Goal: Information Seeking & Learning: Learn about a topic

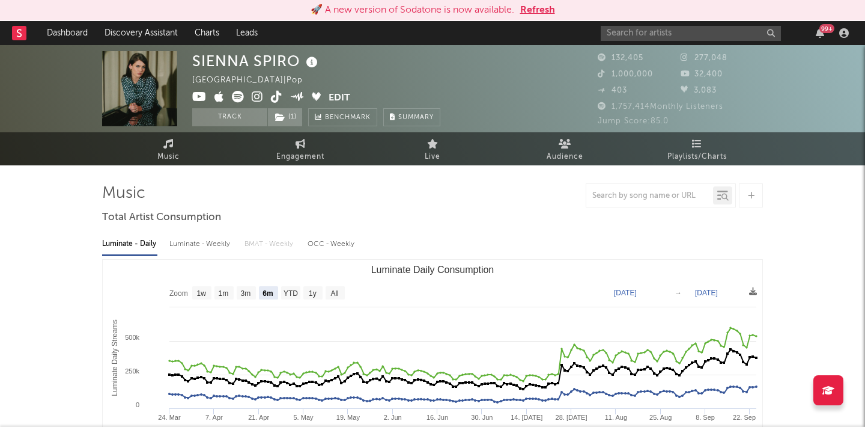
select select "6m"
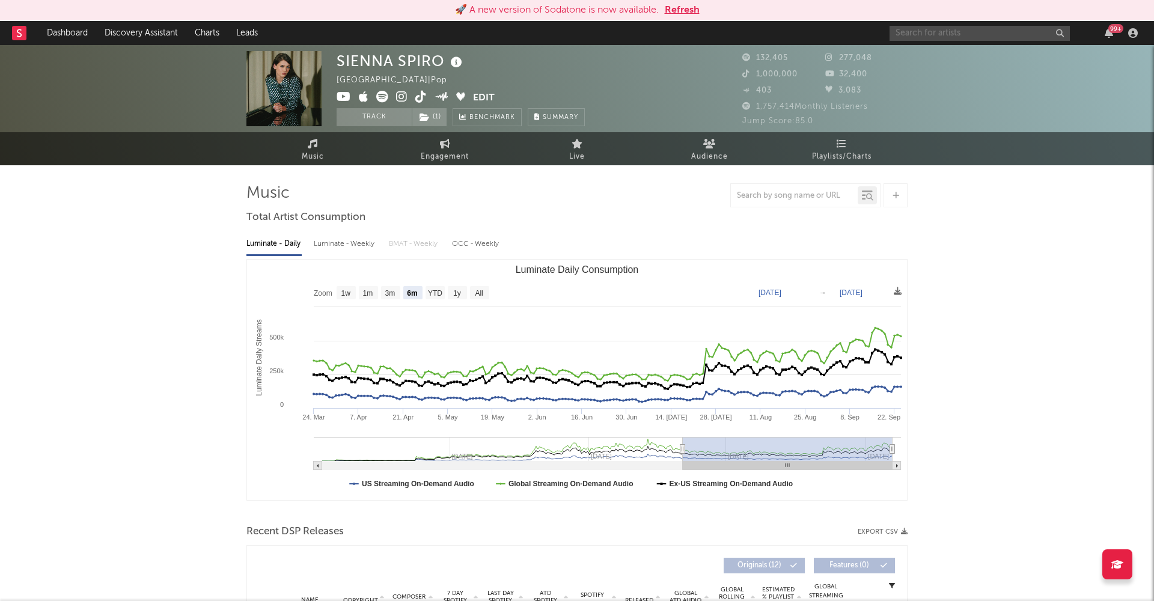
click at [865, 39] on input "text" at bounding box center [979, 33] width 180 height 15
click at [70, 36] on link "Dashboard" at bounding box center [67, 33] width 58 height 24
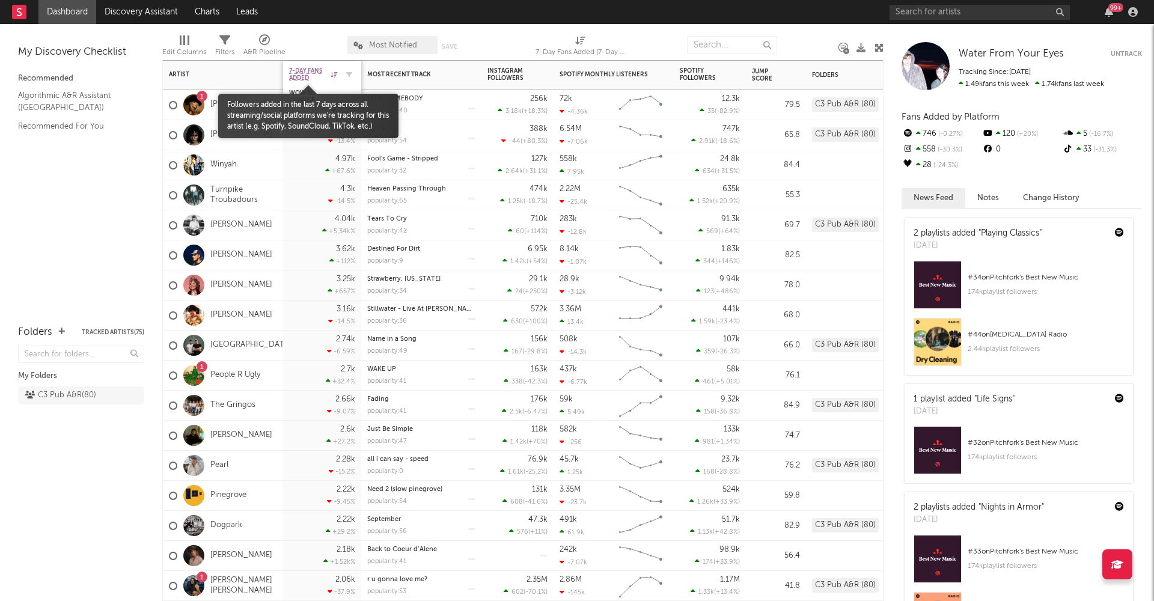
click at [309, 71] on span "7-Day Fans Added" at bounding box center [308, 74] width 38 height 14
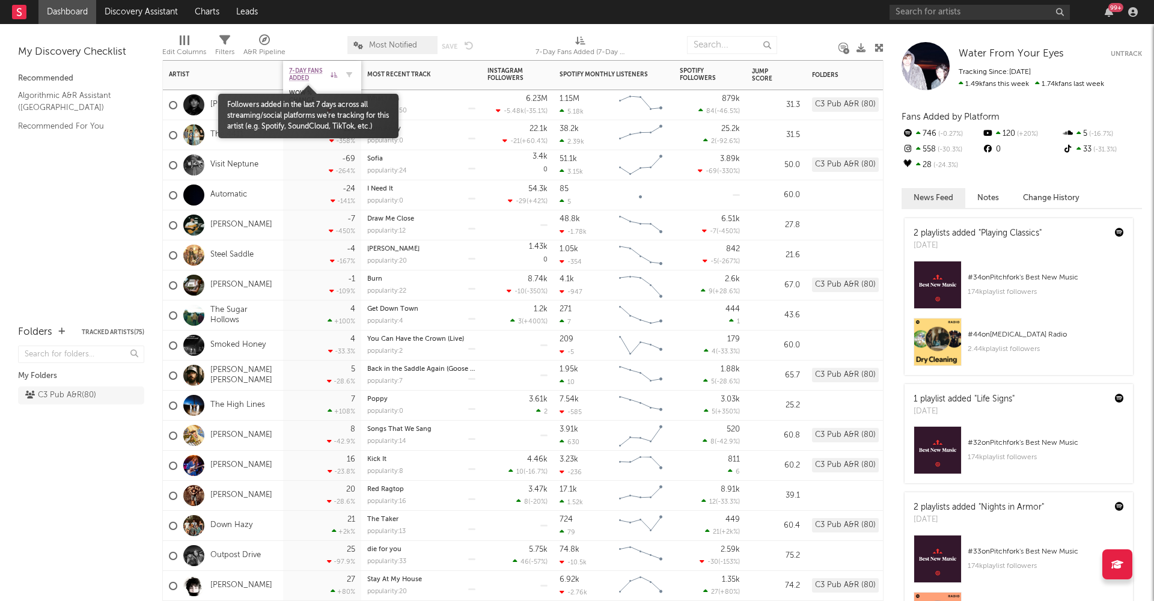
click at [305, 70] on span "7-Day Fans Added" at bounding box center [308, 74] width 38 height 14
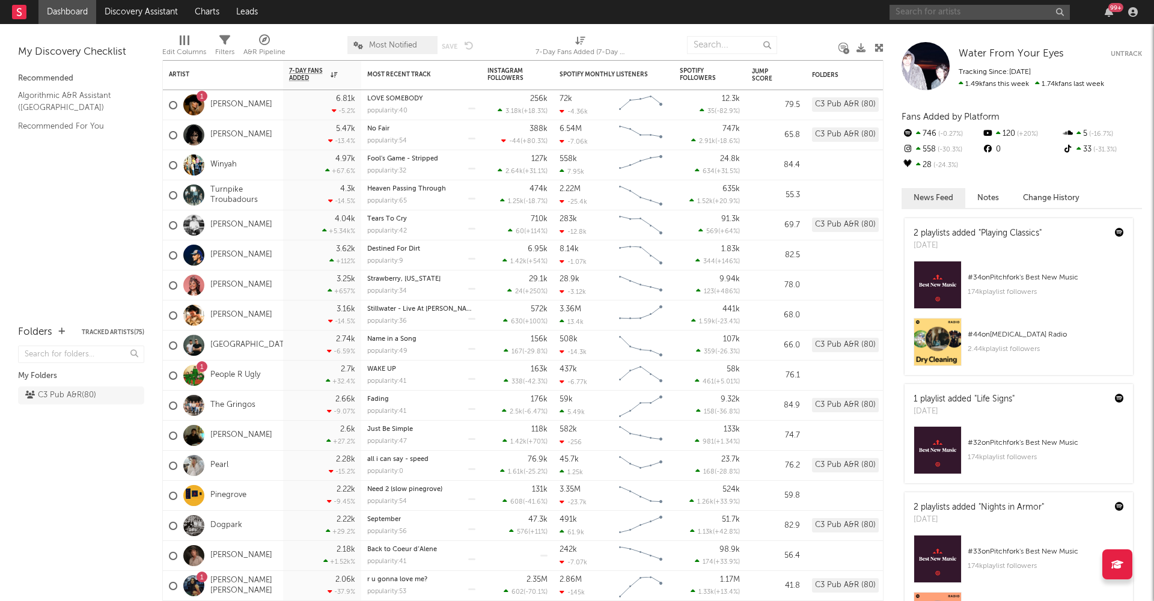
click at [965, 18] on input "text" at bounding box center [979, 12] width 180 height 15
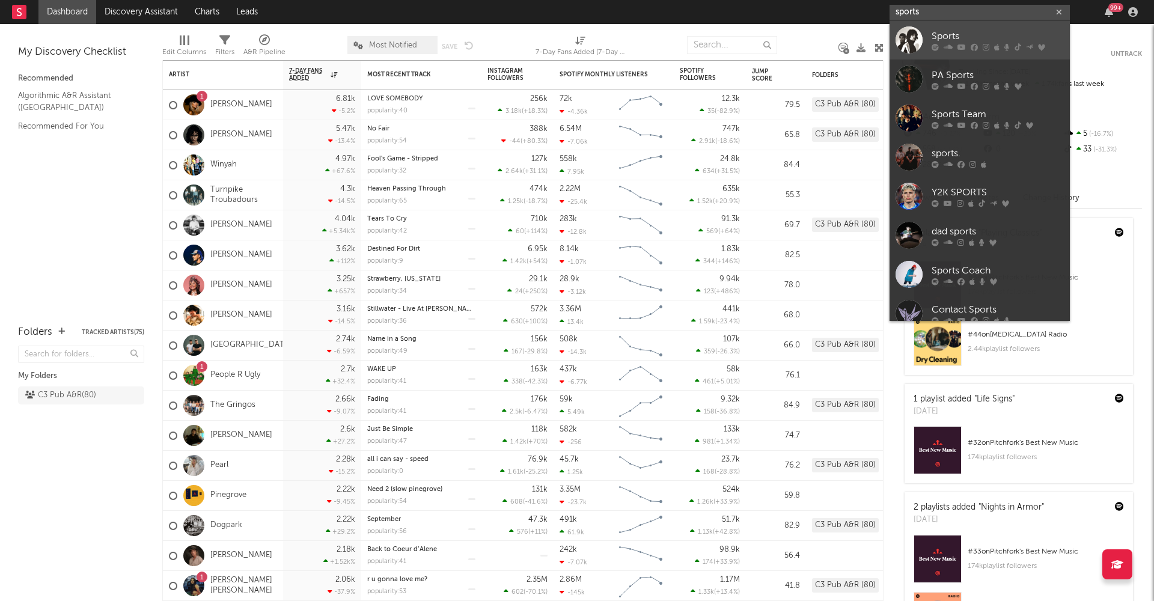
type input "sports"
click at [979, 32] on div "Sports" at bounding box center [997, 36] width 132 height 14
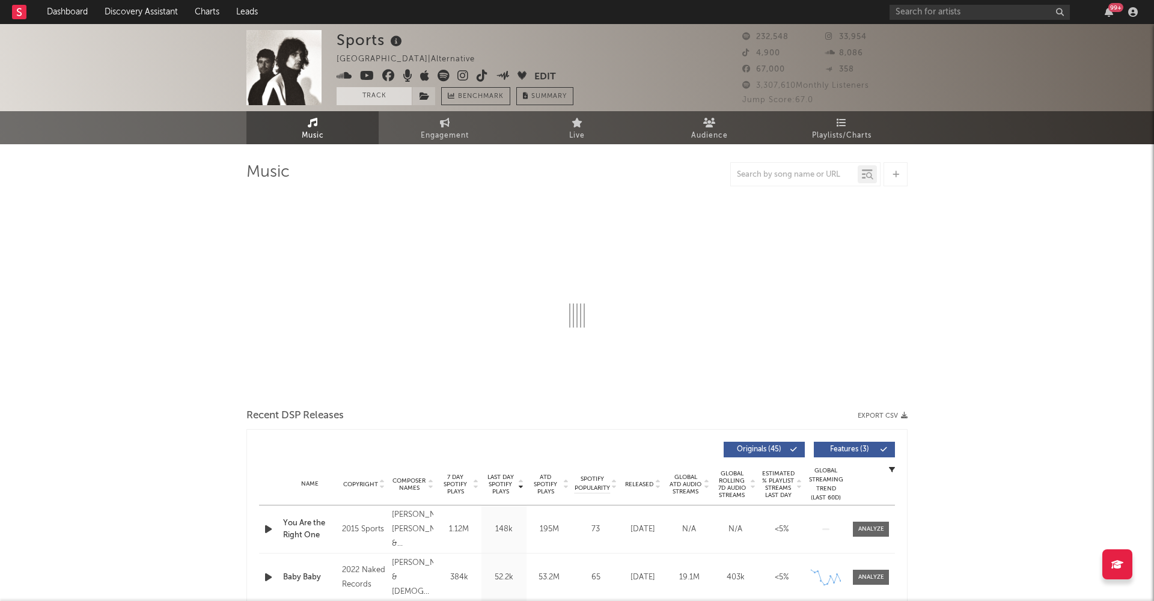
select select "6m"
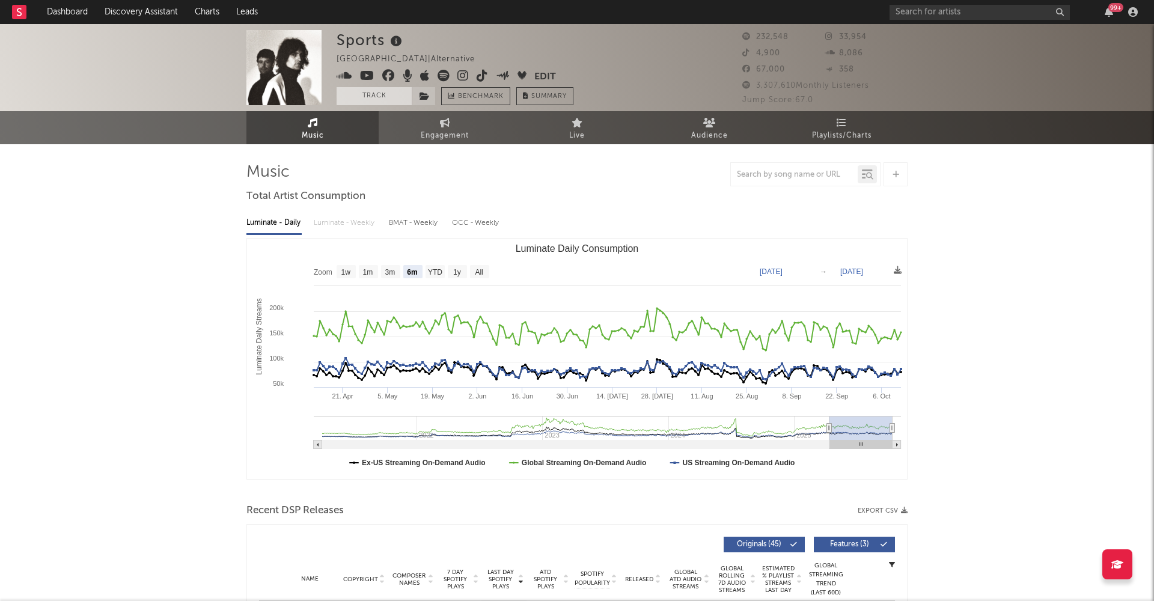
click at [373, 94] on button "Track" at bounding box center [374, 96] width 75 height 18
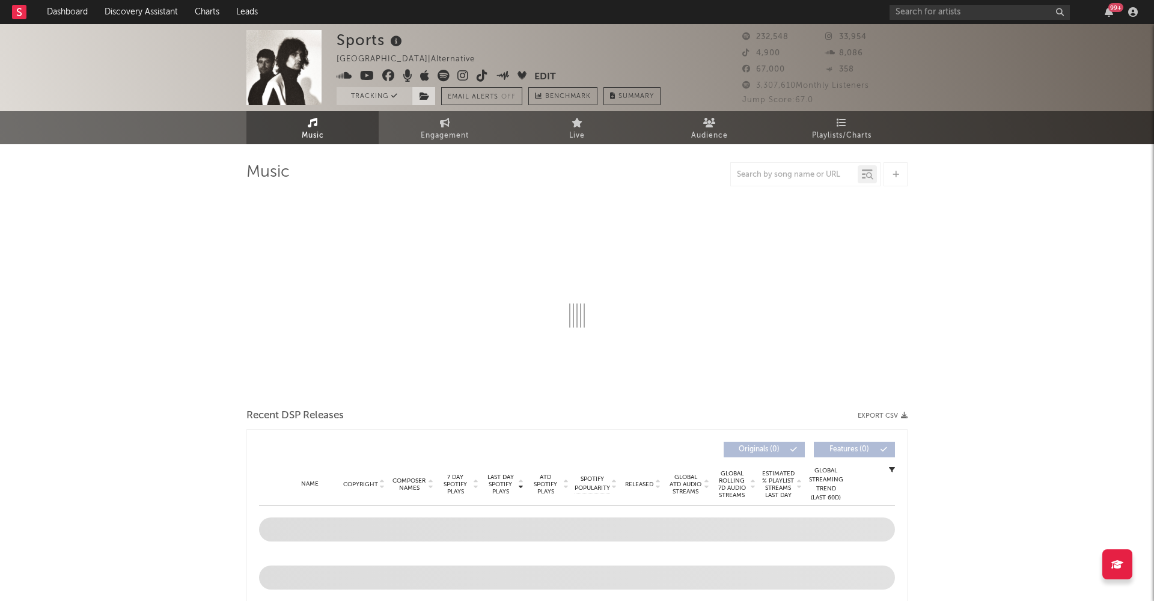
click at [430, 97] on span at bounding box center [424, 96] width 24 height 18
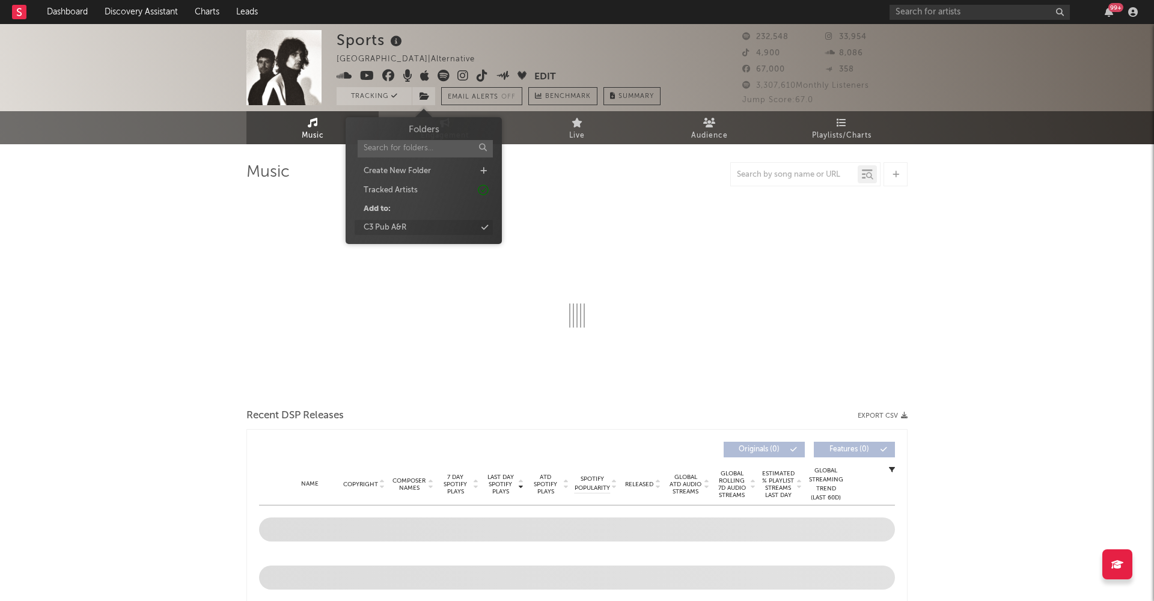
click at [397, 227] on div "C3 Pub A&R" at bounding box center [385, 228] width 43 height 12
select select "6m"
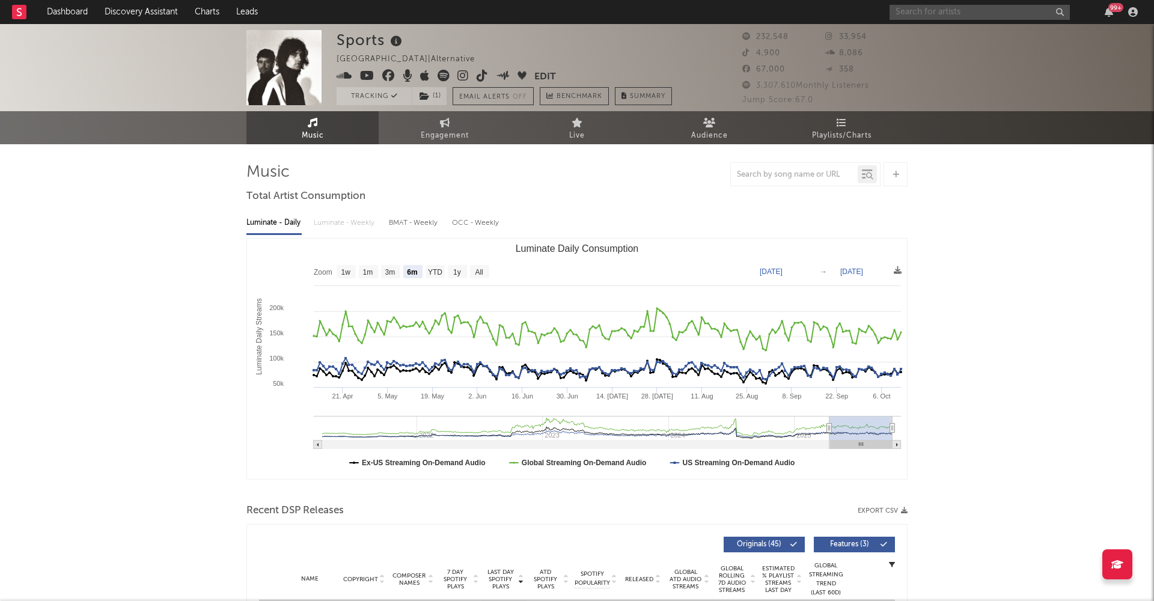
click at [988, 9] on input "text" at bounding box center [979, 12] width 180 height 15
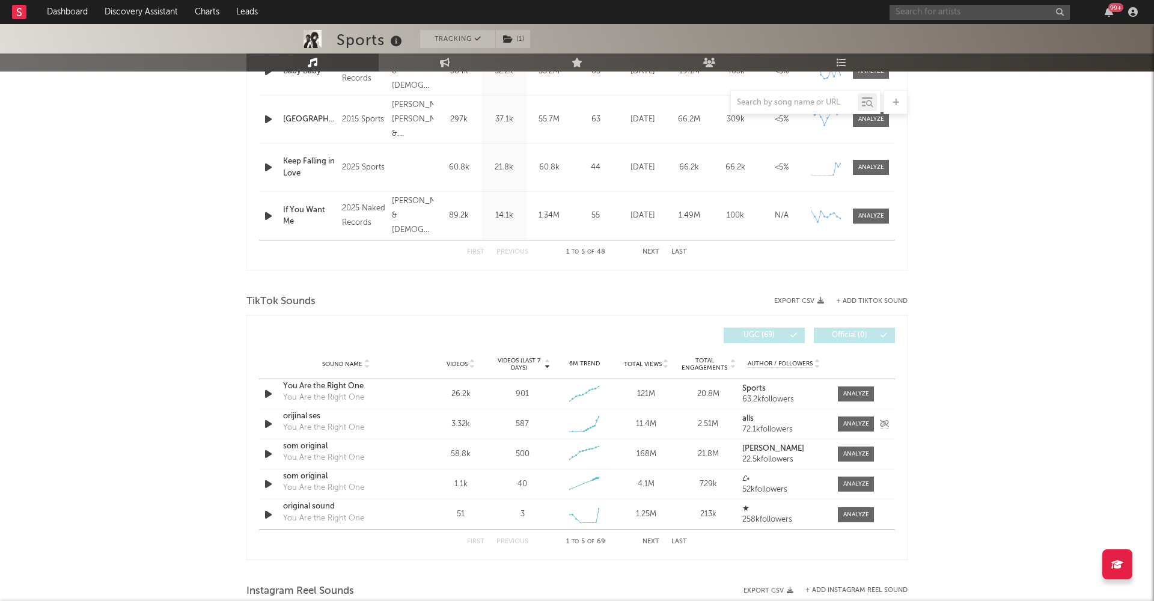
scroll to position [600, 0]
click at [118, 11] on link "Discovery Assistant" at bounding box center [141, 12] width 90 height 24
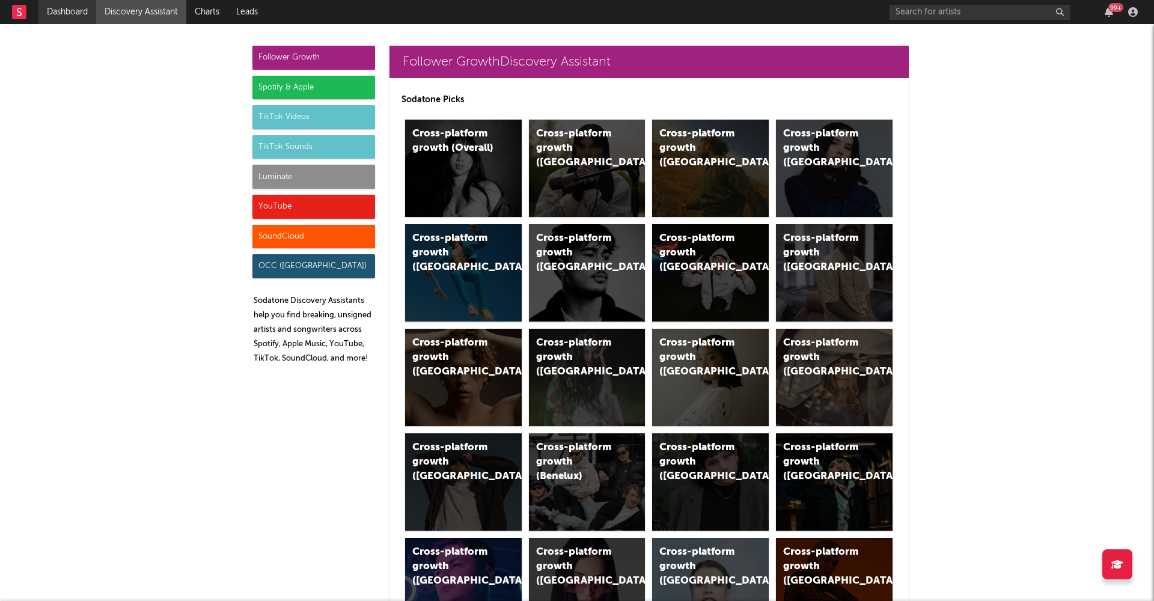
click at [57, 14] on link "Dashboard" at bounding box center [67, 12] width 58 height 24
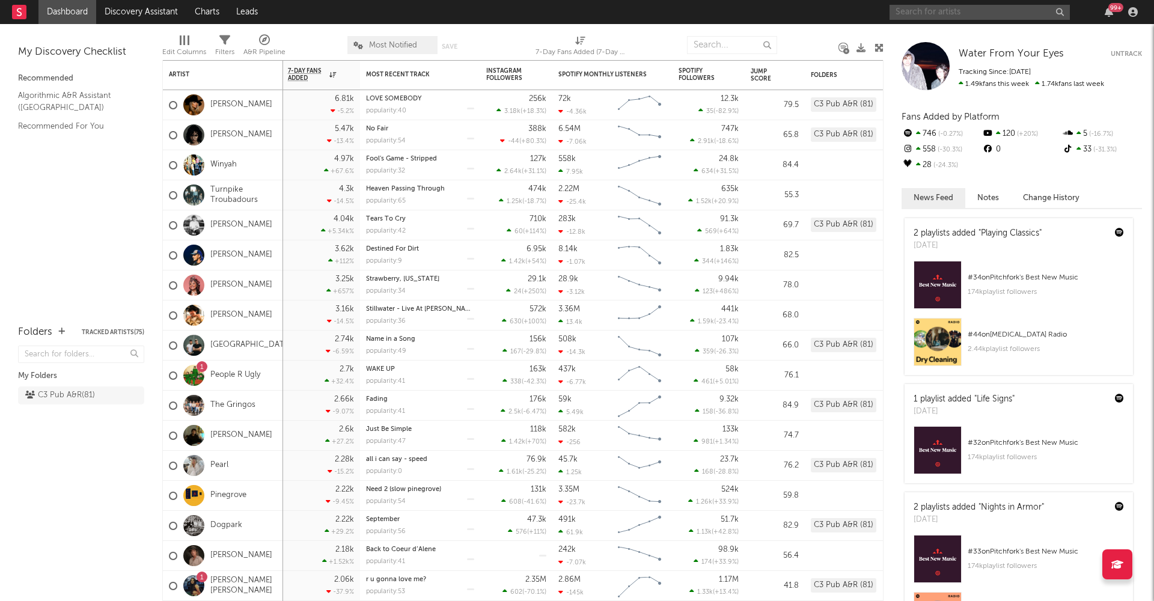
click at [1013, 12] on input "text" at bounding box center [979, 12] width 180 height 15
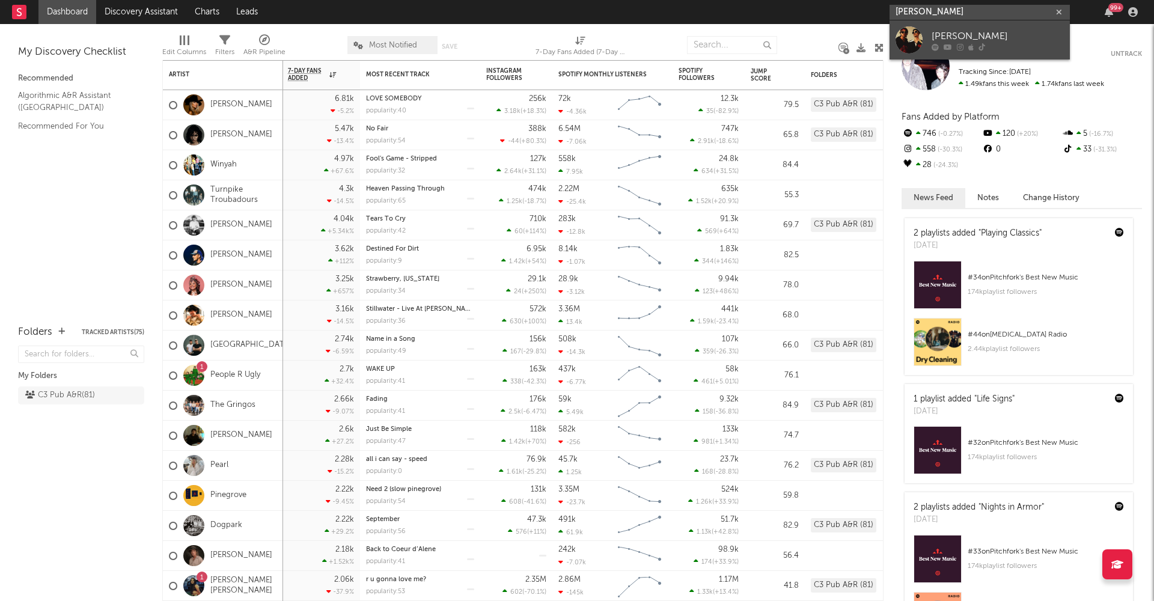
type input "[PERSON_NAME]"
click at [993, 38] on div "[PERSON_NAME]" at bounding box center [997, 36] width 132 height 14
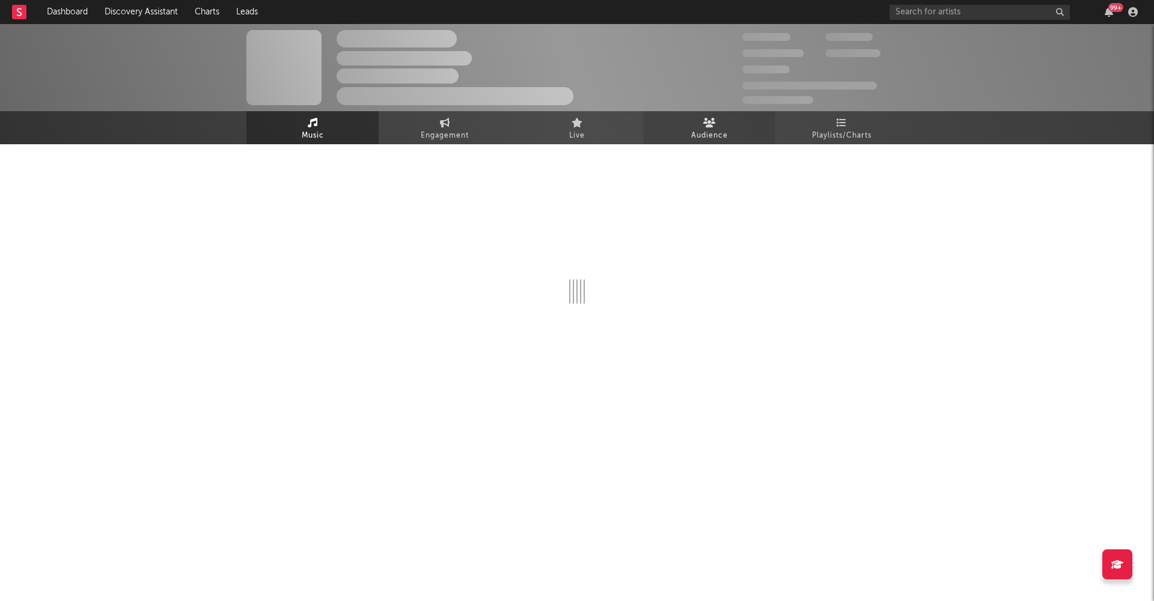
select select "6m"
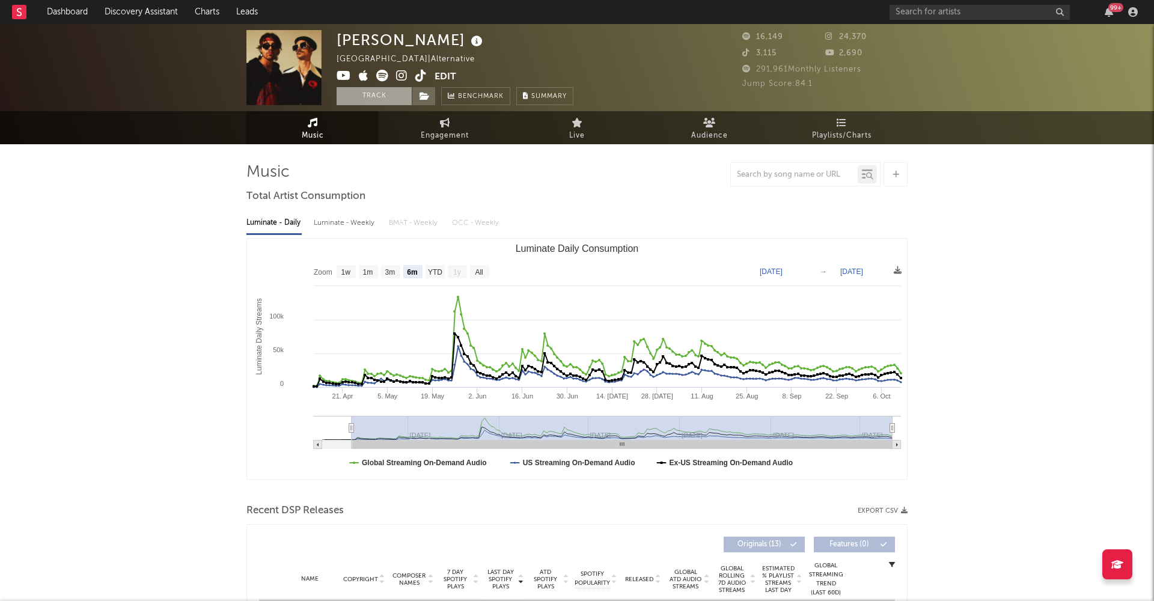
click at [381, 94] on button "Track" at bounding box center [374, 96] width 75 height 18
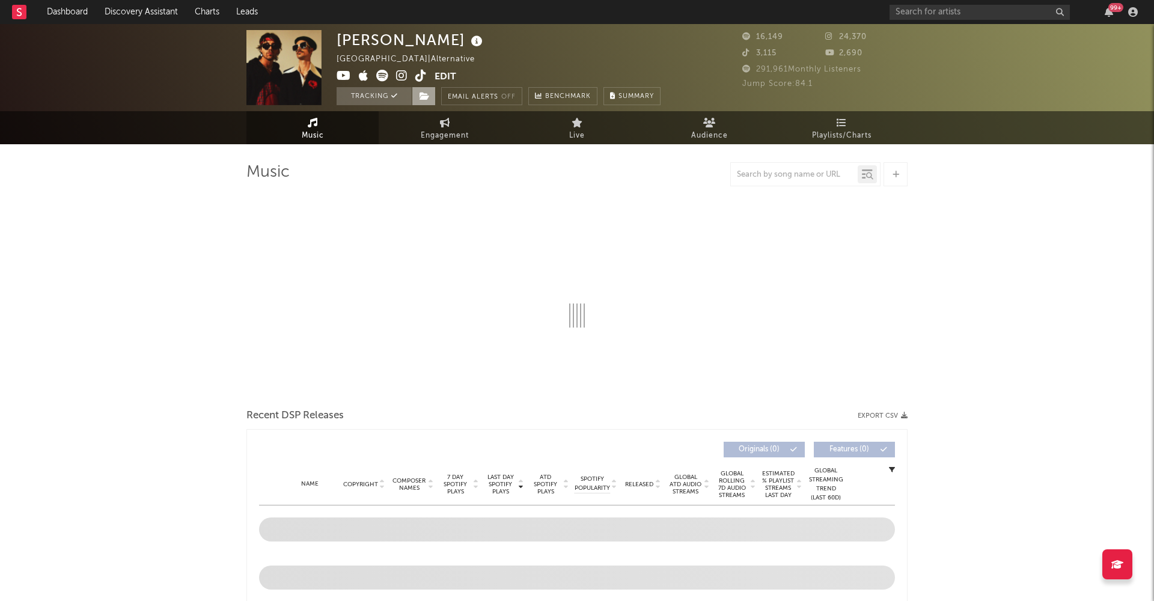
select select "6m"
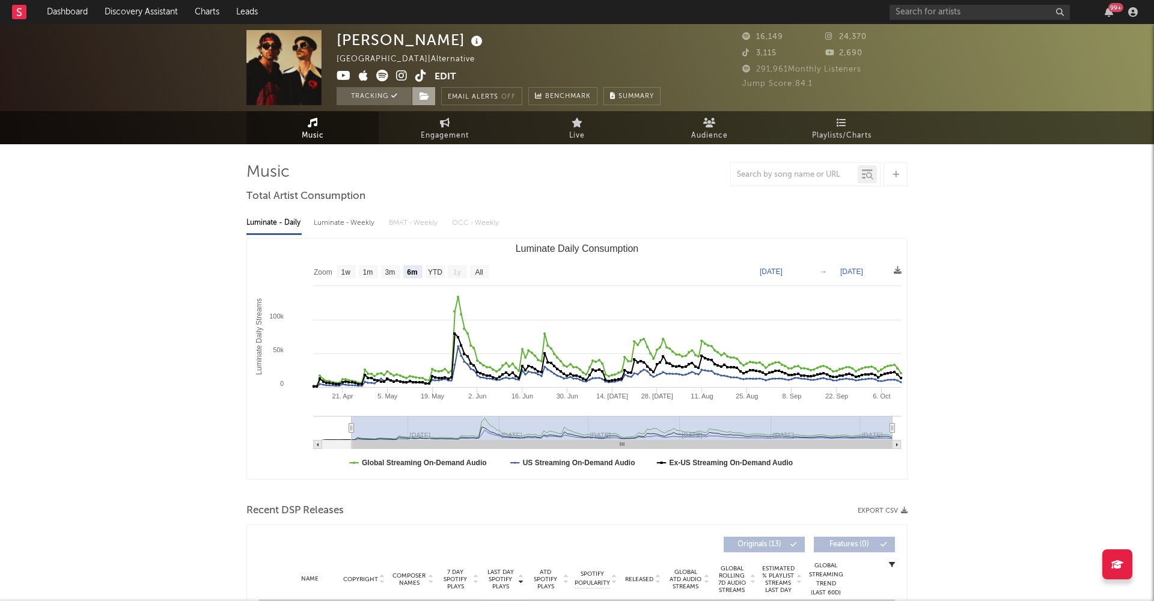
click at [422, 99] on icon at bounding box center [424, 96] width 10 height 8
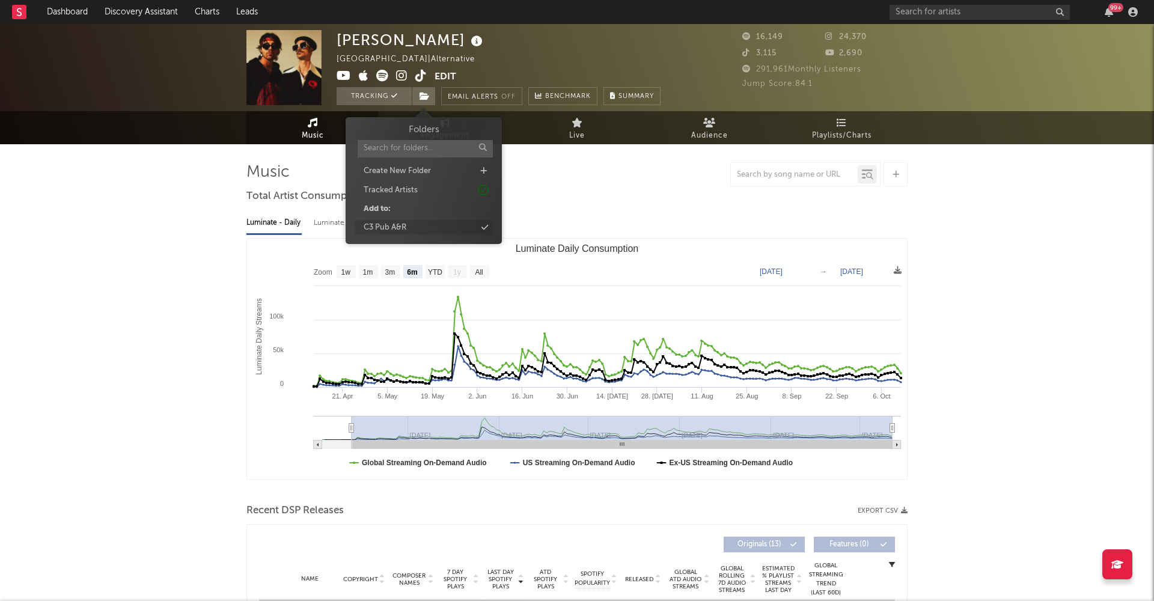
click at [377, 225] on div "C3 Pub A&R" at bounding box center [385, 228] width 43 height 12
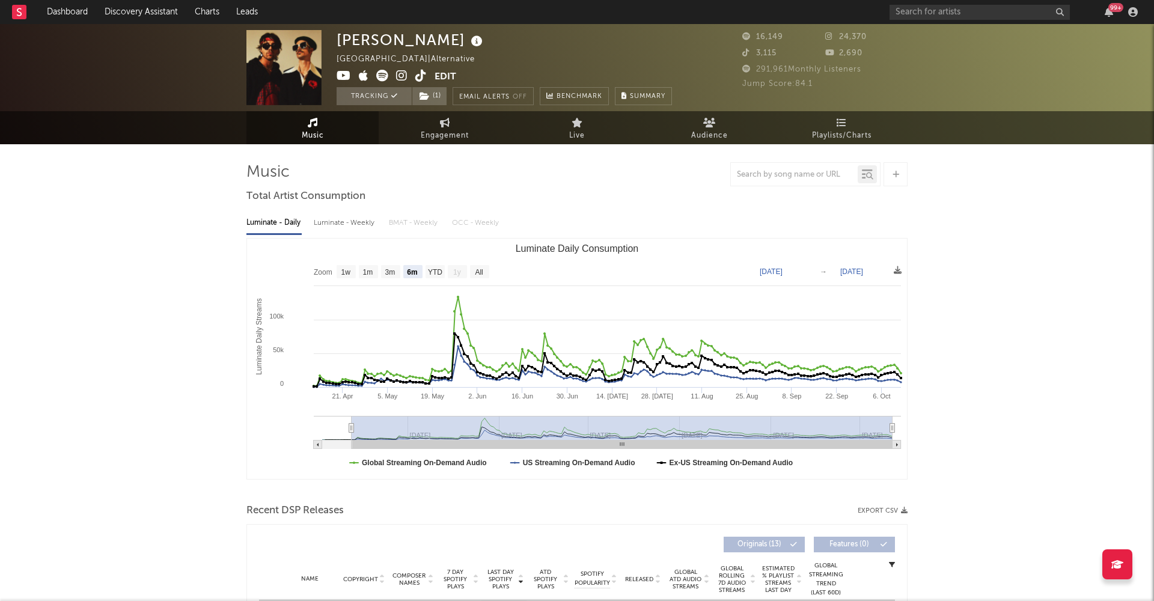
click at [608, 171] on div at bounding box center [576, 174] width 661 height 24
click at [932, 10] on input "text" at bounding box center [979, 12] width 180 height 15
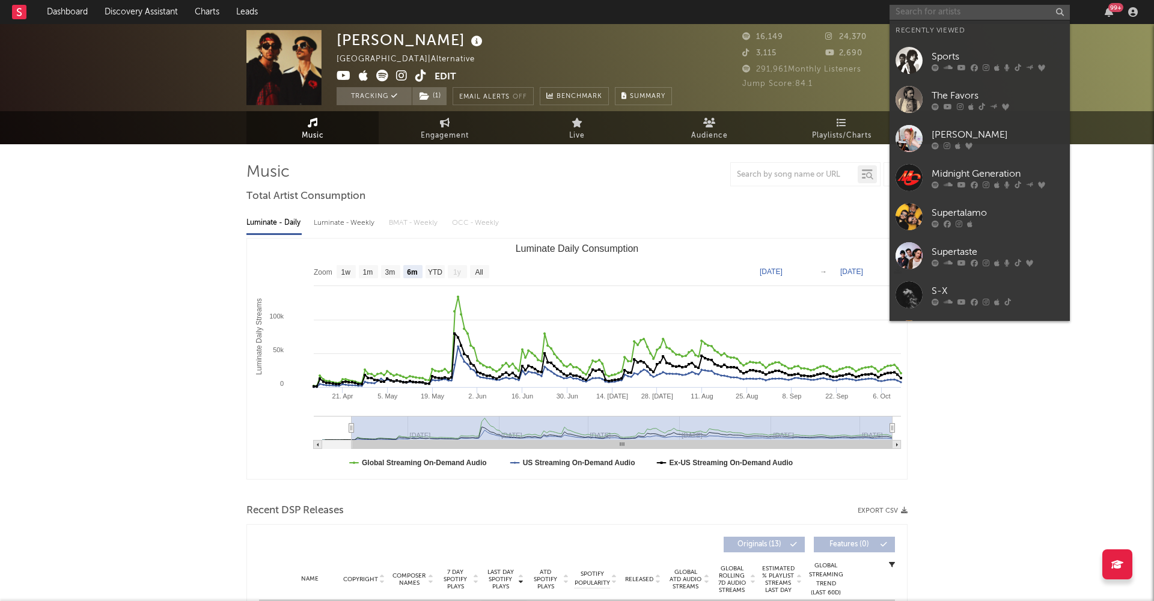
type input "t"
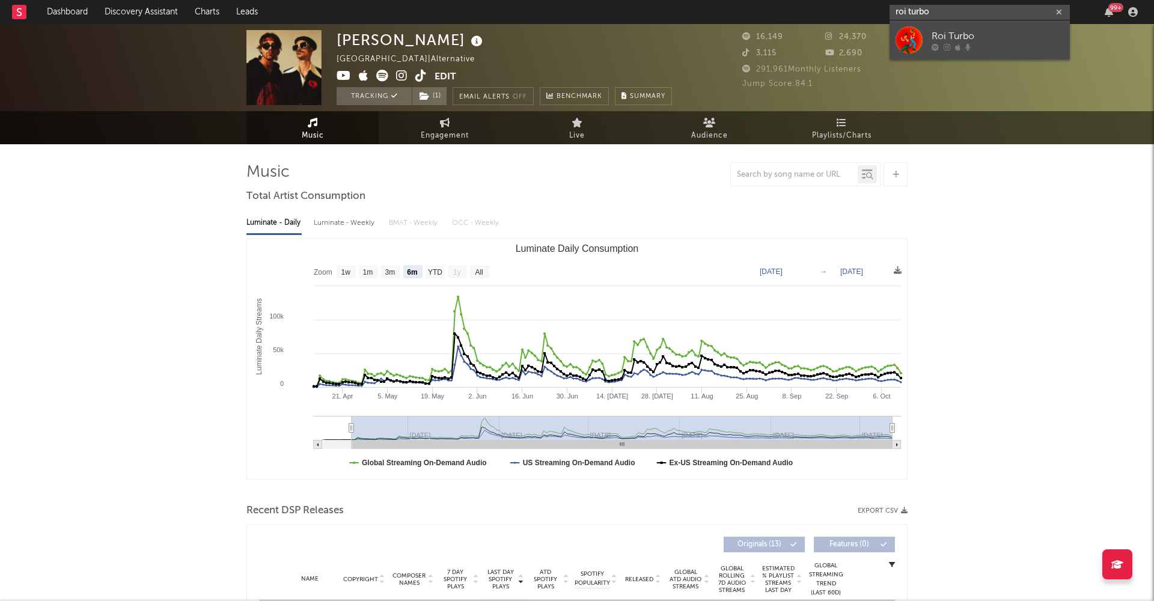
type input "roi turbo"
click at [1000, 38] on div "Roi Turbo" at bounding box center [997, 36] width 132 height 14
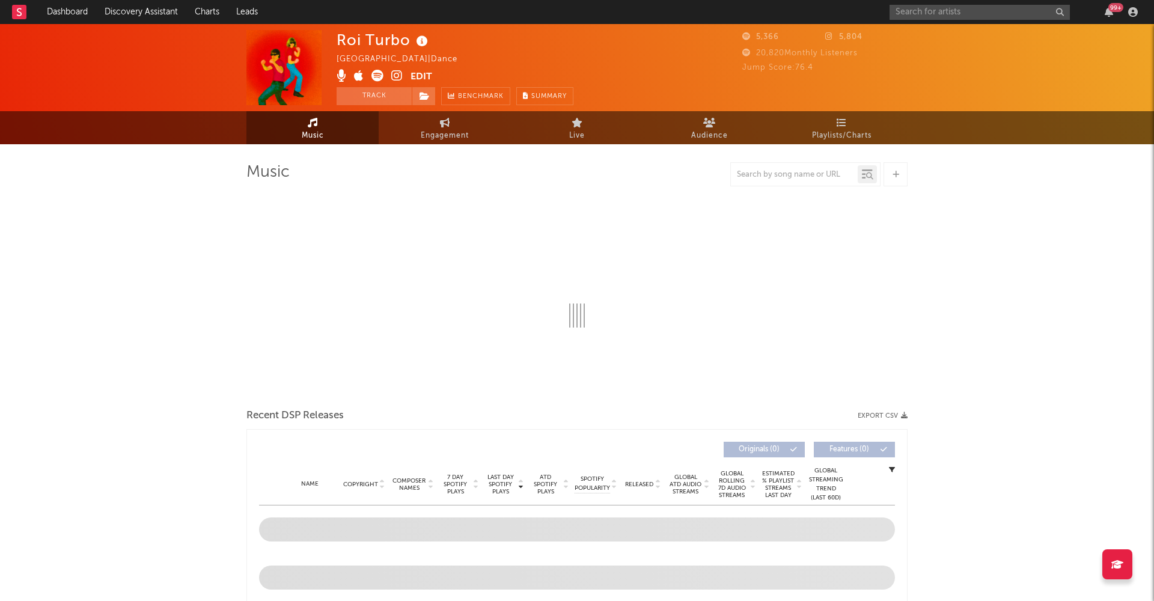
select select "1w"
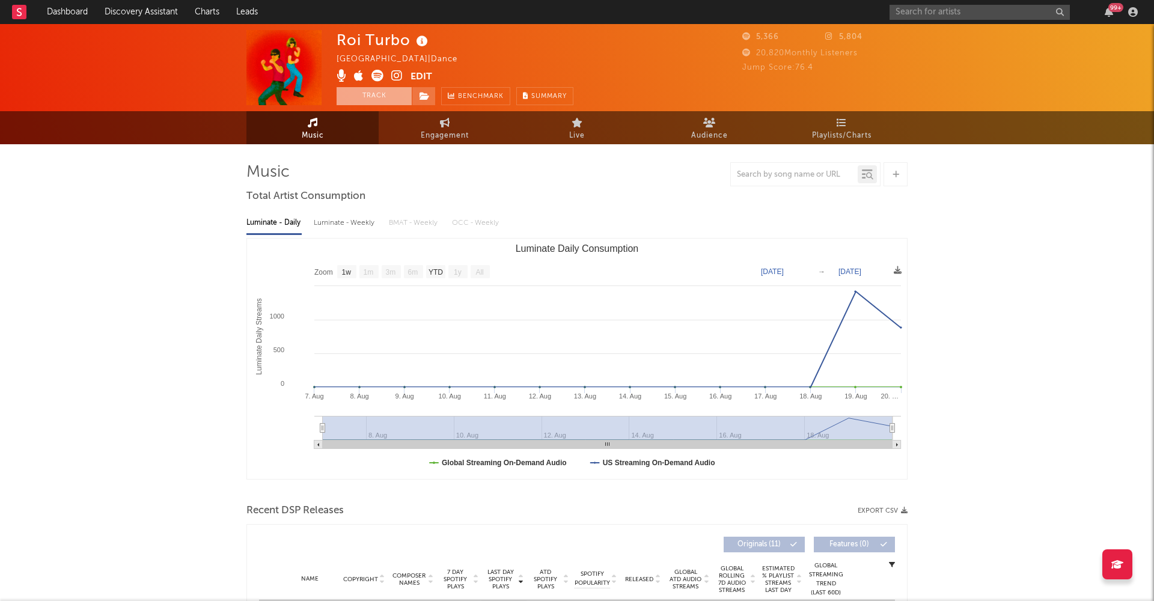
click at [360, 97] on button "Track" at bounding box center [374, 96] width 75 height 18
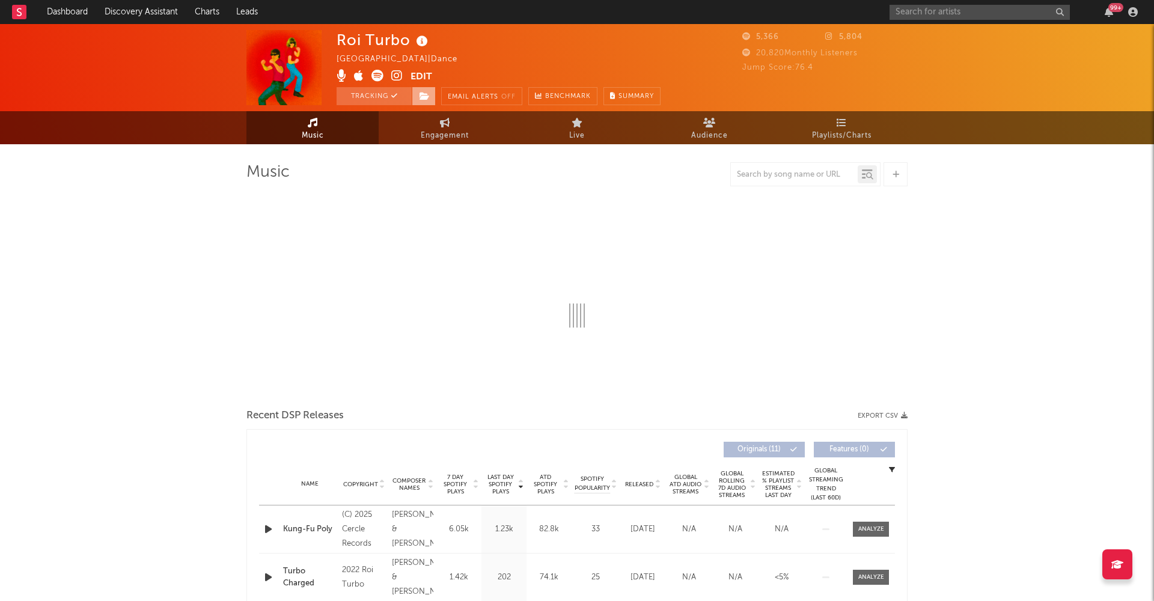
click at [424, 94] on icon at bounding box center [424, 96] width 10 height 8
select select "1w"
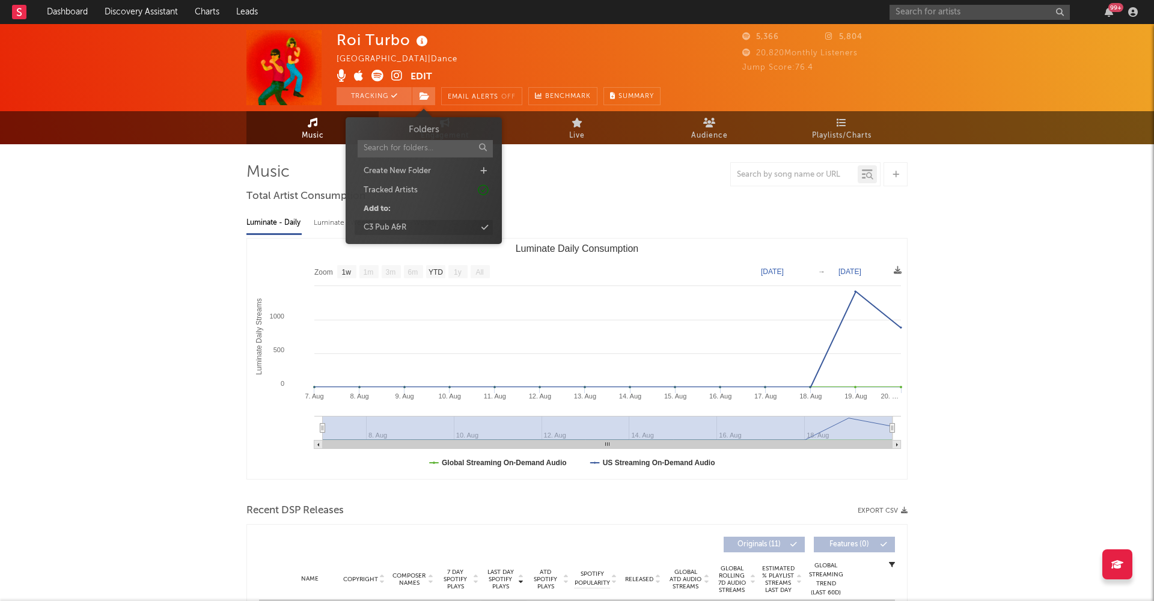
click at [409, 222] on div "C3 Pub A&R" at bounding box center [424, 228] width 138 height 16
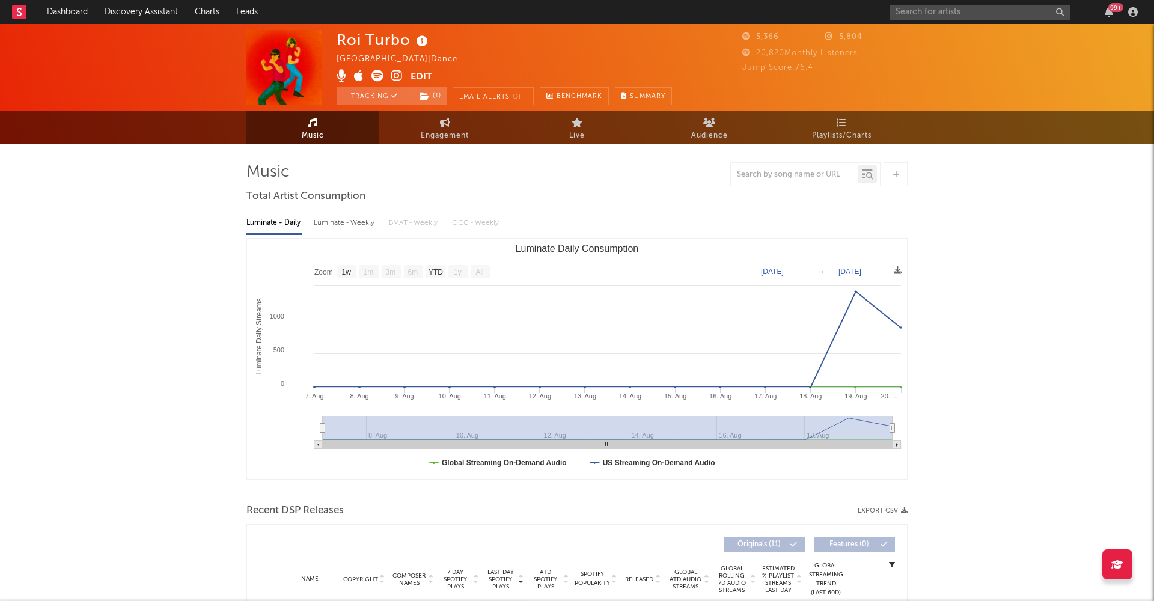
click at [615, 184] on div at bounding box center [576, 174] width 661 height 24
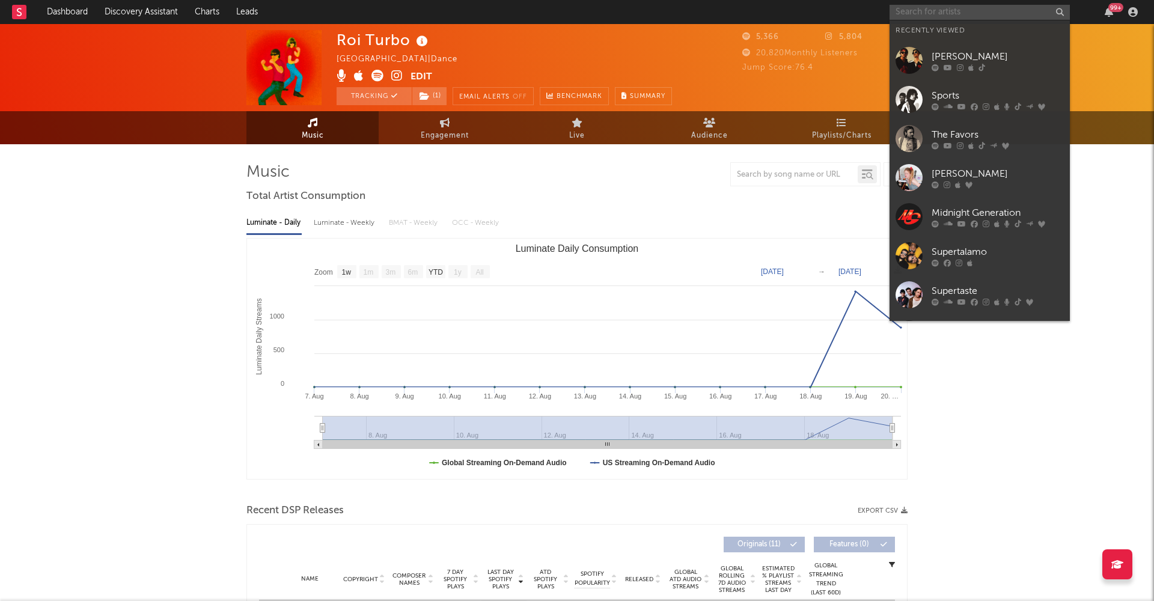
click at [975, 9] on input "text" at bounding box center [979, 12] width 180 height 15
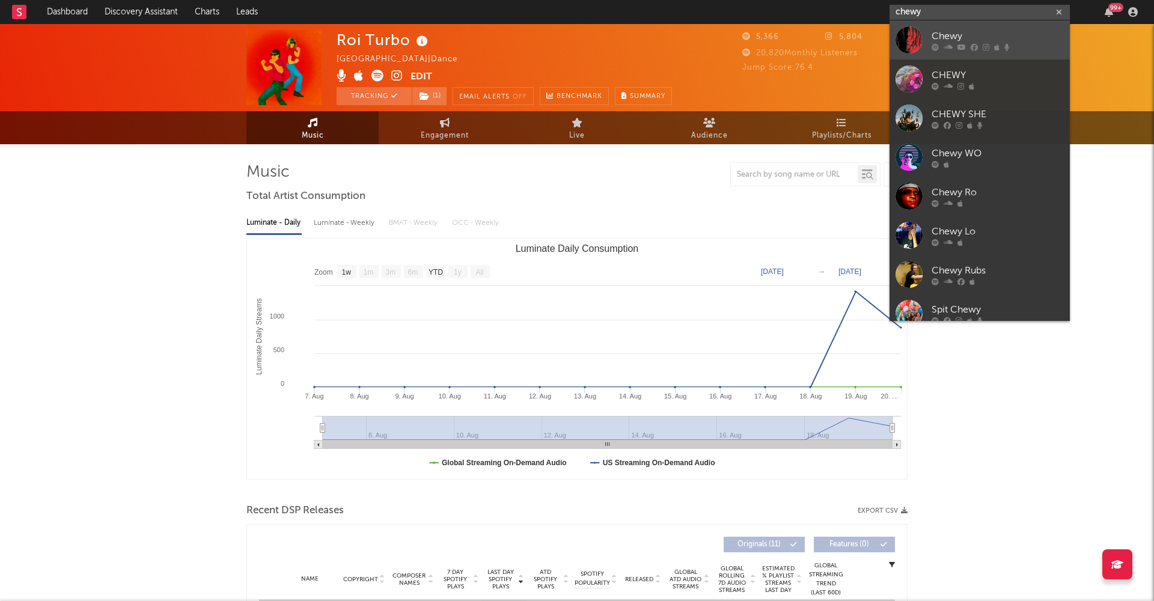
type input "chewy"
click at [972, 32] on div "Chewy" at bounding box center [997, 36] width 132 height 14
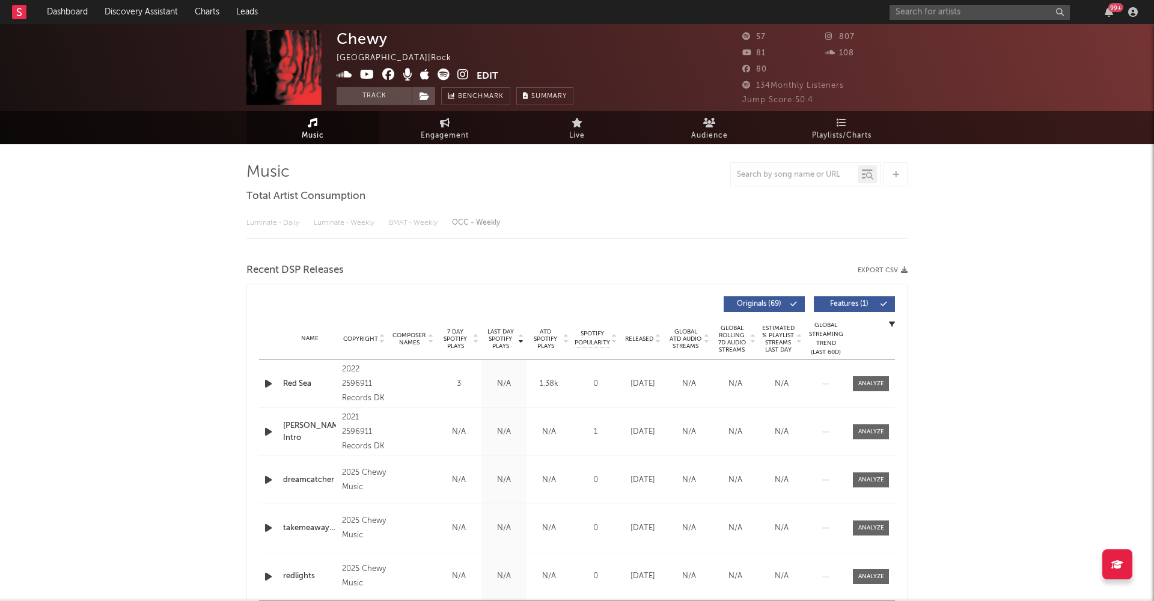
select select "1w"
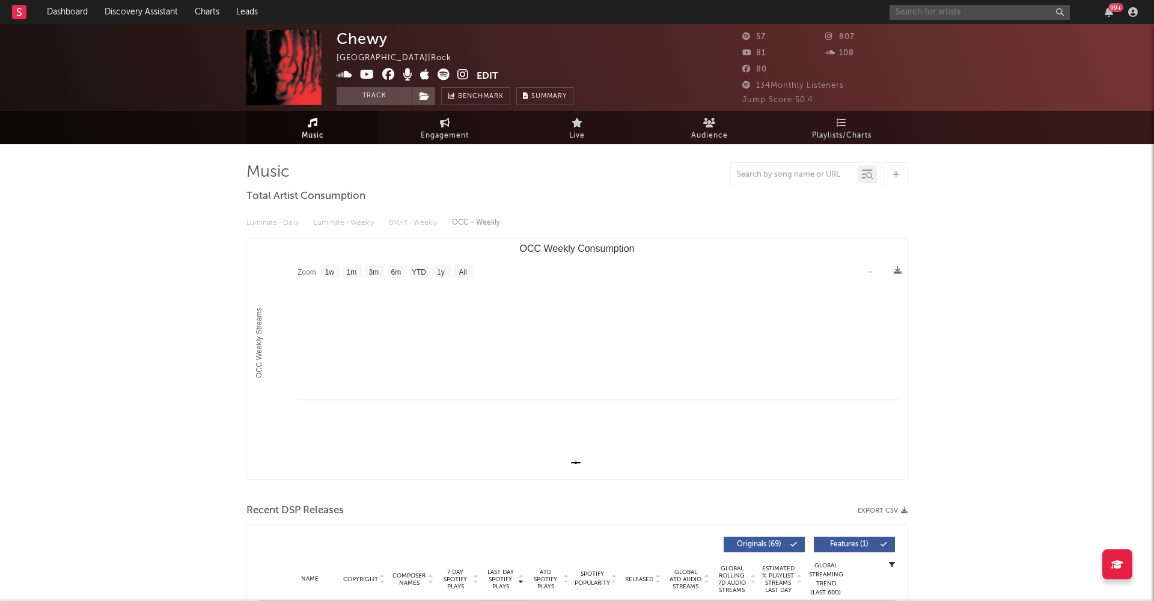
click at [972, 14] on input "text" at bounding box center [979, 12] width 180 height 15
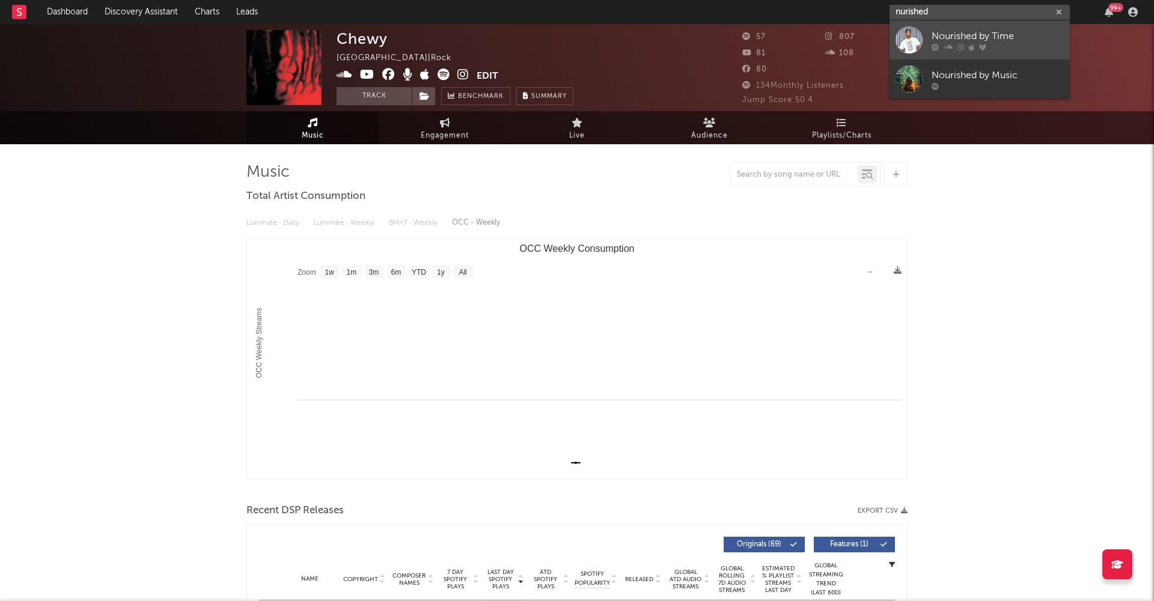
type input "nurished"
click at [1013, 39] on div "Nourished by Time" at bounding box center [997, 36] width 132 height 14
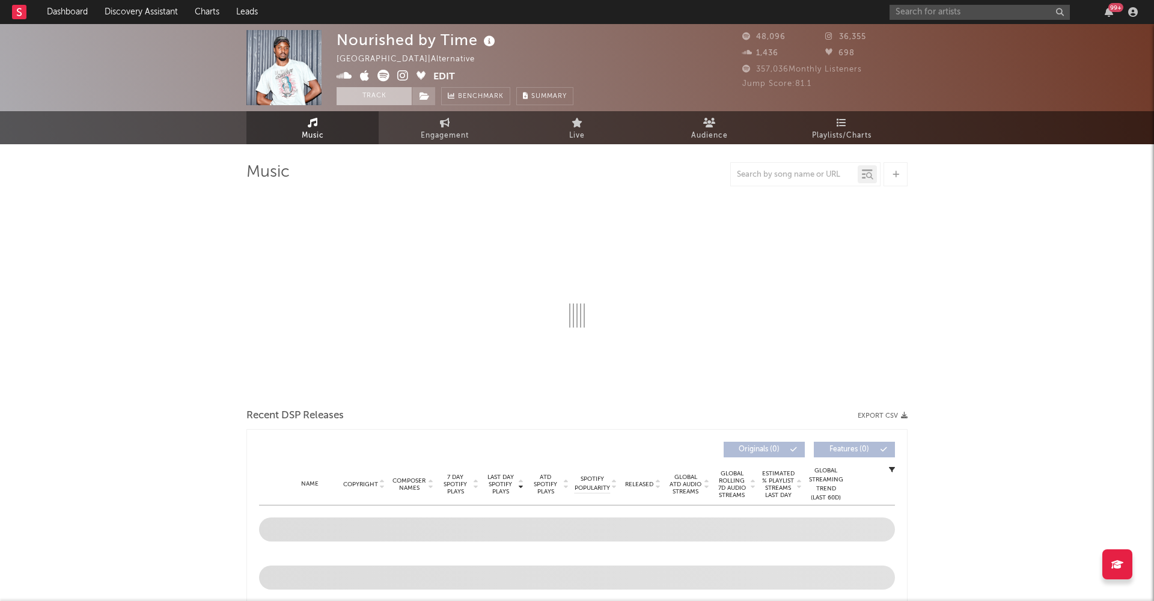
select select "6m"
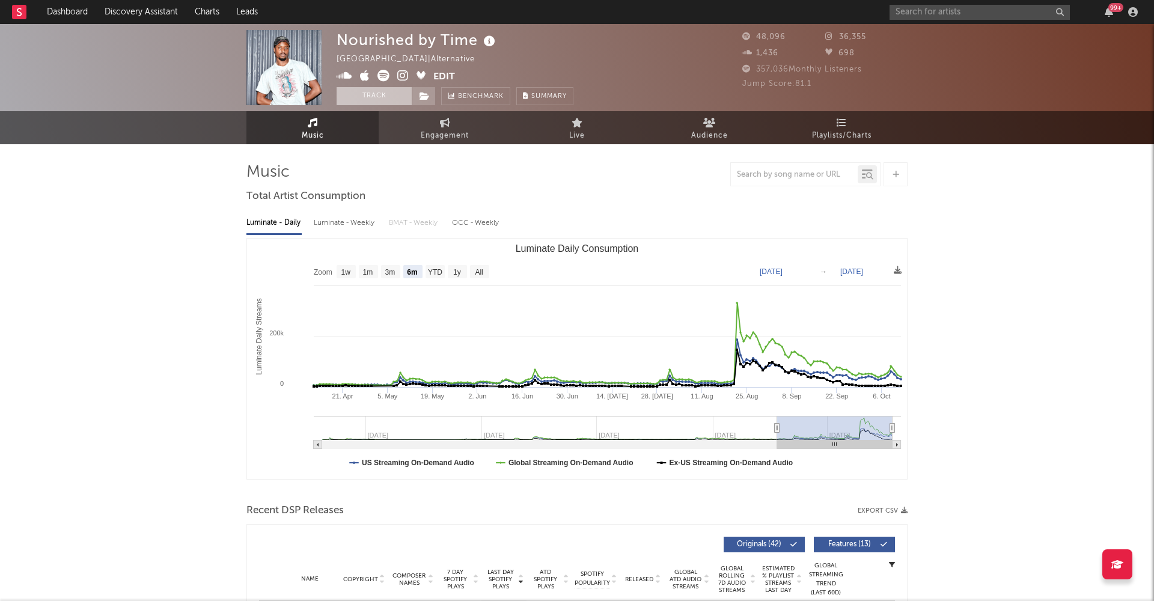
click at [358, 96] on button "Track" at bounding box center [374, 96] width 75 height 18
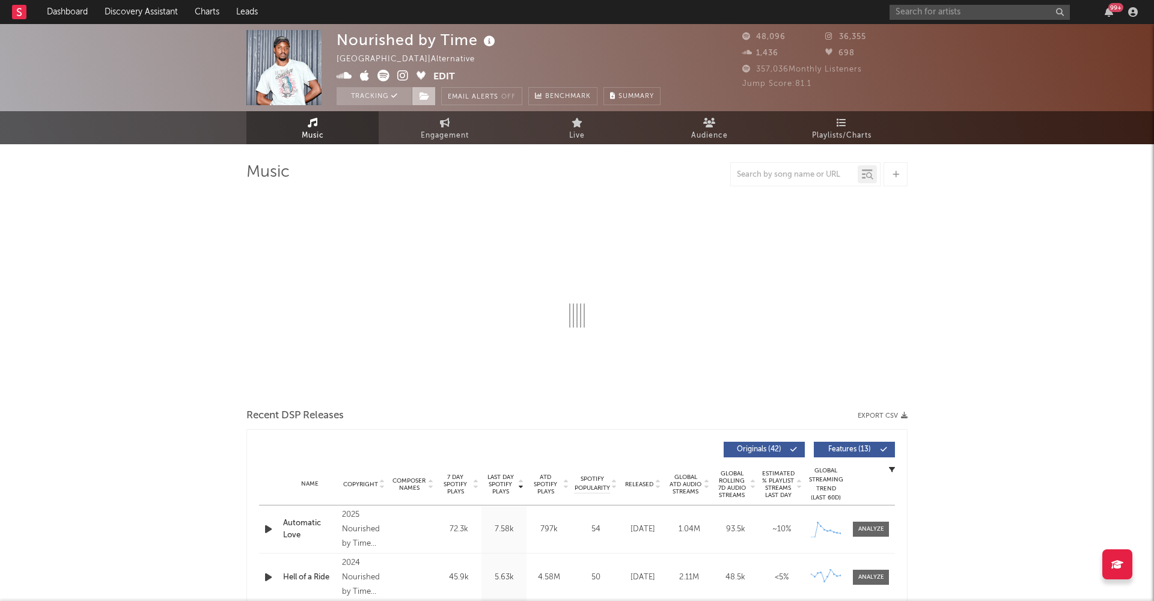
select select "6m"
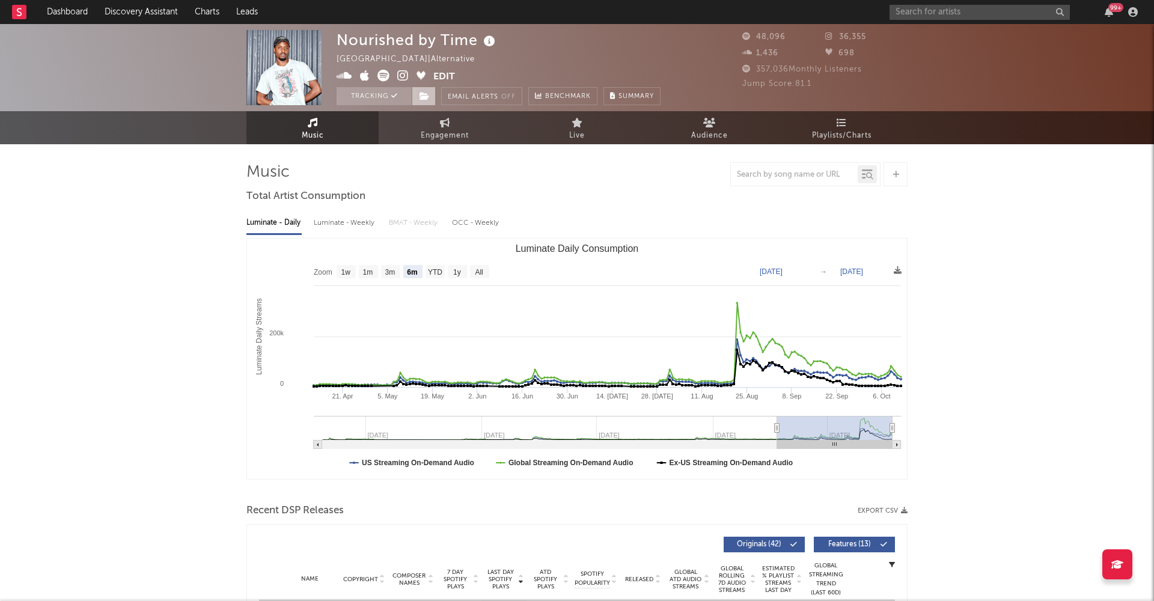
click at [426, 96] on icon at bounding box center [424, 96] width 10 height 8
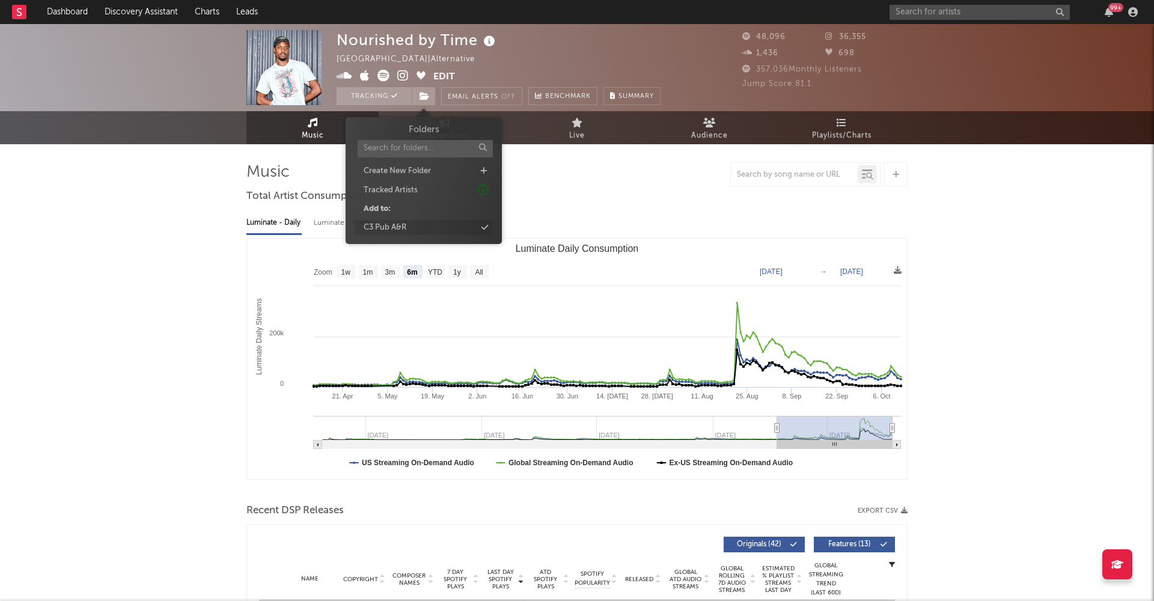
click at [446, 224] on div "C3 Pub A&R" at bounding box center [424, 228] width 138 height 16
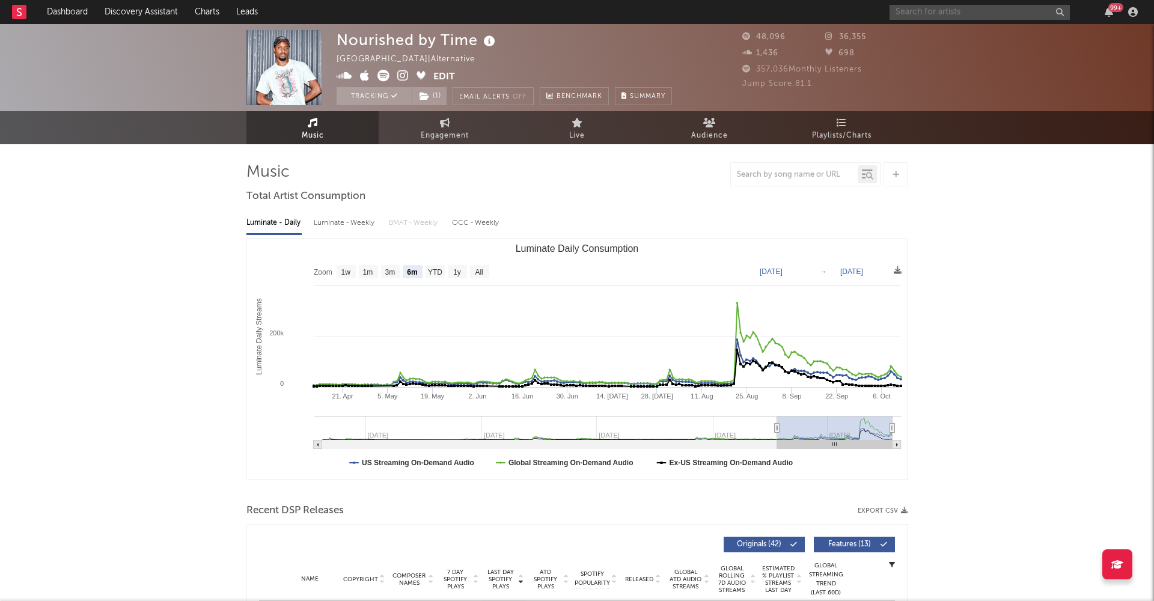
click at [950, 16] on input "text" at bounding box center [979, 12] width 180 height 15
type input "penelope road\"
click at [956, 30] on div "Penelope Road" at bounding box center [997, 36] width 132 height 14
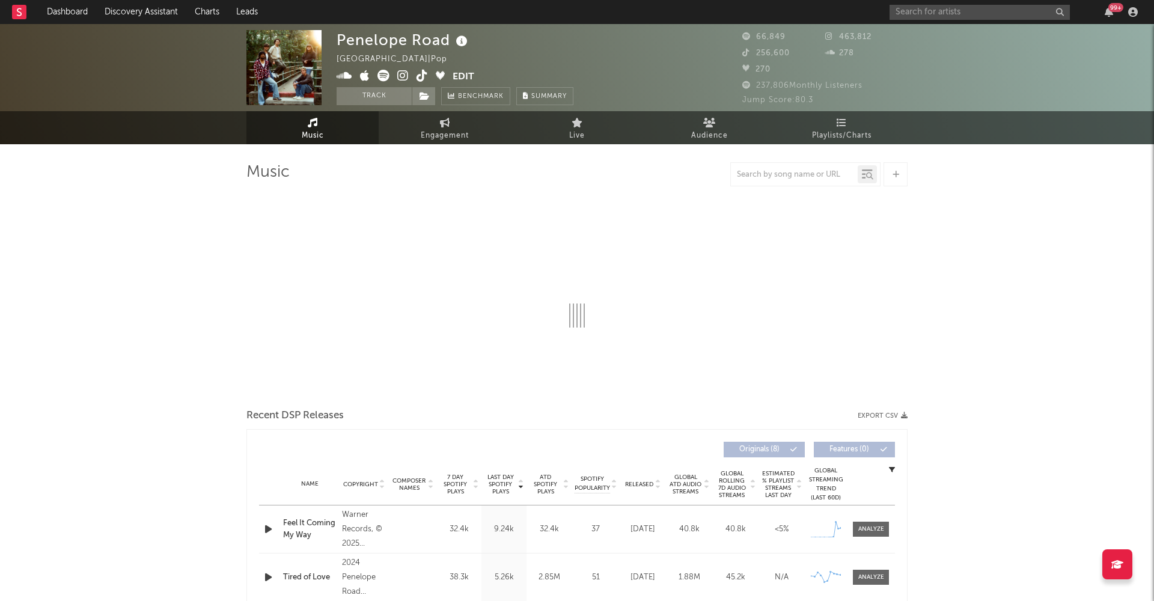
select select "6m"
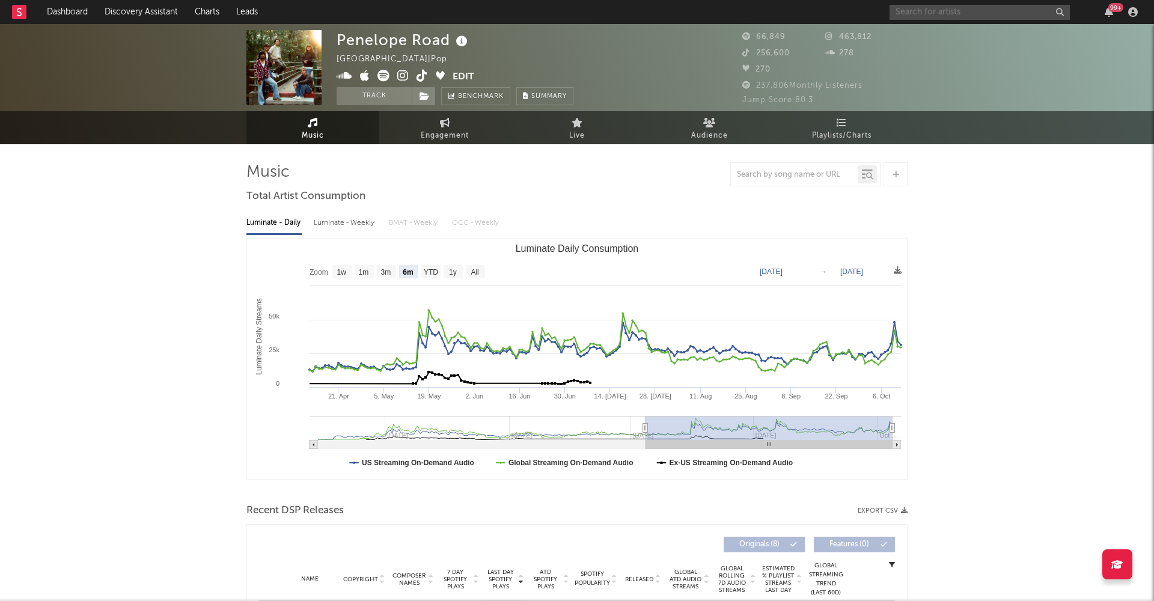
click at [915, 16] on input "text" at bounding box center [979, 12] width 180 height 15
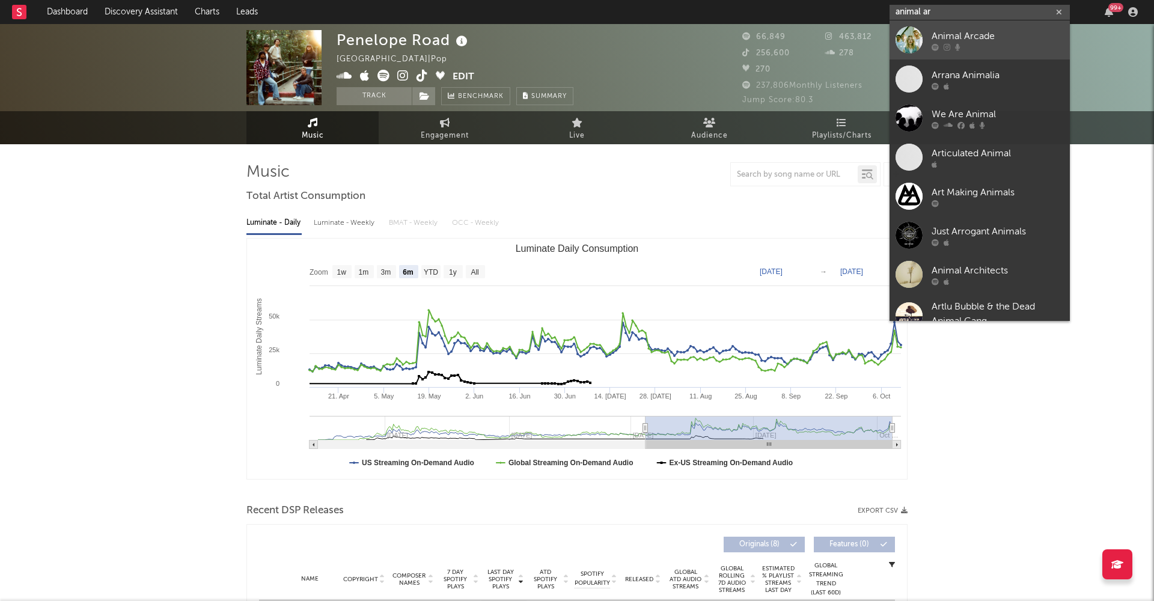
type input "animal ar"
click at [998, 35] on div "Animal Arcade" at bounding box center [997, 36] width 132 height 14
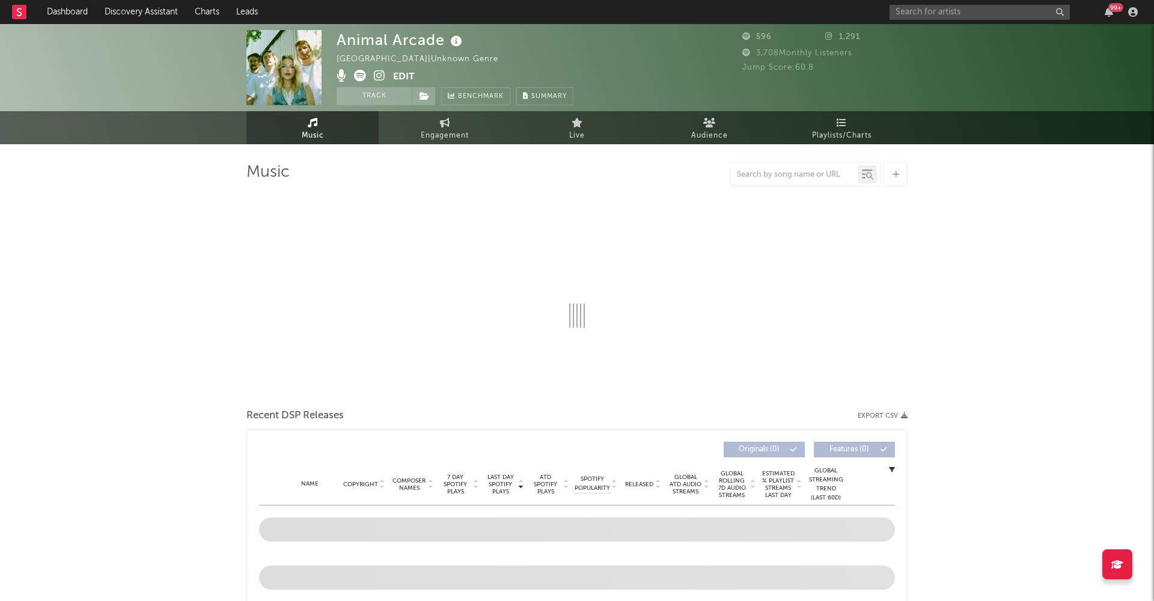
select select "1w"
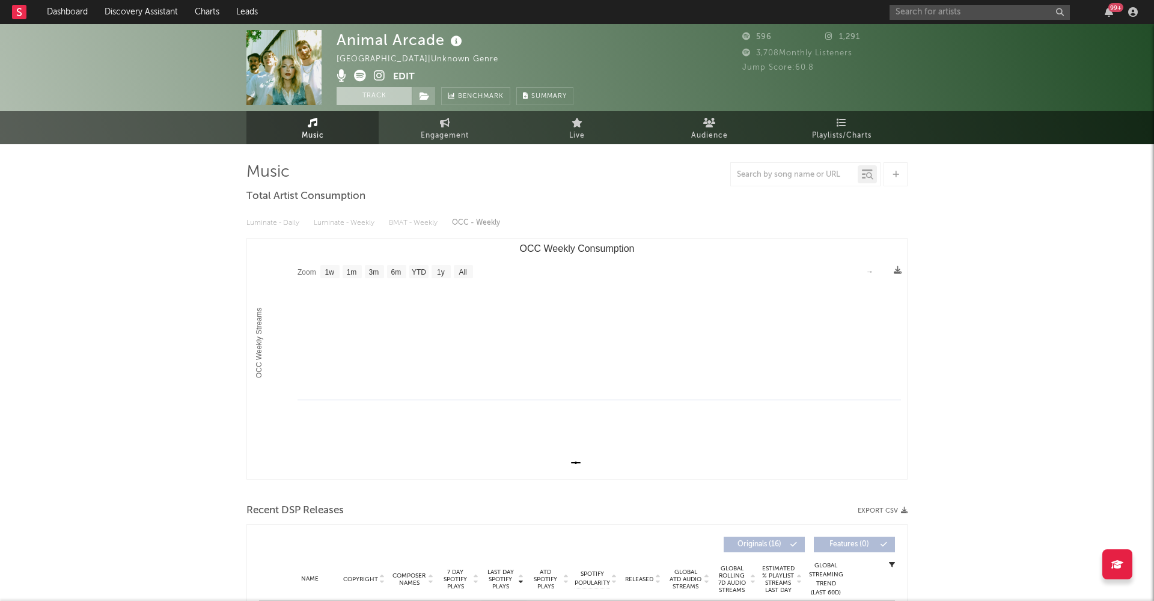
click at [371, 97] on button "Track" at bounding box center [374, 96] width 75 height 18
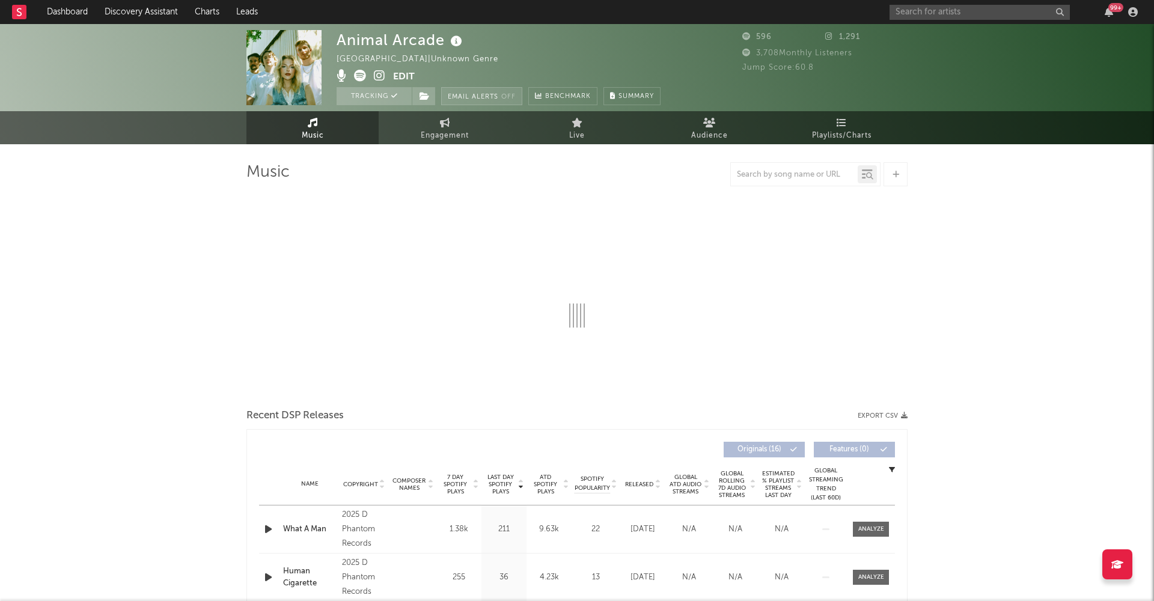
select select "1w"
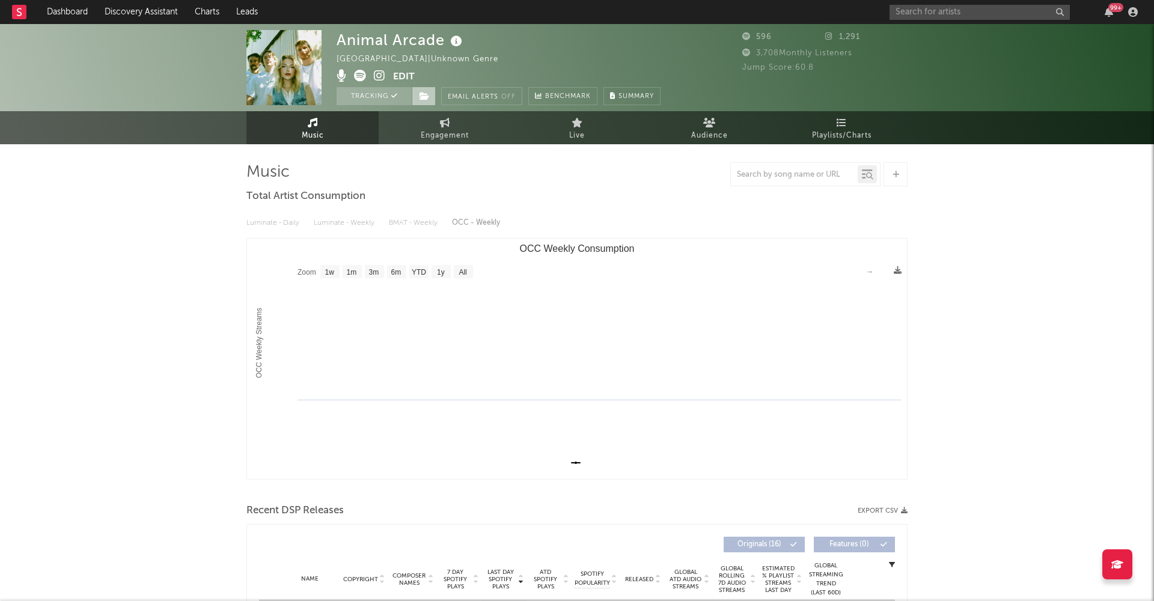
click at [425, 97] on icon at bounding box center [424, 96] width 10 height 8
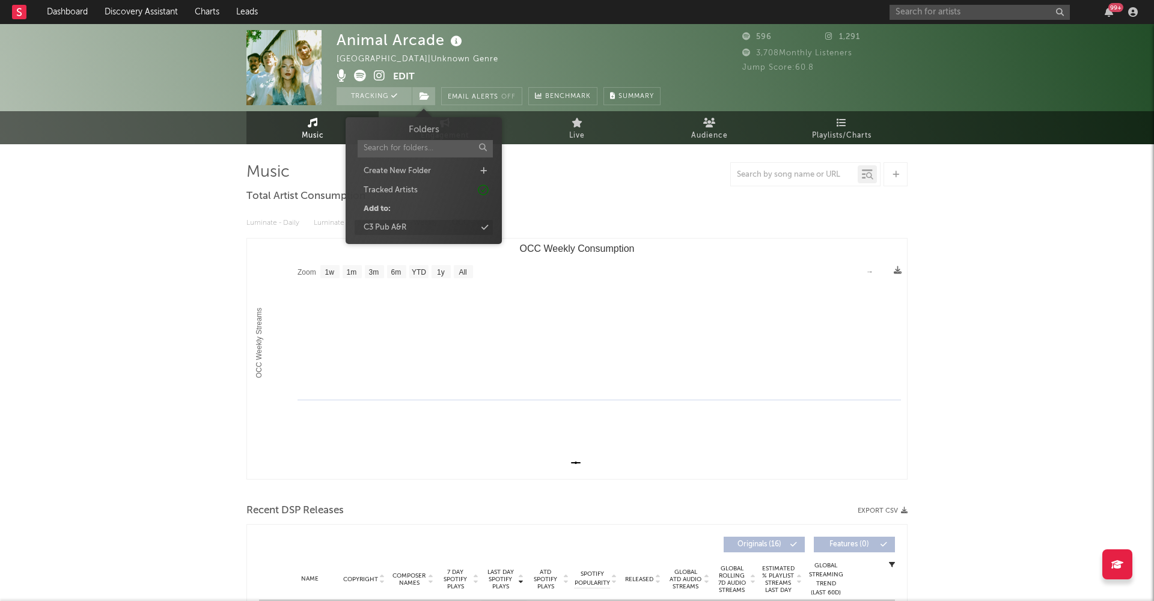
click at [421, 230] on div "C3 Pub A&R" at bounding box center [424, 228] width 138 height 16
click at [559, 59] on div "Animal Arcade [GEOGRAPHIC_DATA] | Unknown Genre Edit Tracking ( 1 ) Email Alert…" at bounding box center [504, 67] width 335 height 75
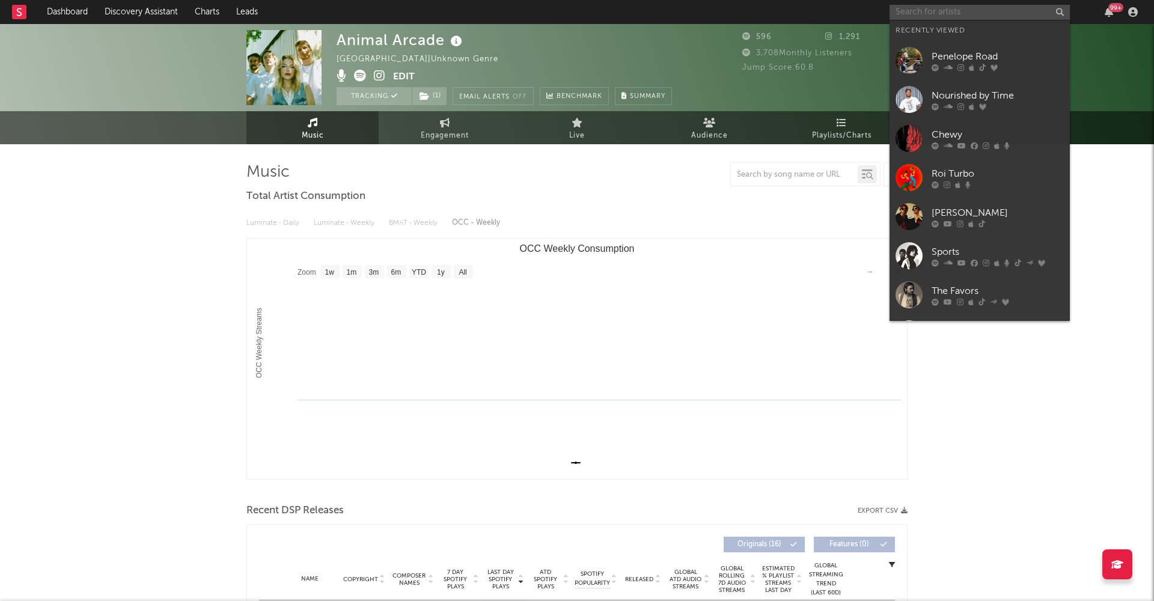
click at [930, 14] on input "text" at bounding box center [979, 12] width 180 height 15
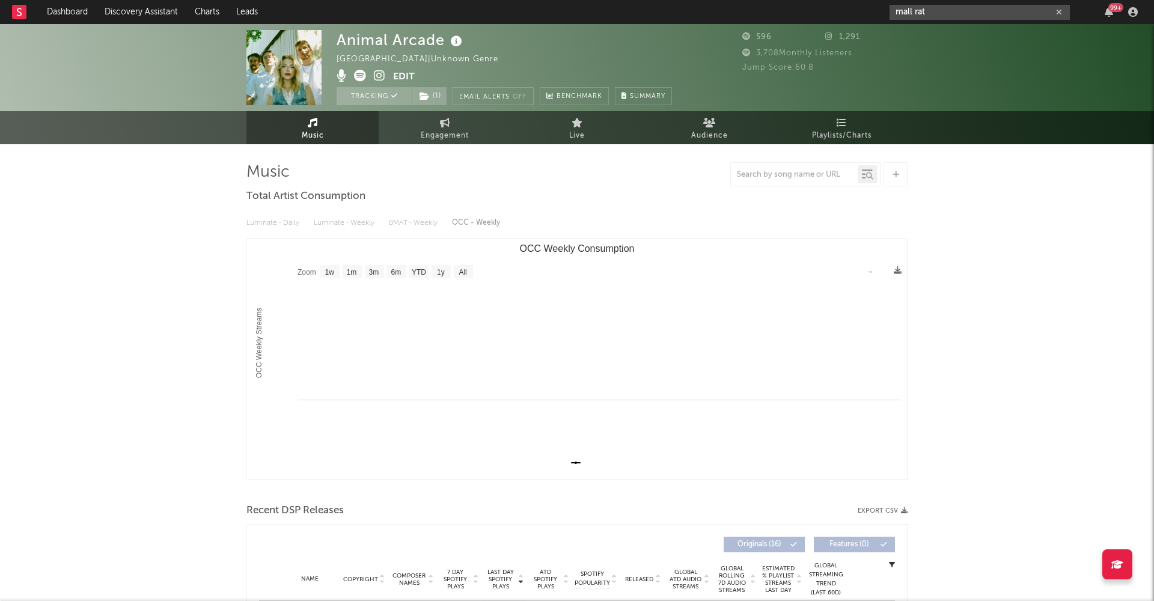
click at [914, 14] on input "mall rat" at bounding box center [979, 12] width 180 height 15
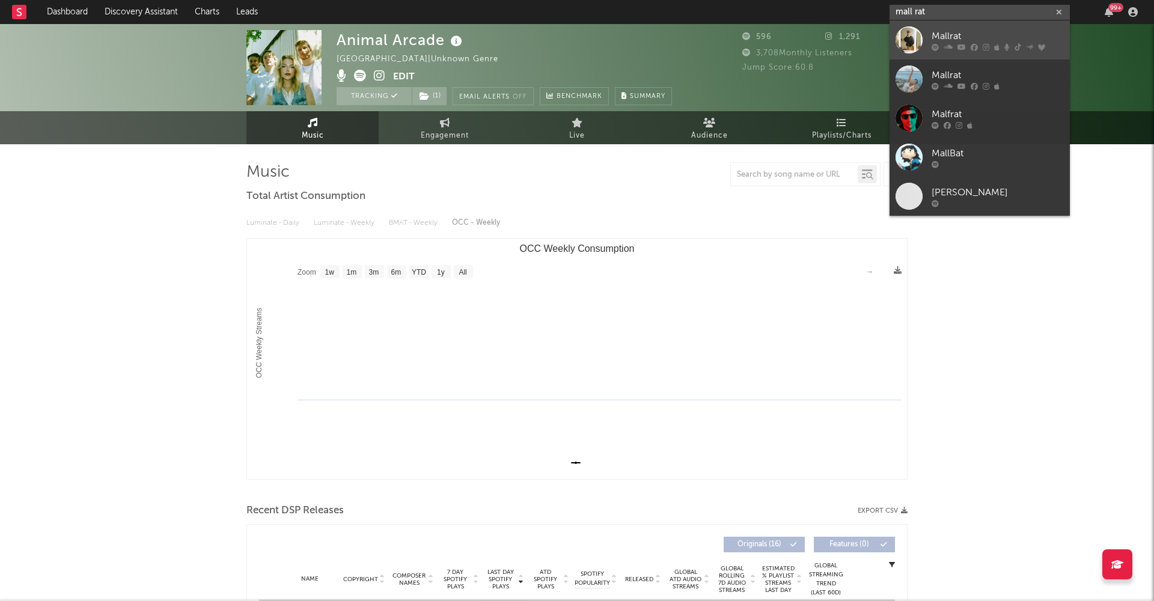
type input "mall rat"
click at [912, 37] on div at bounding box center [908, 39] width 27 height 27
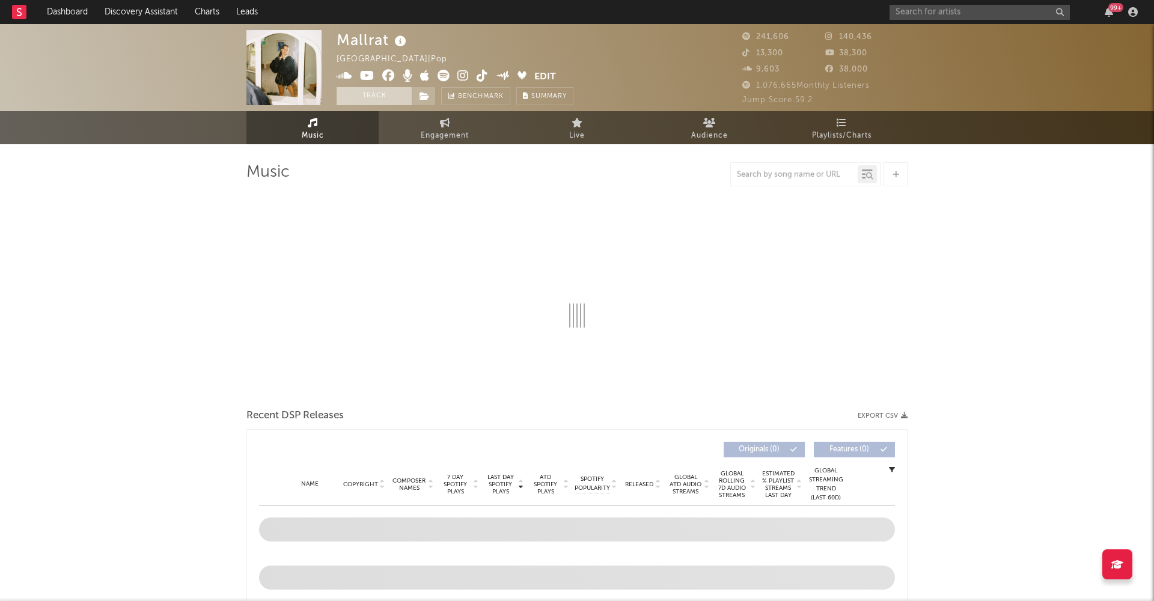
click at [372, 96] on button "Track" at bounding box center [374, 96] width 75 height 18
select select "6m"
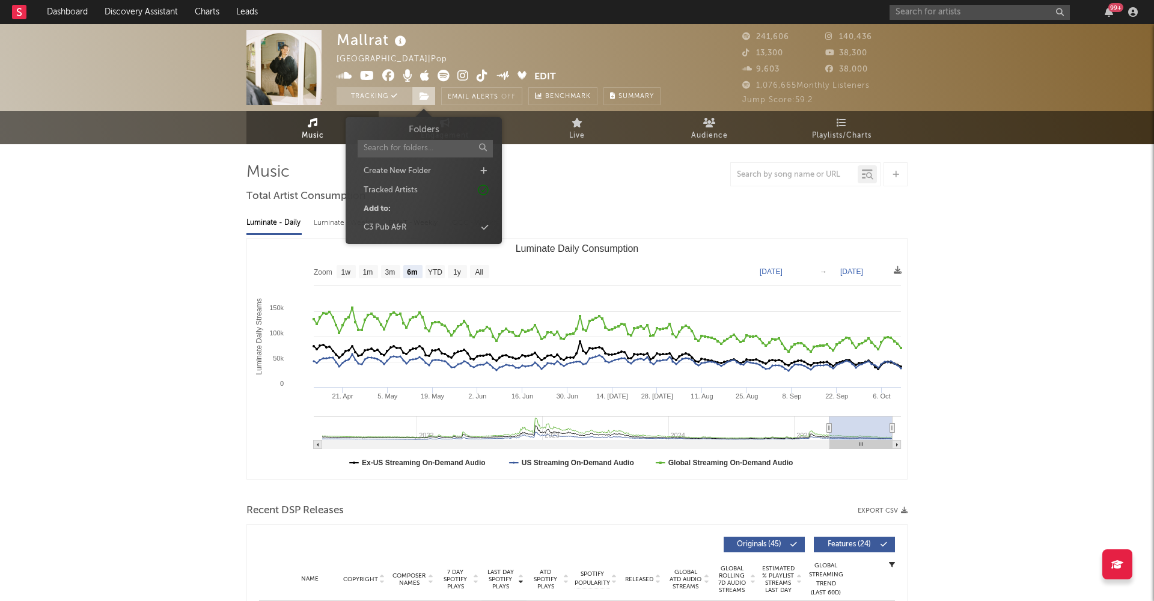
click at [425, 92] on icon at bounding box center [424, 96] width 10 height 8
click at [395, 225] on div "C3 Pub A&R" at bounding box center [385, 228] width 43 height 12
click at [653, 209] on div "Luminate - Daily Luminate - Weekly BMAT - Weekly OCC - Weekly Zoom 1w 1m 3m 6m …" at bounding box center [576, 345] width 661 height 276
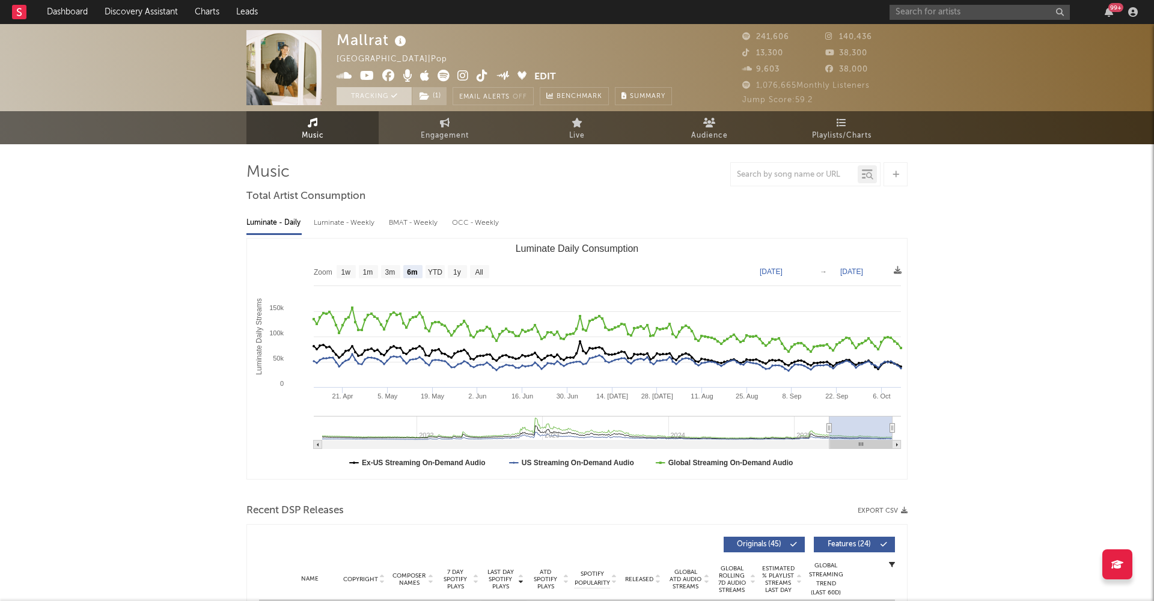
click at [387, 93] on button "Tracking" at bounding box center [374, 96] width 75 height 18
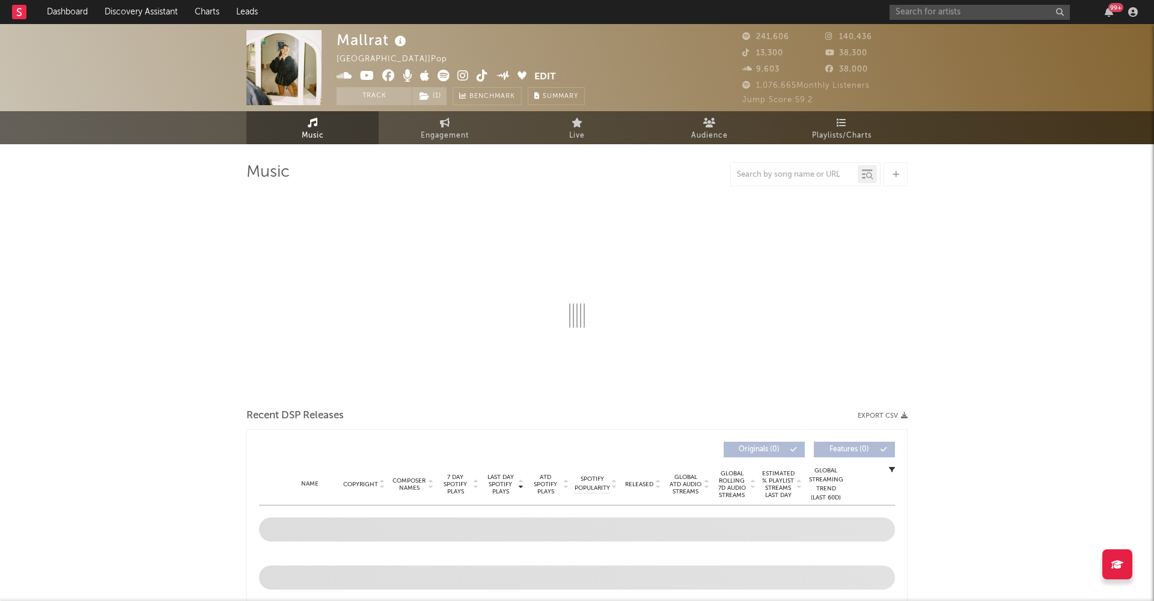
select select "6m"
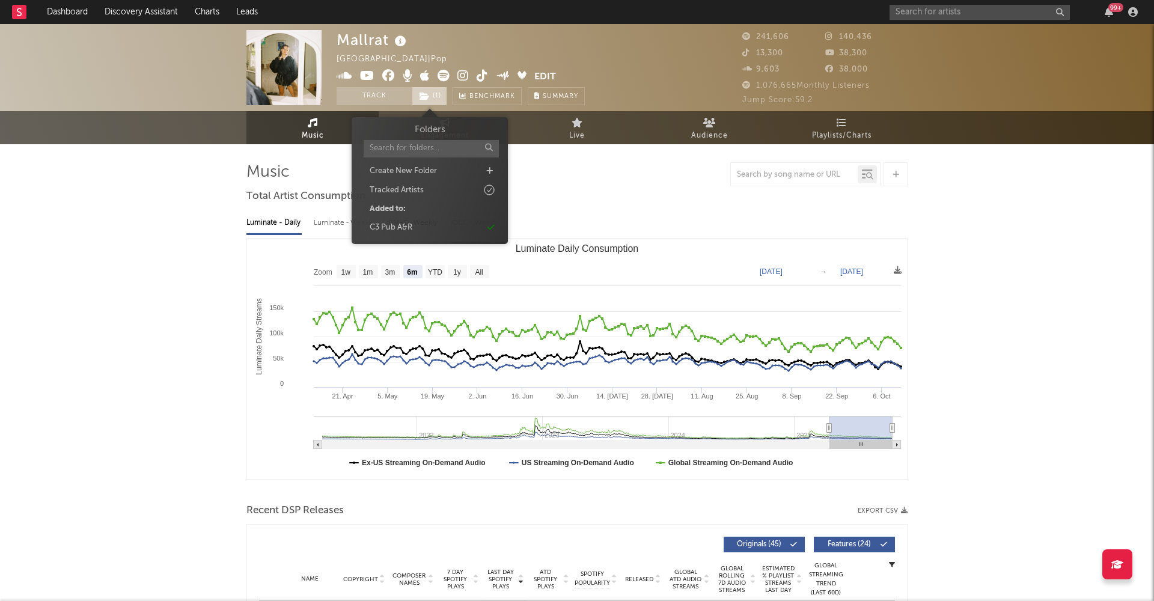
click at [429, 92] on icon at bounding box center [424, 96] width 10 height 8
click at [416, 224] on div "C3 Pub A&R" at bounding box center [430, 228] width 138 height 16
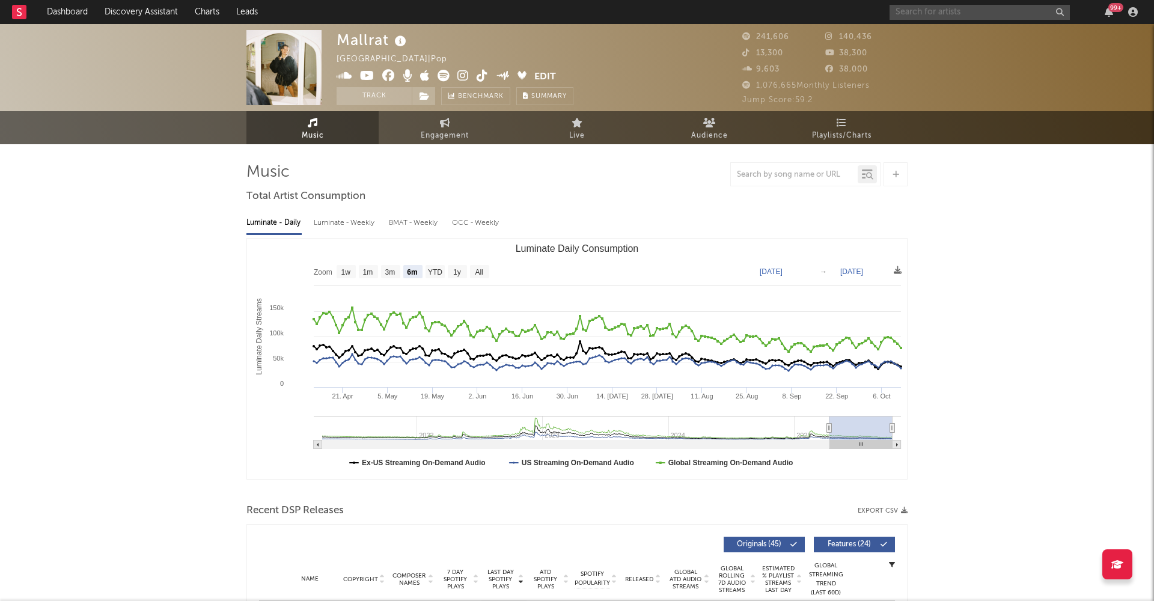
click at [989, 13] on input "text" at bounding box center [979, 12] width 180 height 15
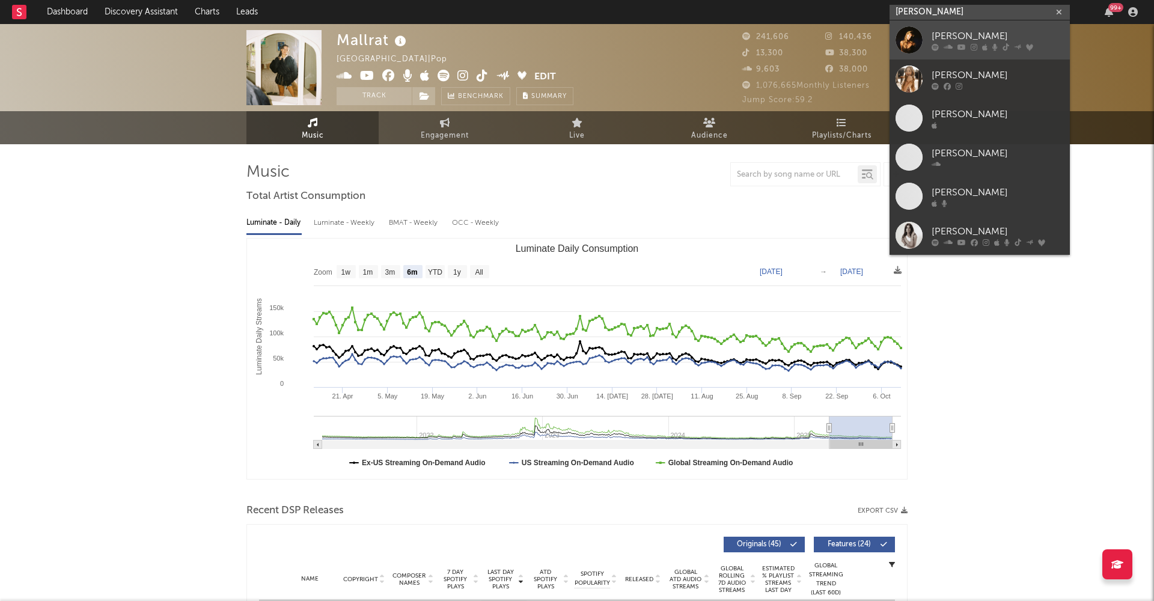
type input "[PERSON_NAME]"
click at [959, 38] on div "[PERSON_NAME]" at bounding box center [997, 36] width 132 height 14
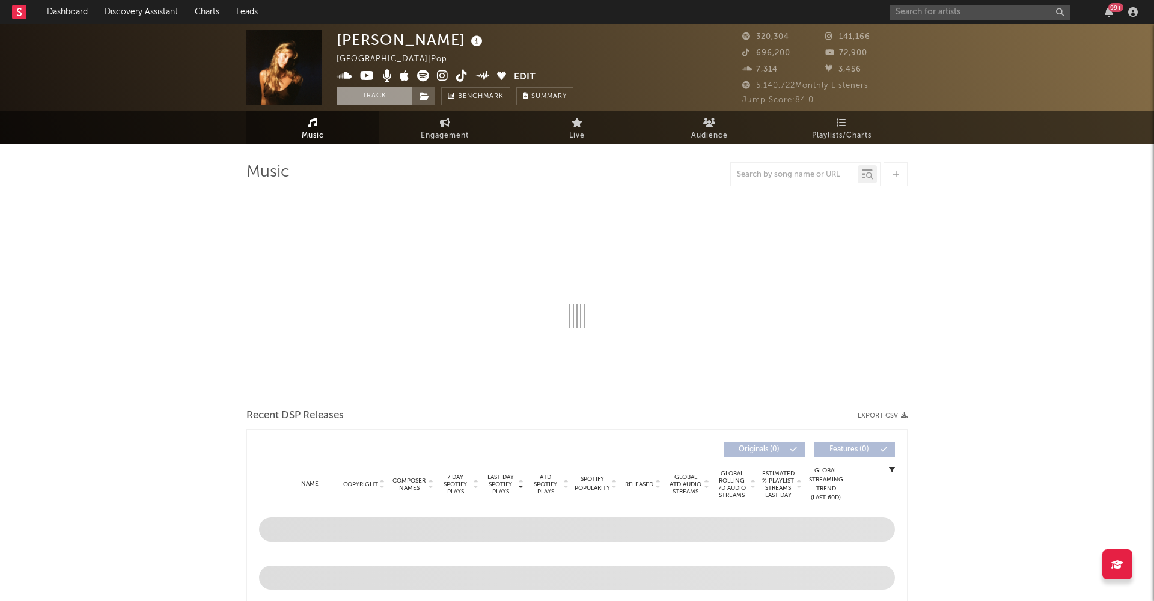
click at [385, 103] on button "Track" at bounding box center [374, 96] width 75 height 18
click at [422, 96] on icon at bounding box center [424, 96] width 10 height 8
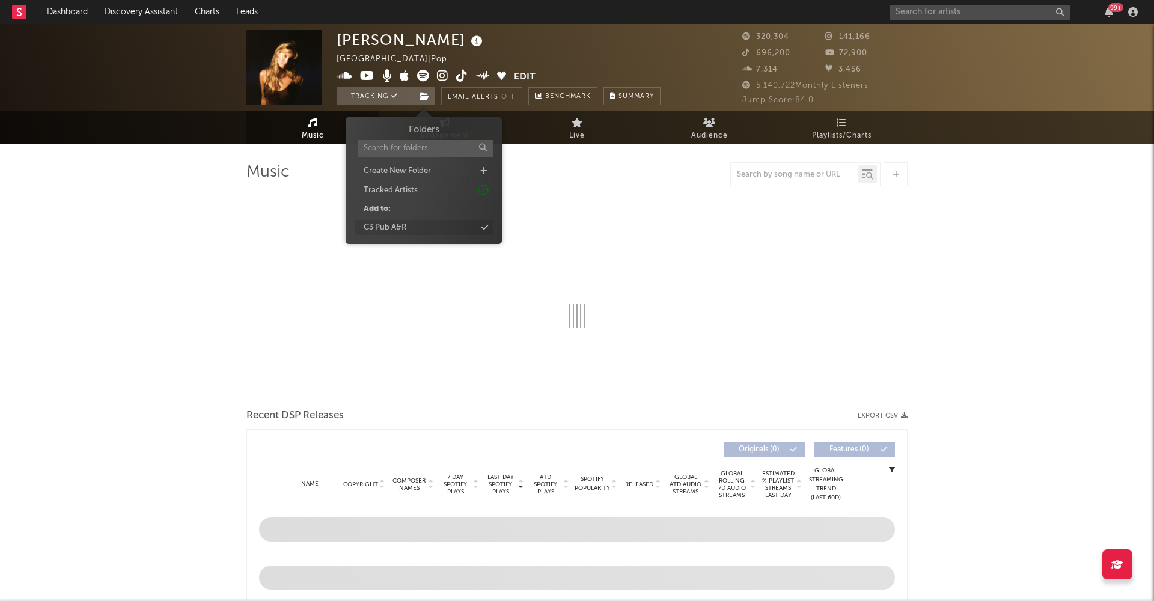
select select "6m"
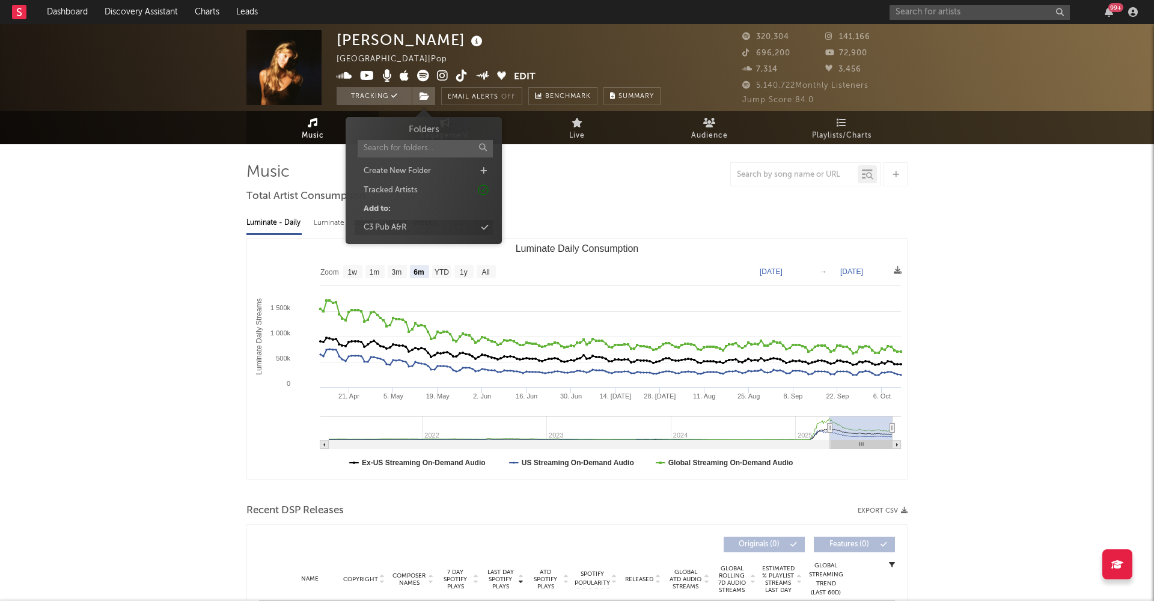
click at [422, 227] on div "C3 Pub A&R" at bounding box center [424, 228] width 138 height 16
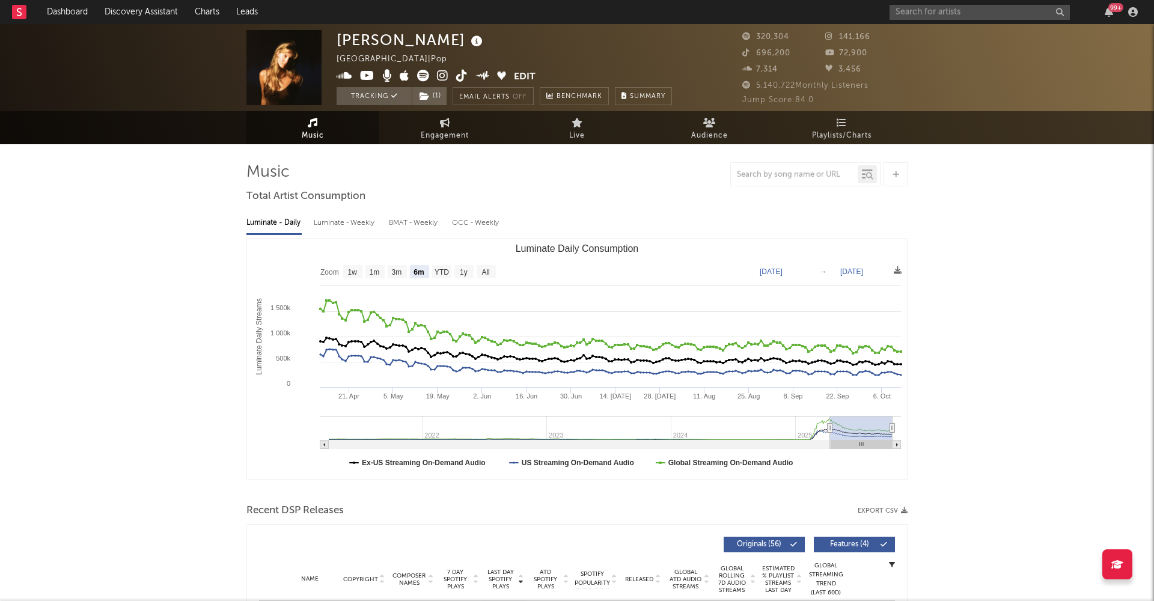
click at [693, 171] on div at bounding box center [576, 174] width 661 height 24
click at [945, 14] on input "text" at bounding box center [979, 12] width 180 height 15
type input "pull tab"
drag, startPoint x: 945, startPoint y: 14, endPoint x: 997, endPoint y: 37, distance: 56.5
click at [997, 37] on div "The Pulltabs" at bounding box center [997, 36] width 132 height 14
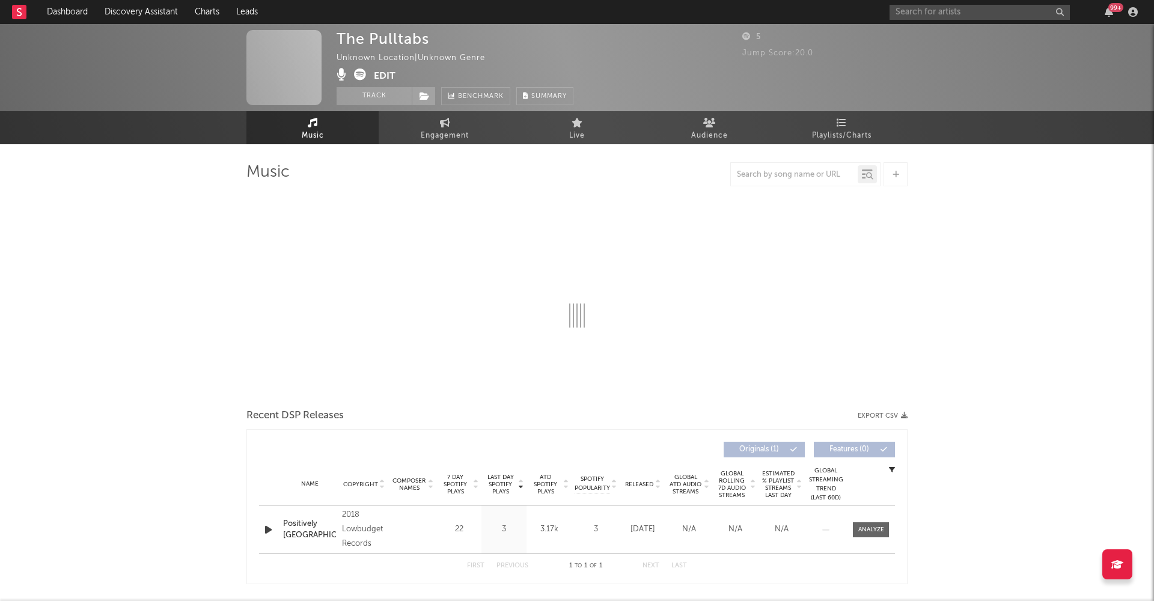
select select "1w"
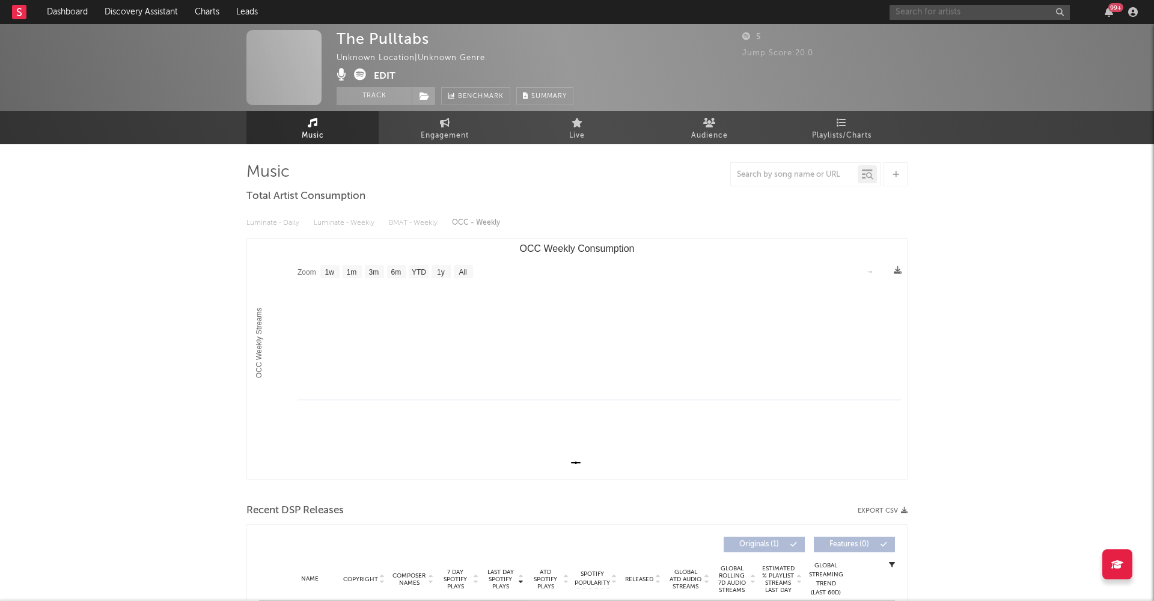
click at [952, 13] on input "text" at bounding box center [979, 12] width 180 height 15
click at [910, 11] on input "pulltab" at bounding box center [979, 12] width 180 height 15
type input "pull tab"
click at [1058, 13] on icon "button" at bounding box center [1059, 12] width 6 height 8
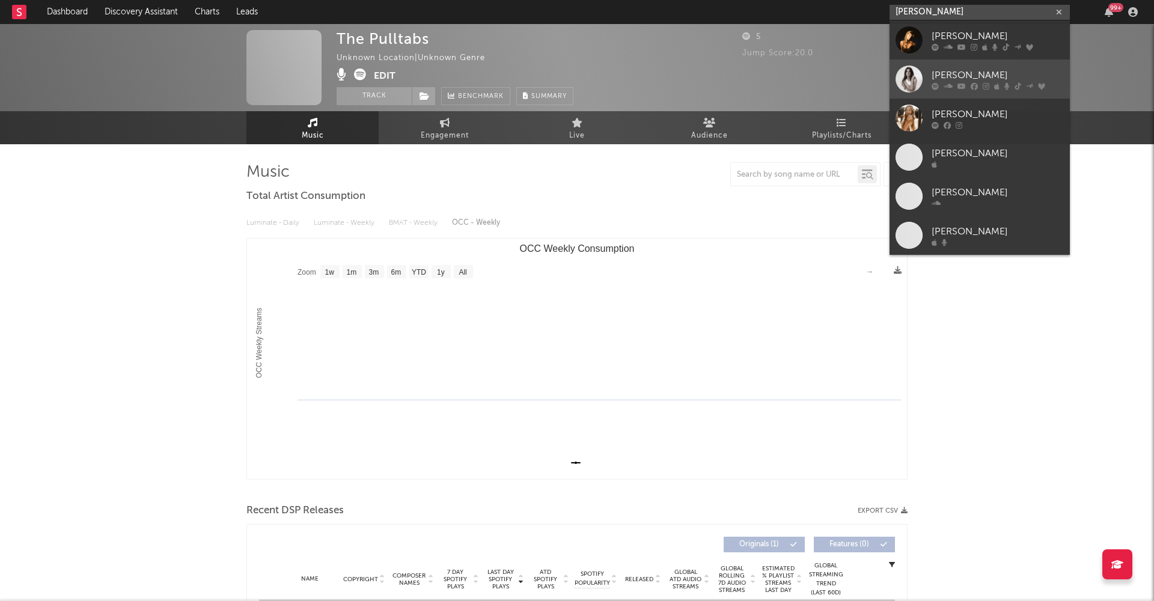
type input "[PERSON_NAME]"
click at [1016, 73] on div "[PERSON_NAME]" at bounding box center [997, 75] width 132 height 14
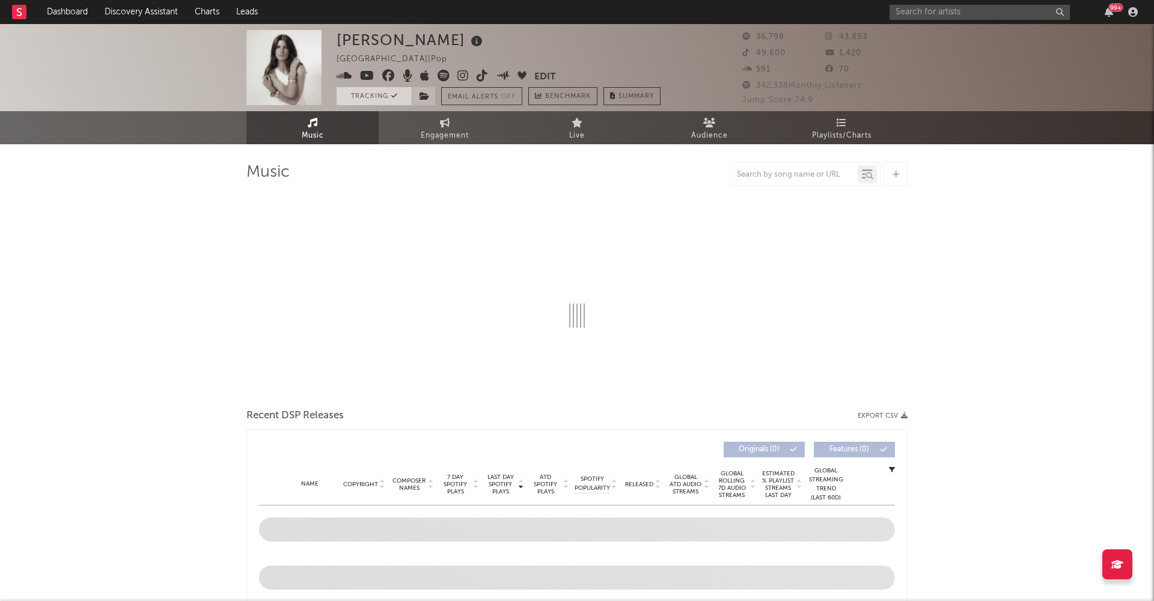
select select "6m"
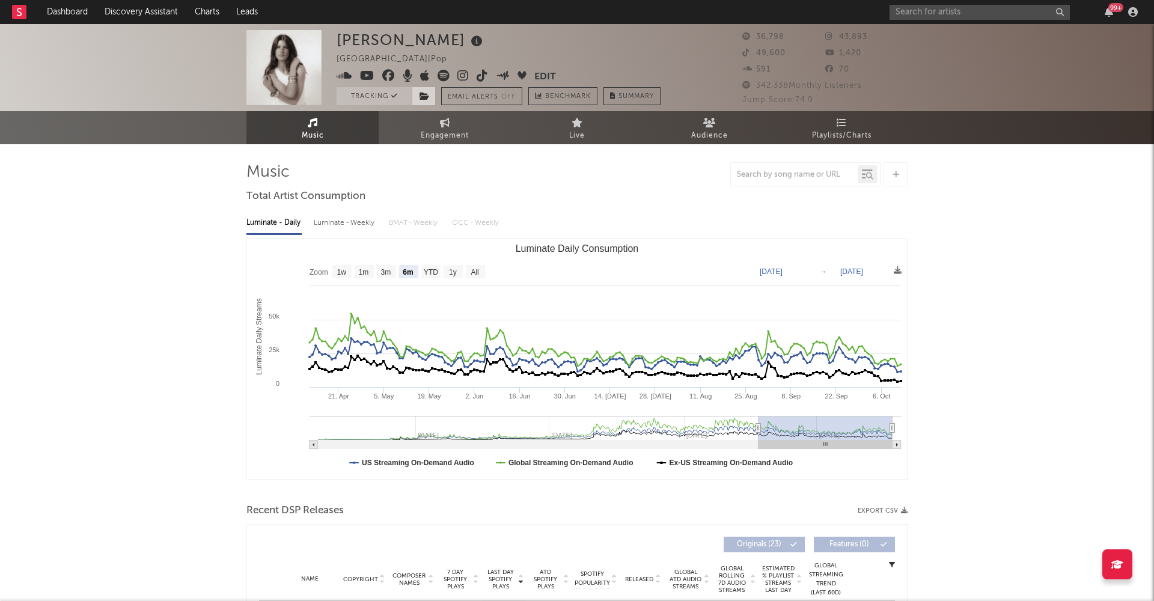
click at [422, 95] on icon at bounding box center [424, 96] width 10 height 8
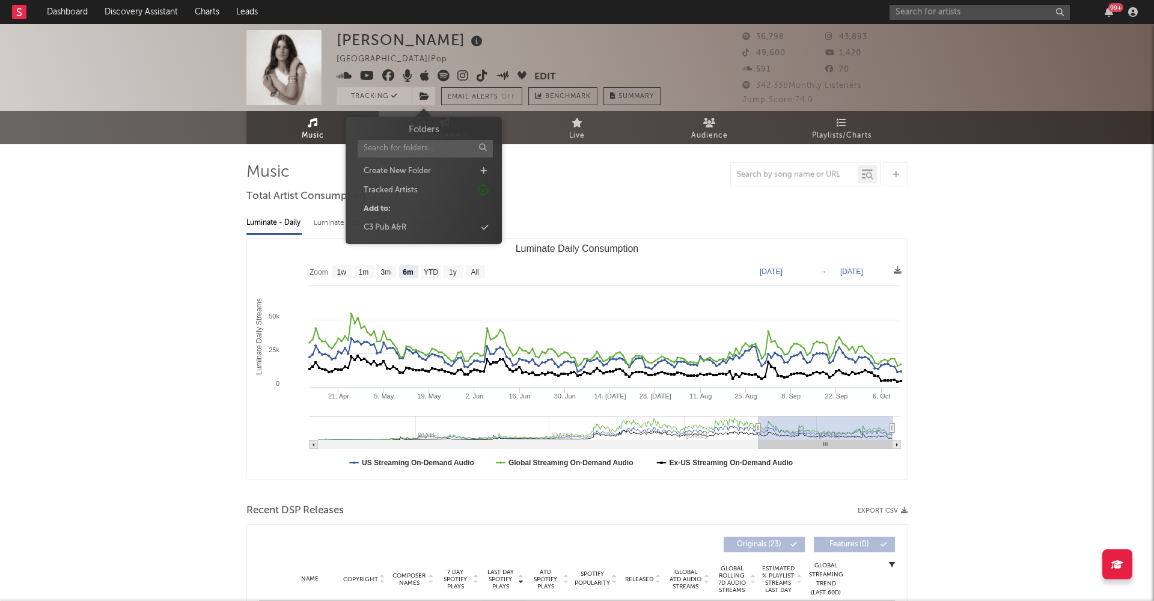
click at [434, 239] on div "Folders Create New Folder Tracked Artists Add to: C3 Pub A&R" at bounding box center [424, 180] width 156 height 127
click at [421, 230] on div "C3 Pub A&R" at bounding box center [424, 228] width 138 height 16
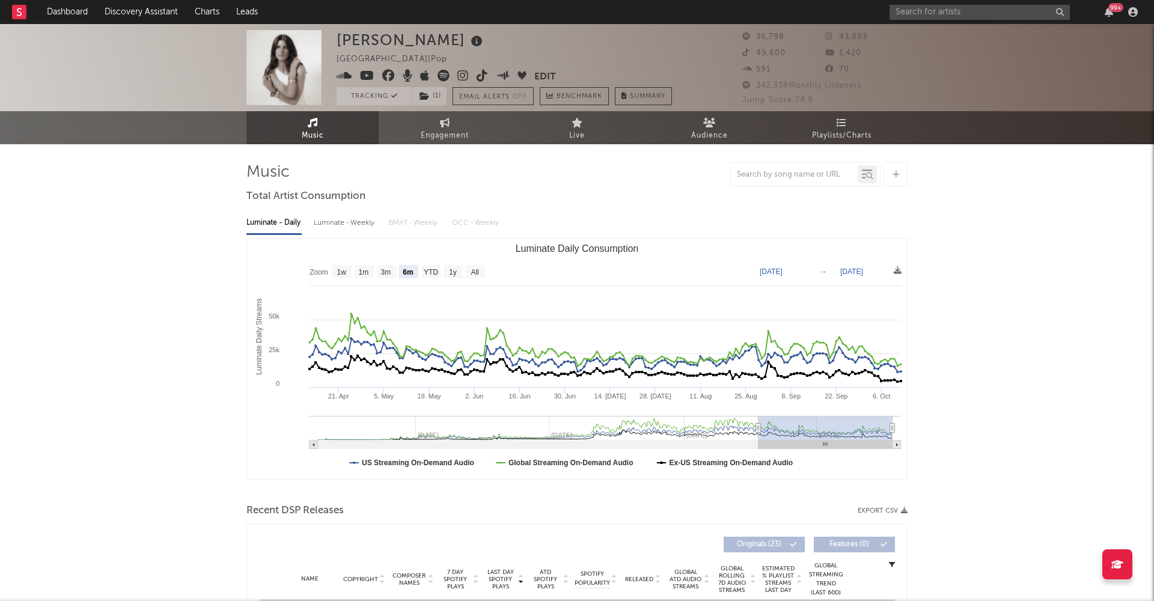
click at [636, 182] on div at bounding box center [576, 174] width 661 height 24
click at [951, 14] on input "text" at bounding box center [979, 12] width 180 height 15
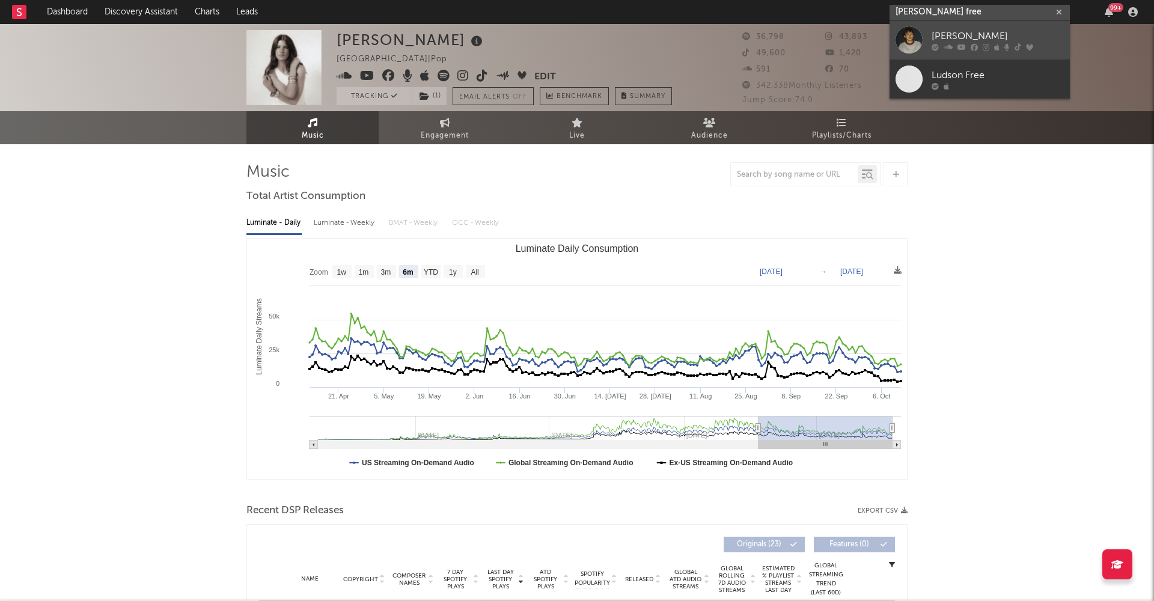
type input "[PERSON_NAME] free"
click at [969, 26] on link "[PERSON_NAME]" at bounding box center [979, 39] width 180 height 39
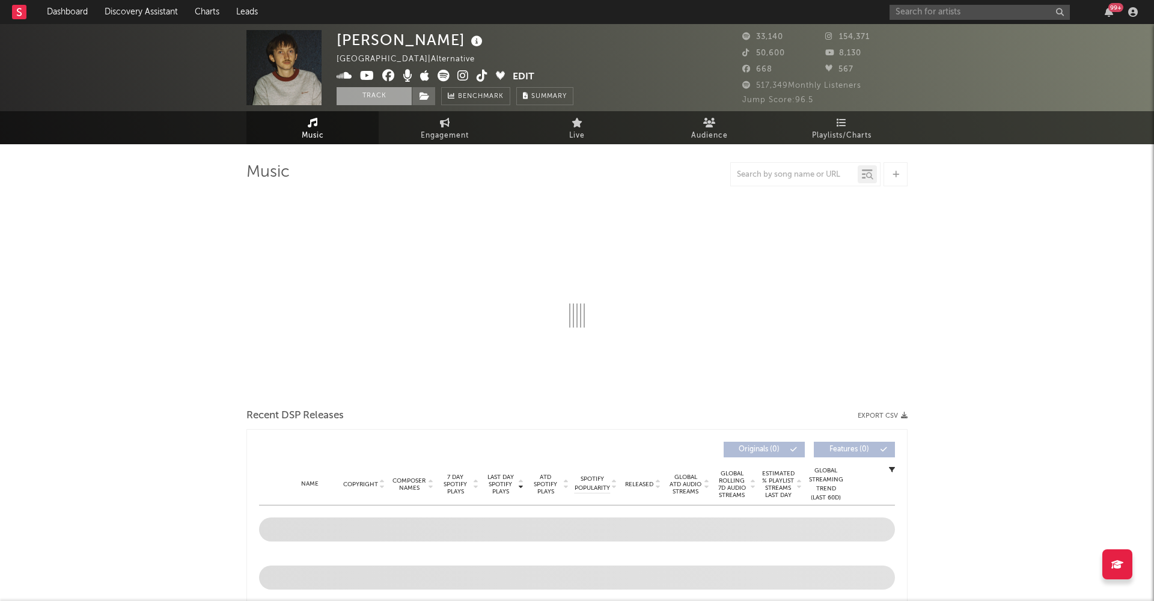
select select "6m"
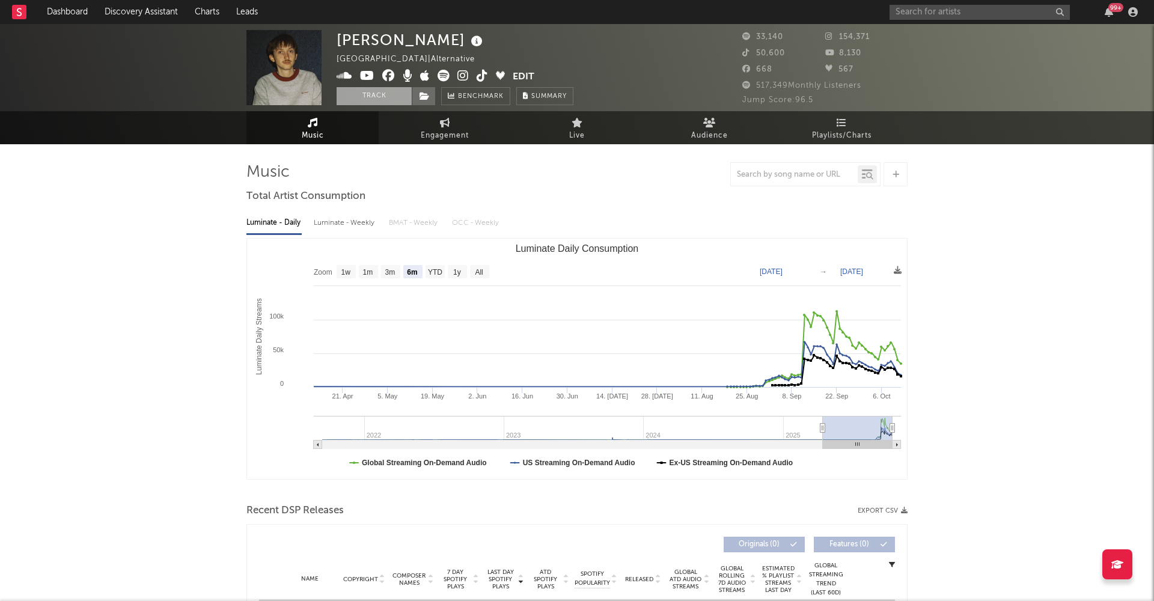
click at [395, 94] on button "Track" at bounding box center [374, 96] width 75 height 18
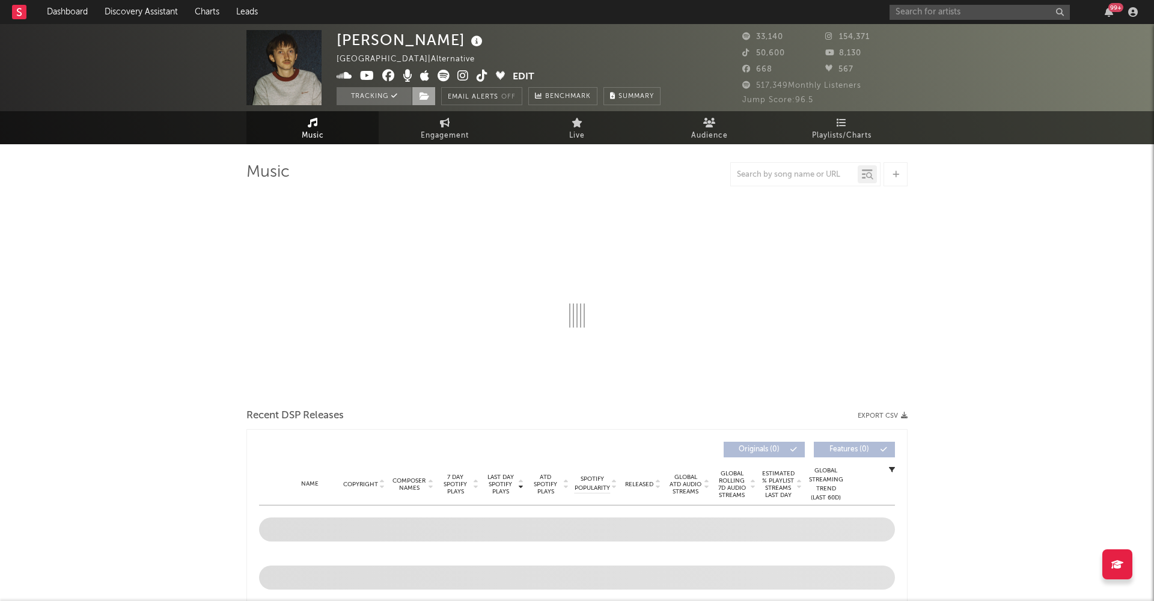
click at [427, 95] on icon at bounding box center [424, 96] width 10 height 8
select select "6m"
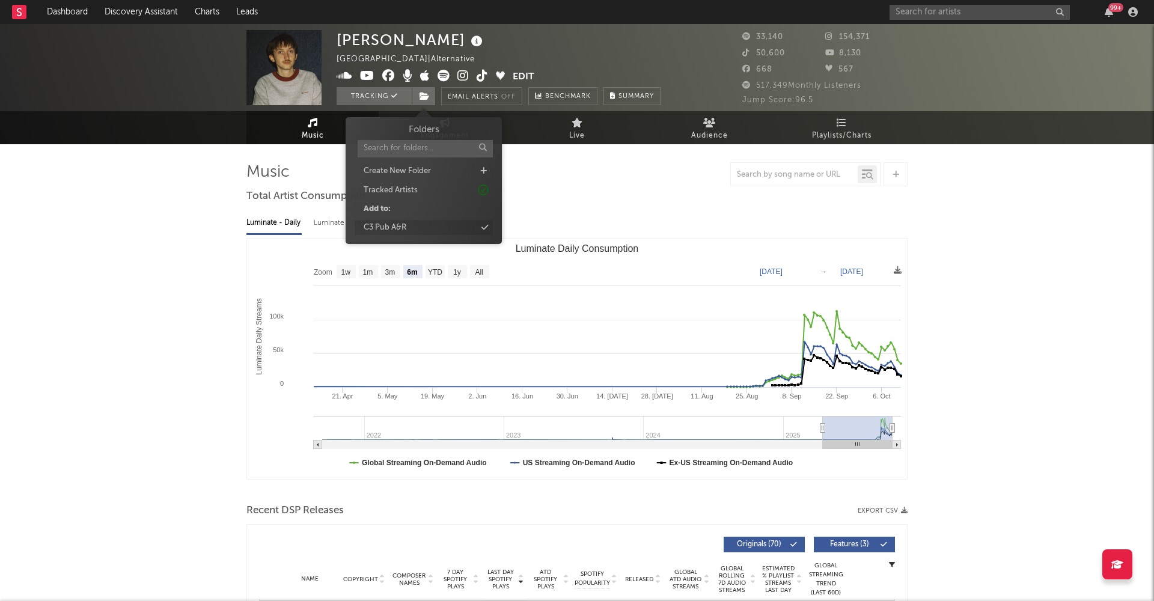
click at [413, 228] on div "C3 Pub A&R" at bounding box center [424, 228] width 138 height 16
click at [651, 175] on div at bounding box center [576, 174] width 661 height 24
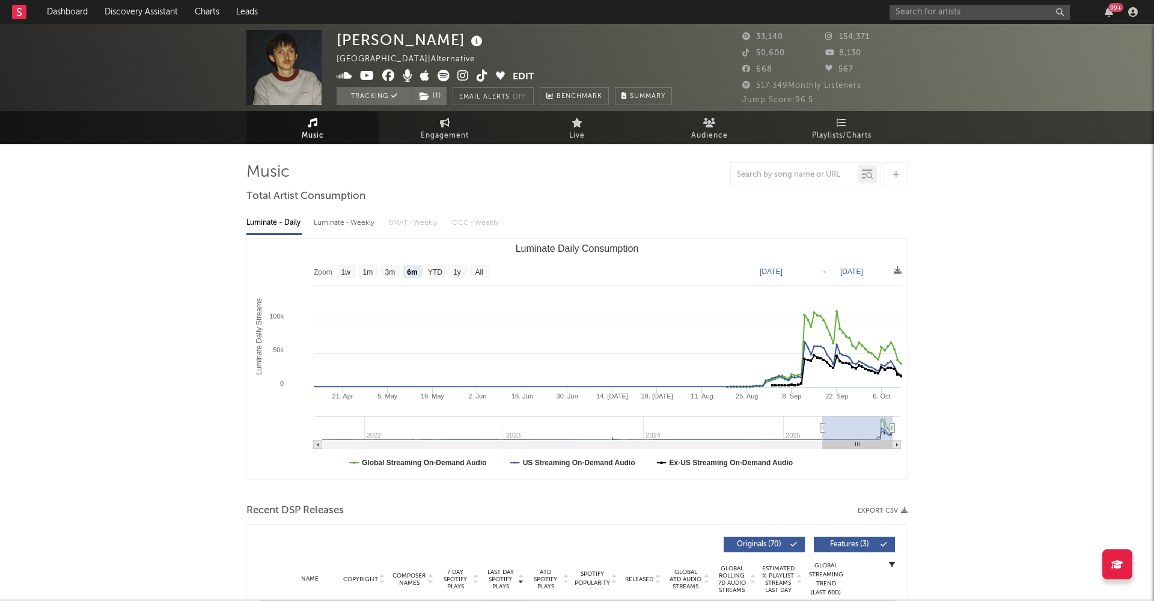
click at [22, 17] on rect at bounding box center [19, 12] width 14 height 14
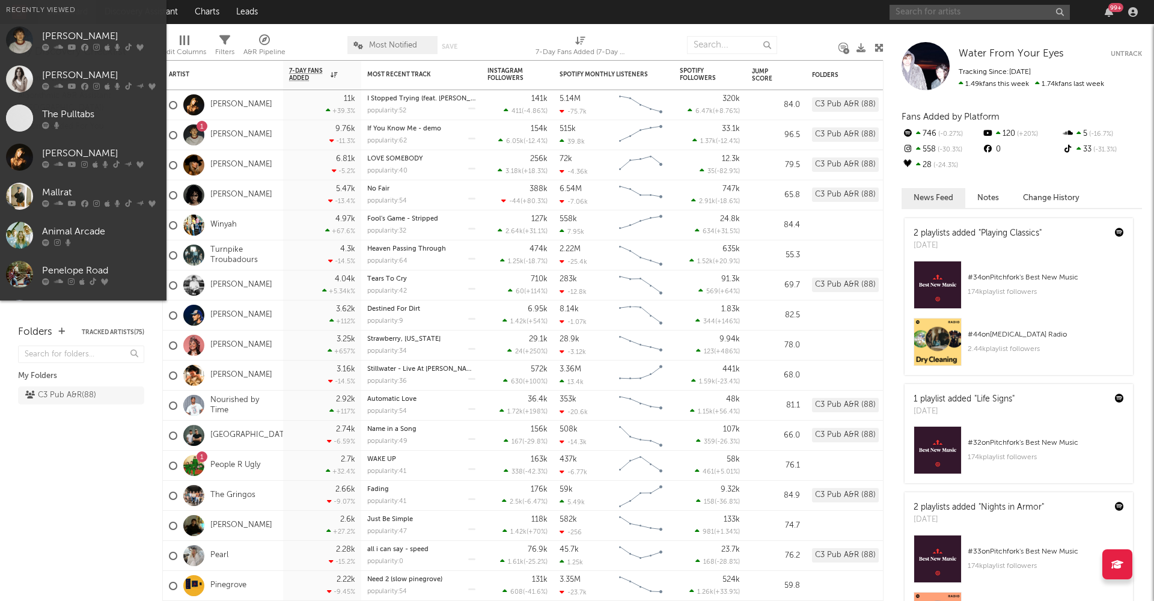
click at [928, 11] on input "text" at bounding box center [979, 12] width 180 height 15
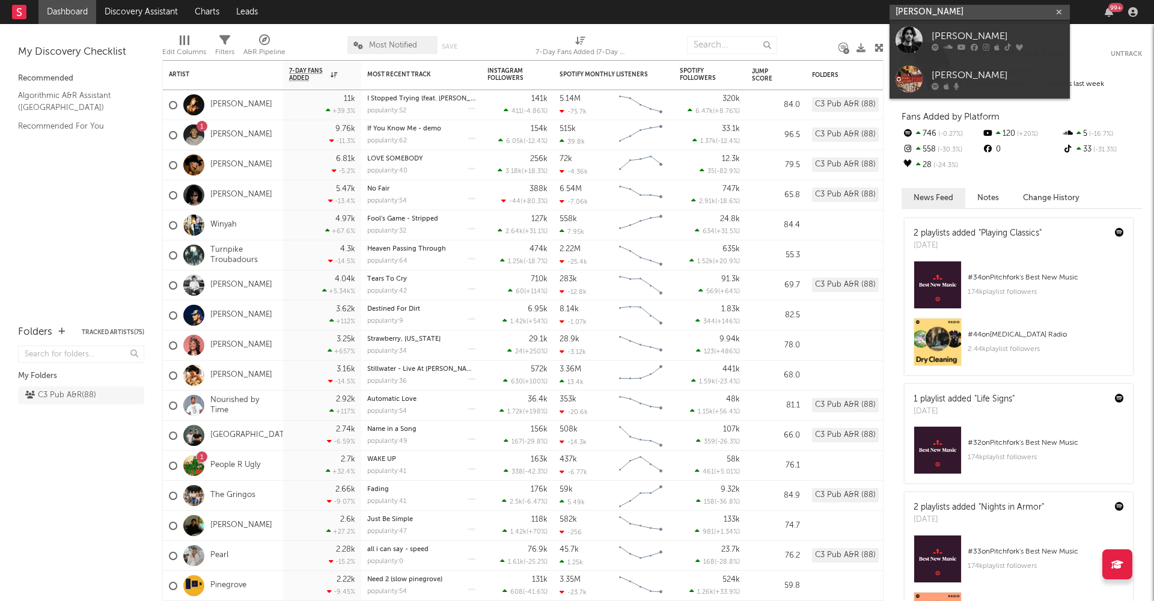
type input "[PERSON_NAME]"
drag, startPoint x: 928, startPoint y: 11, endPoint x: 995, endPoint y: 36, distance: 70.5
click at [995, 36] on div "[PERSON_NAME]" at bounding box center [997, 36] width 132 height 14
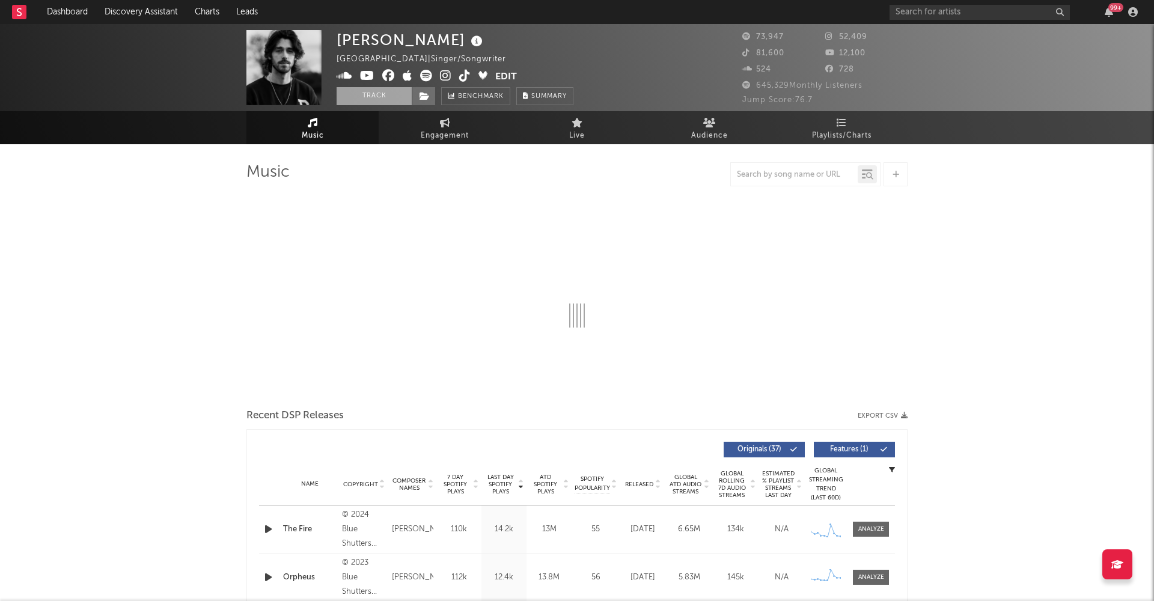
click at [376, 97] on button "Track" at bounding box center [374, 96] width 75 height 18
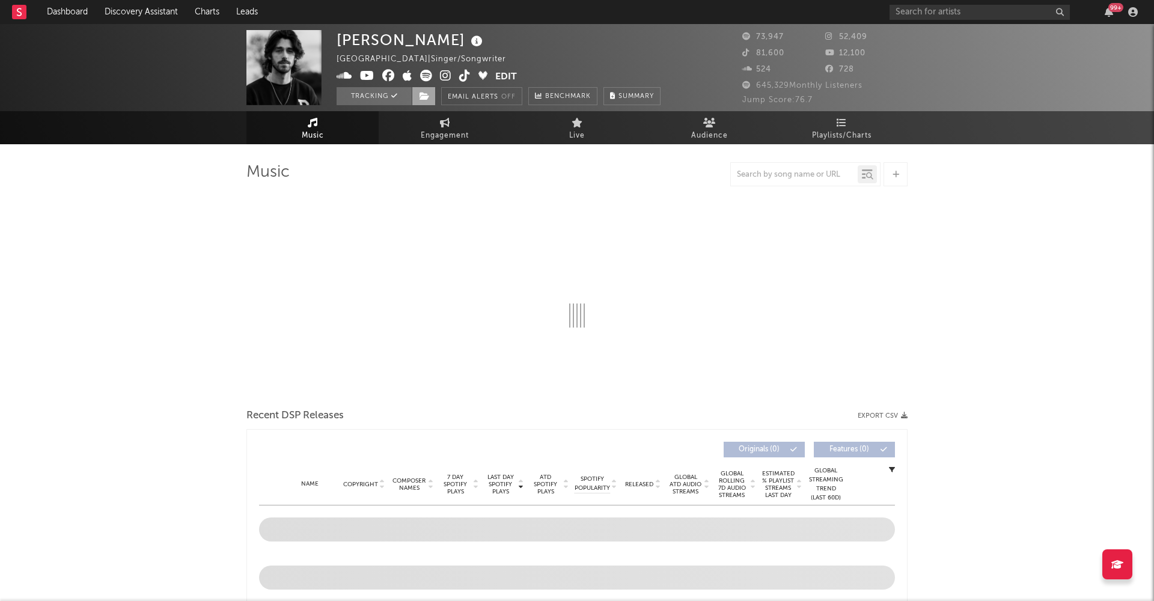
click at [421, 99] on icon at bounding box center [424, 96] width 10 height 8
select select "6m"
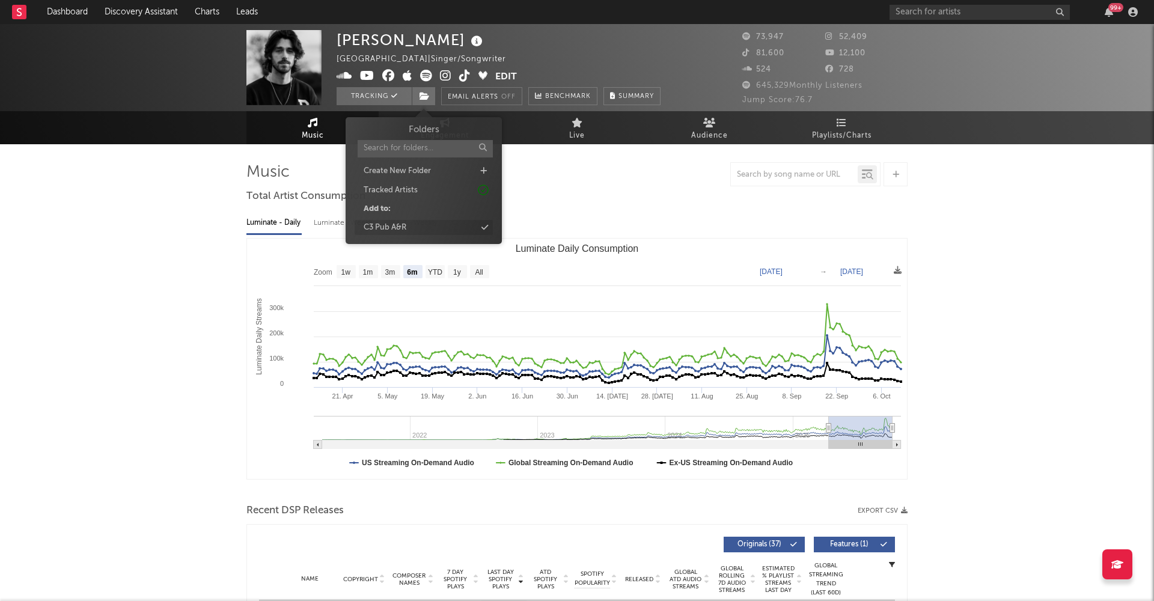
click at [436, 230] on div "C3 Pub A&R" at bounding box center [424, 228] width 138 height 16
click at [629, 186] on div at bounding box center [576, 174] width 661 height 24
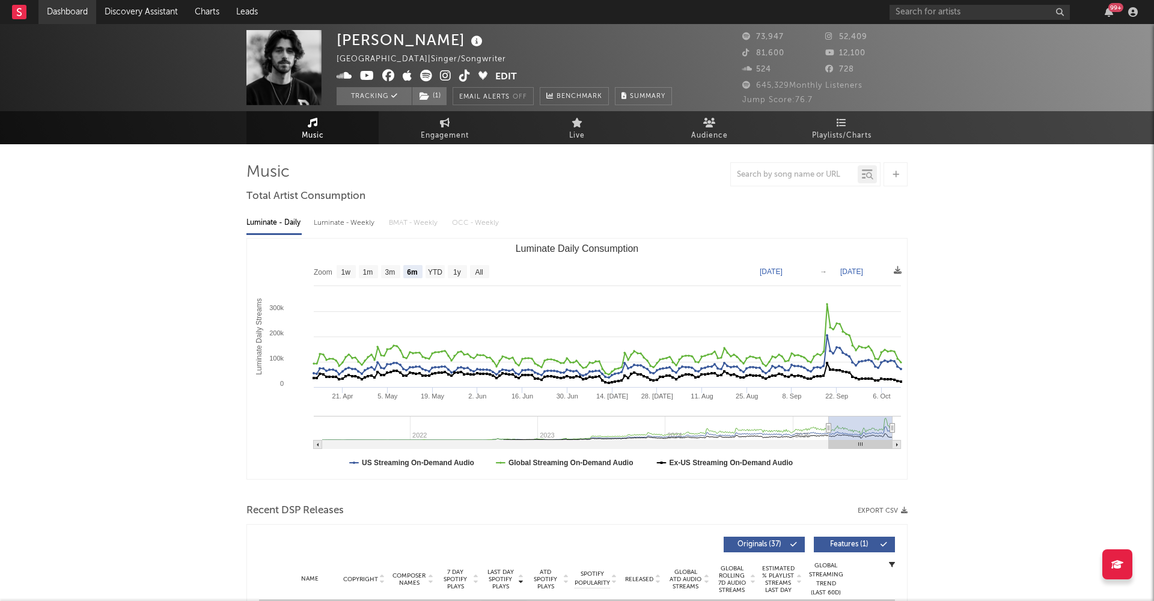
click at [64, 11] on link "Dashboard" at bounding box center [67, 12] width 58 height 24
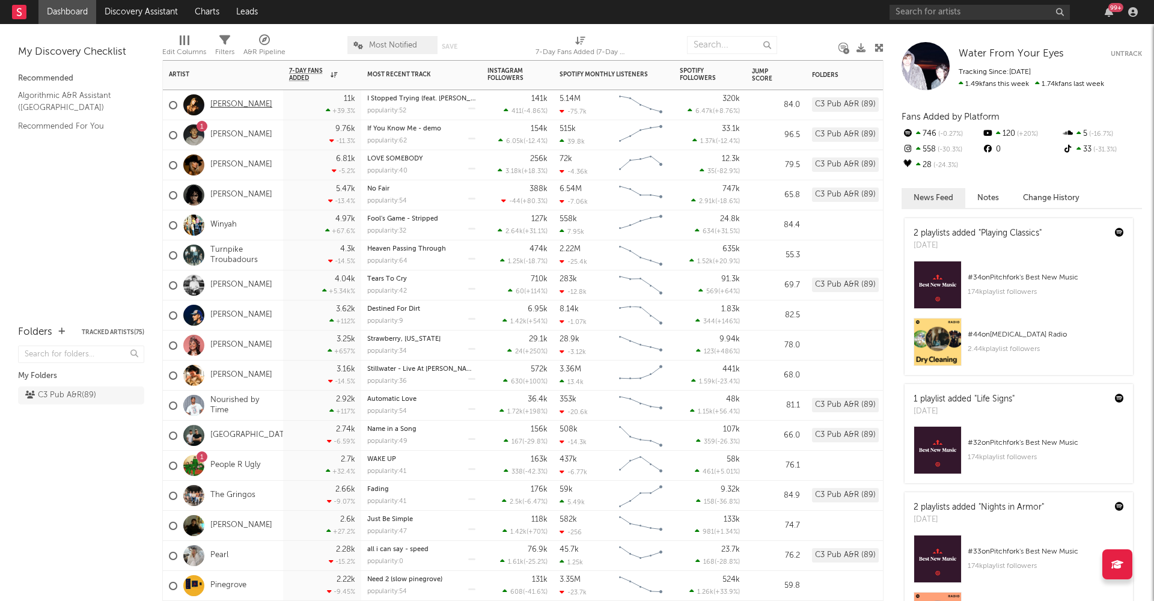
click at [234, 103] on link "[PERSON_NAME]" at bounding box center [241, 105] width 62 height 10
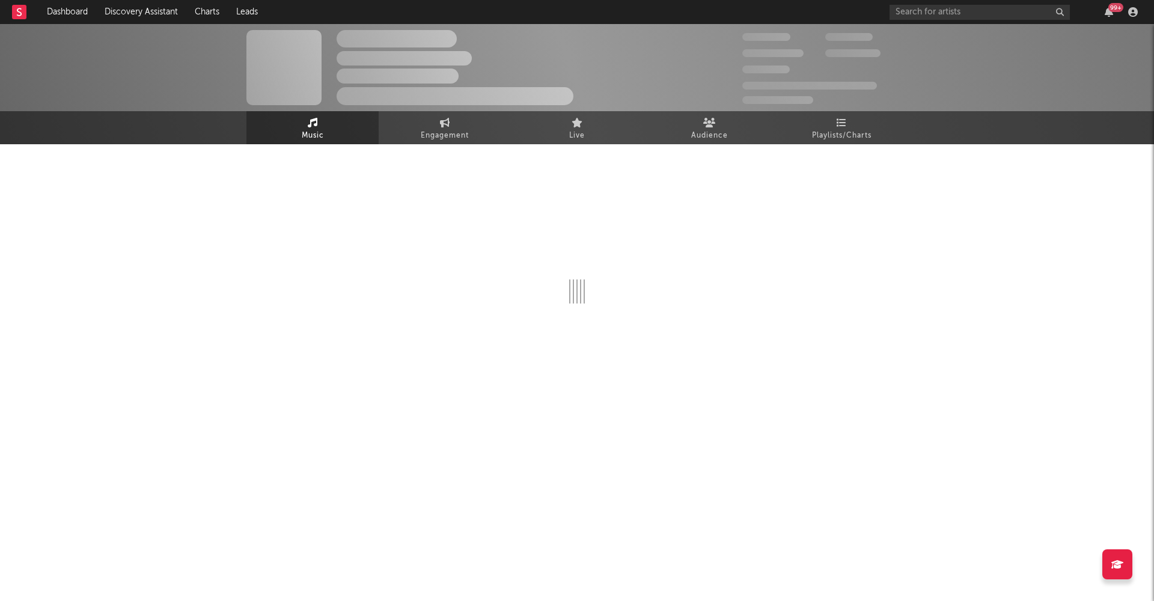
select select "6m"
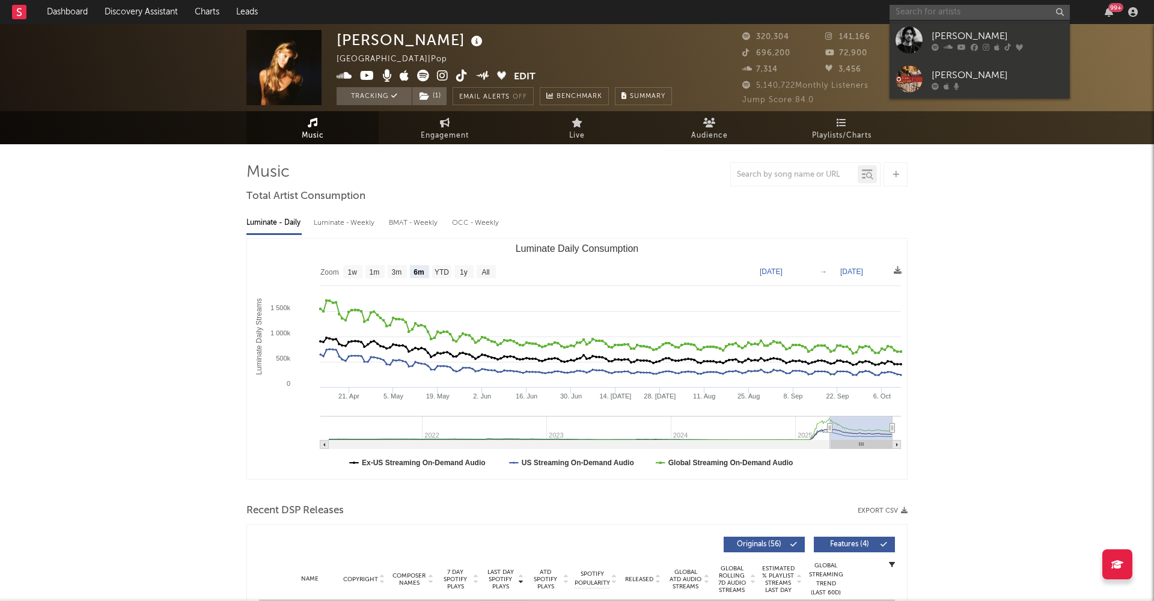
click at [979, 10] on input "text" at bounding box center [979, 12] width 180 height 15
type input "n"
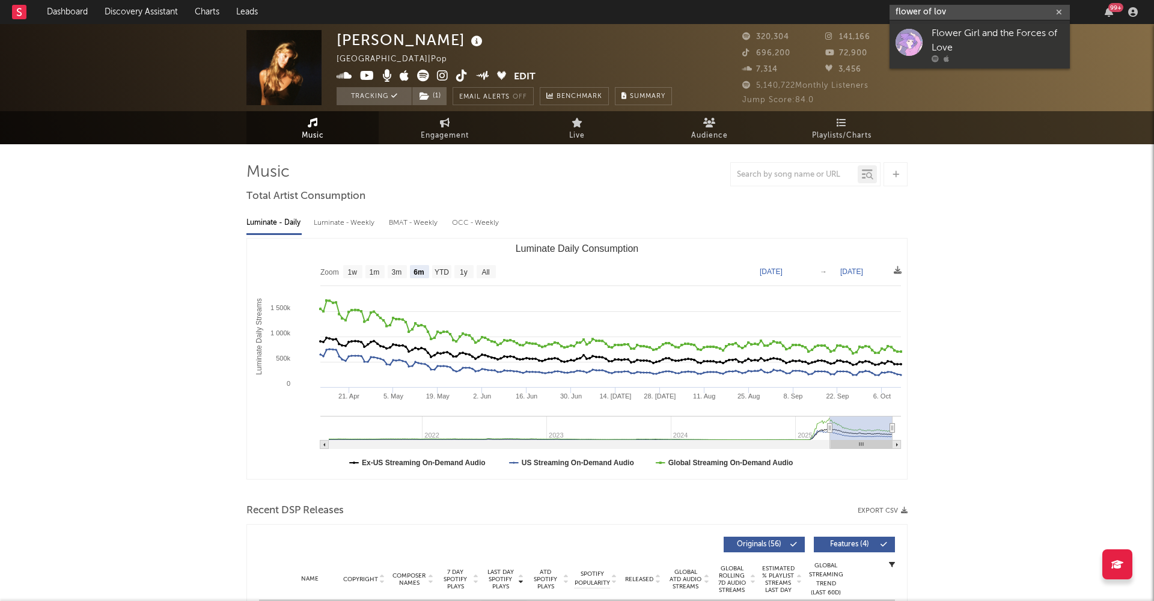
click at [931, 10] on input "flower of lov" at bounding box center [979, 12] width 180 height 15
type input "flower ovlov"
click at [943, 33] on div "flowerovlove" at bounding box center [997, 36] width 132 height 14
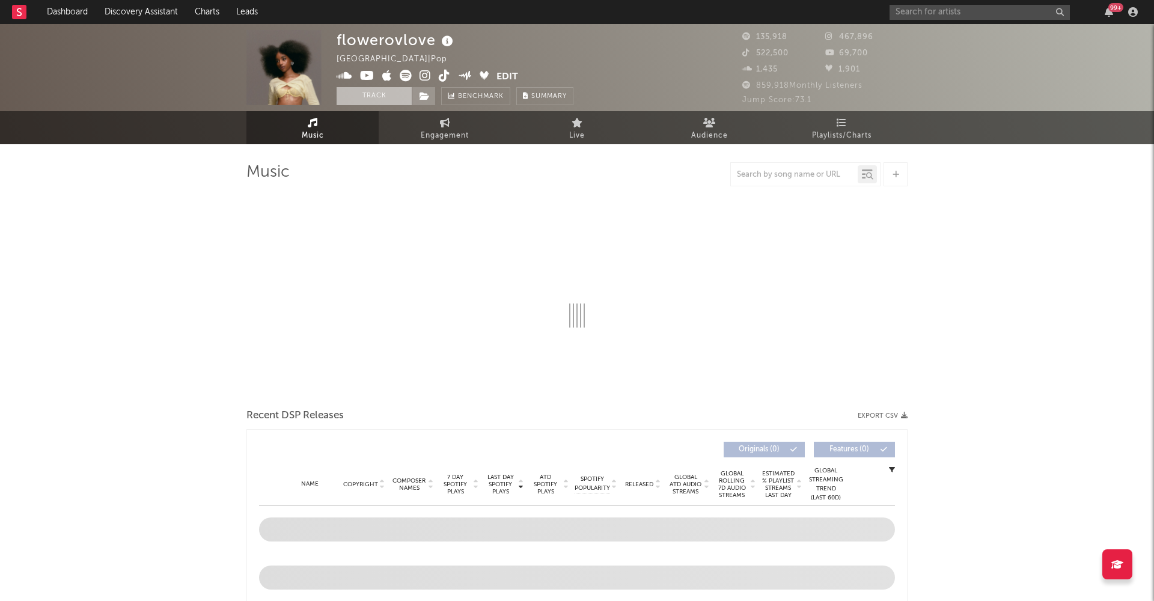
click at [373, 98] on button "Track" at bounding box center [374, 96] width 75 height 18
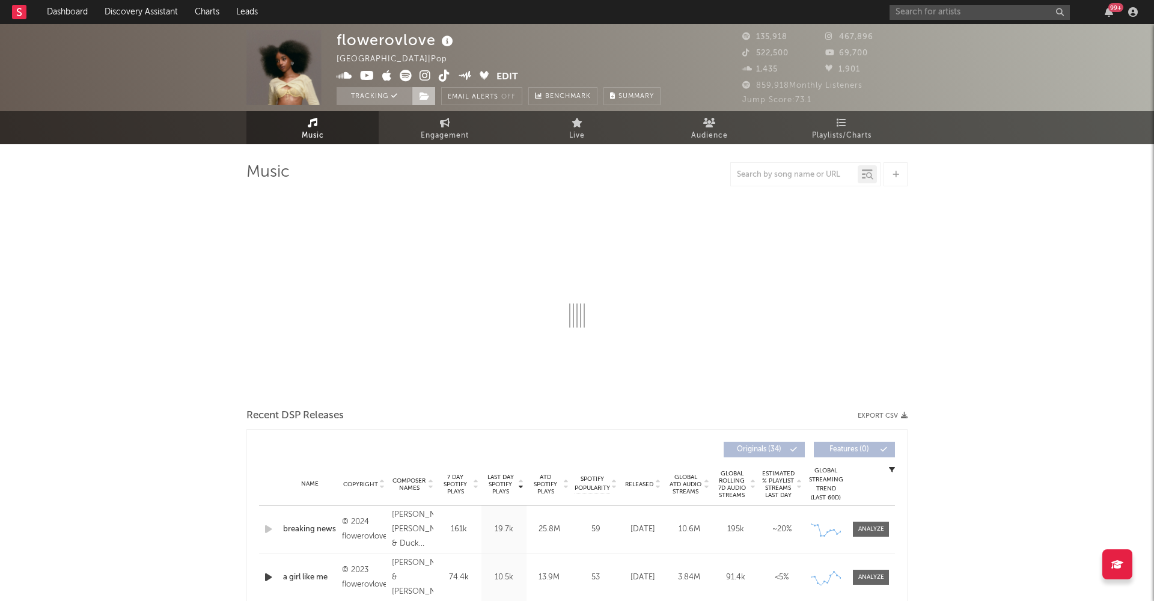
click at [435, 99] on span at bounding box center [424, 96] width 24 height 18
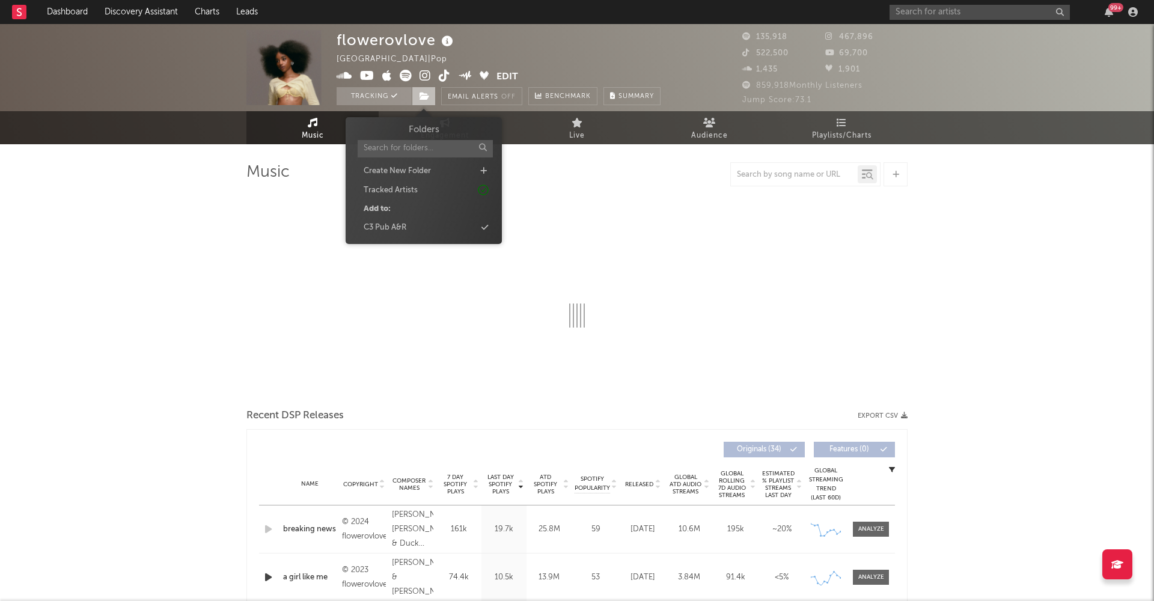
click at [425, 97] on icon at bounding box center [424, 96] width 10 height 8
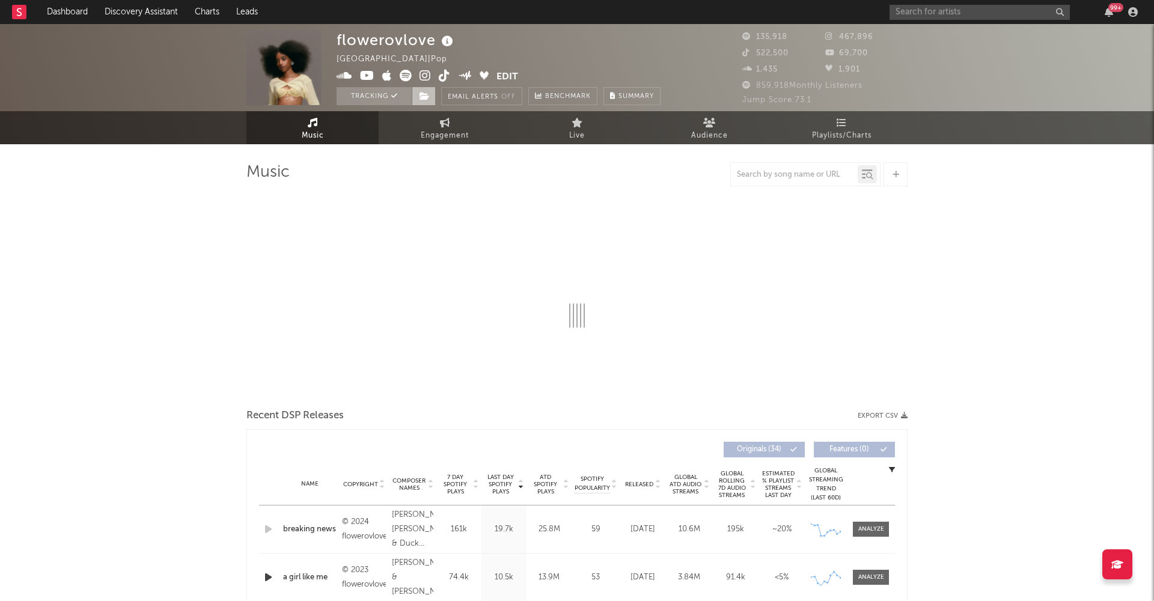
click at [428, 97] on icon at bounding box center [424, 96] width 10 height 8
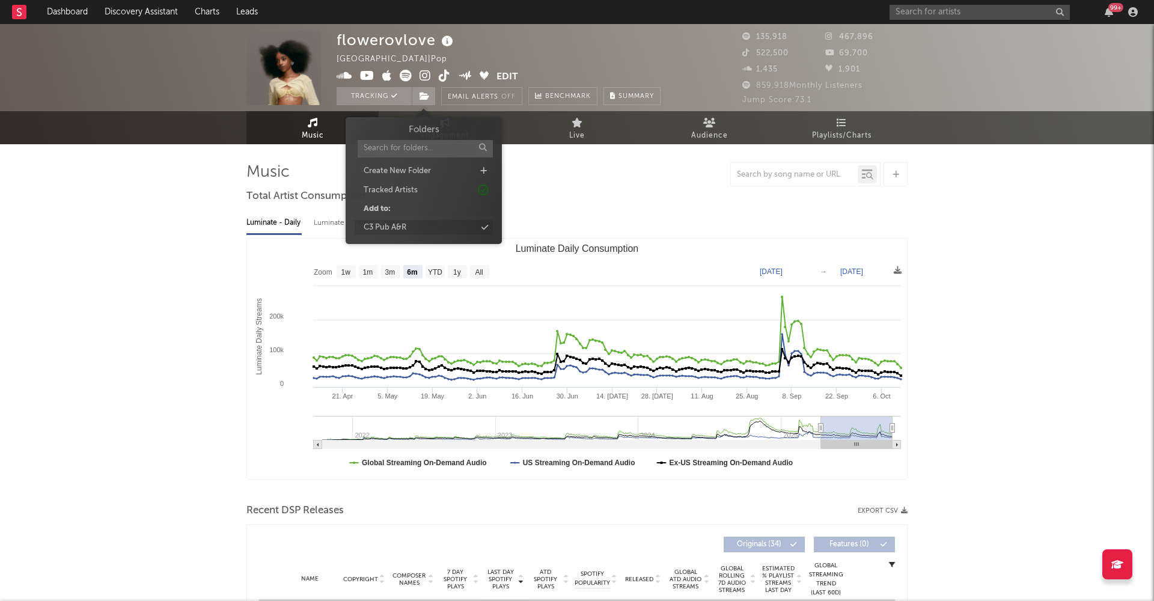
click at [401, 227] on div "C3 Pub A&R" at bounding box center [385, 228] width 43 height 12
click at [657, 181] on div at bounding box center [576, 174] width 661 height 24
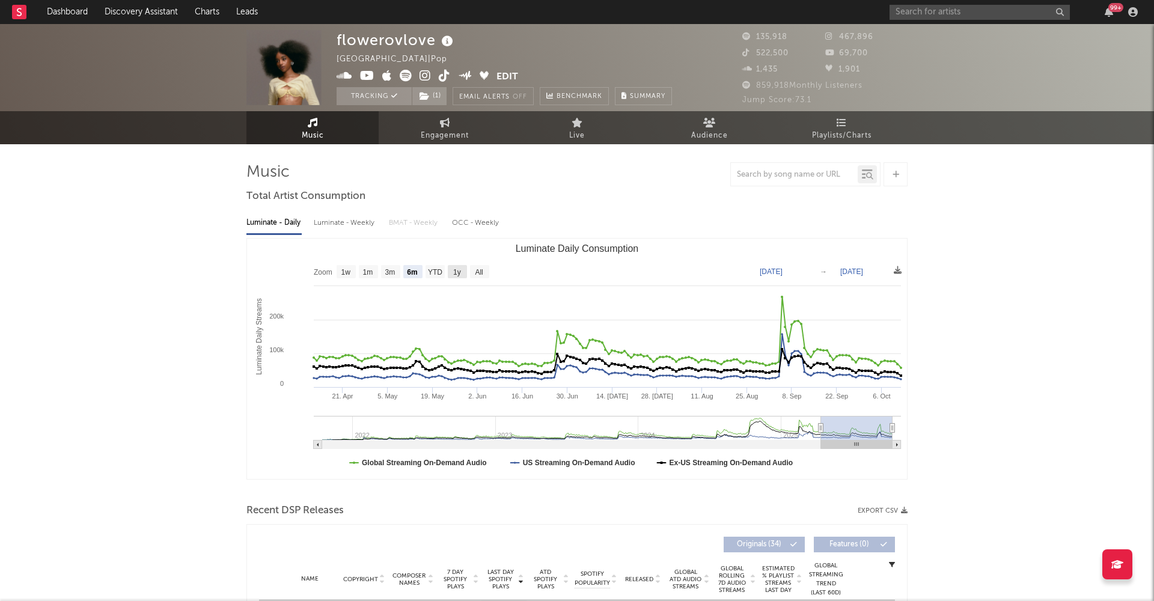
click at [455, 273] on text "1y" at bounding box center [457, 272] width 8 height 8
select select "1y"
type input "[DATE]"
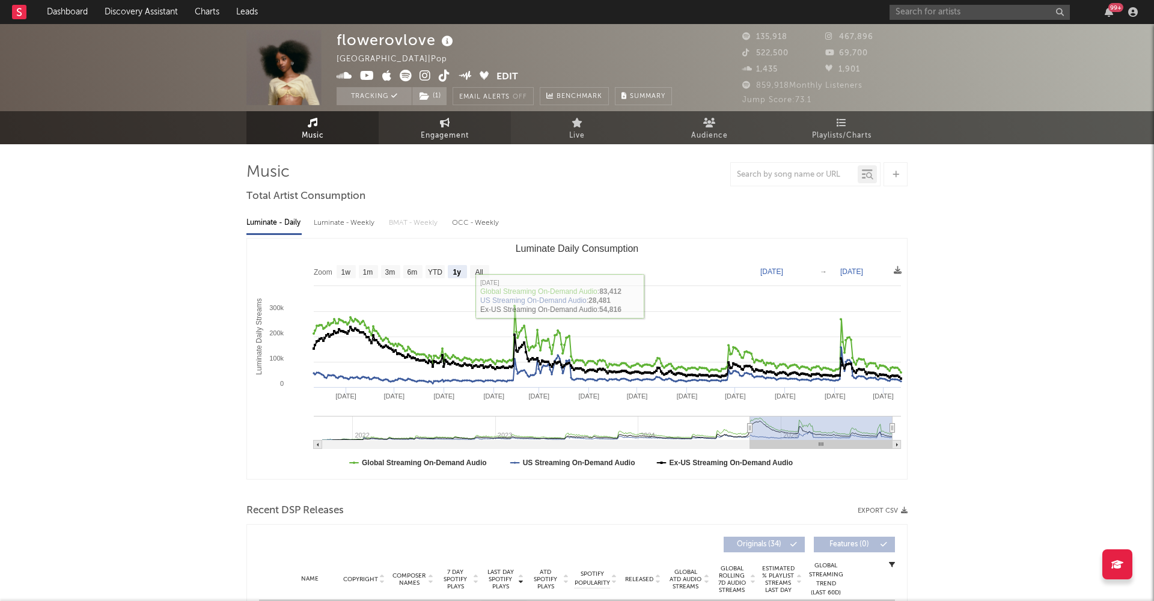
click at [443, 135] on span "Engagement" at bounding box center [445, 136] width 48 height 14
select select "1w"
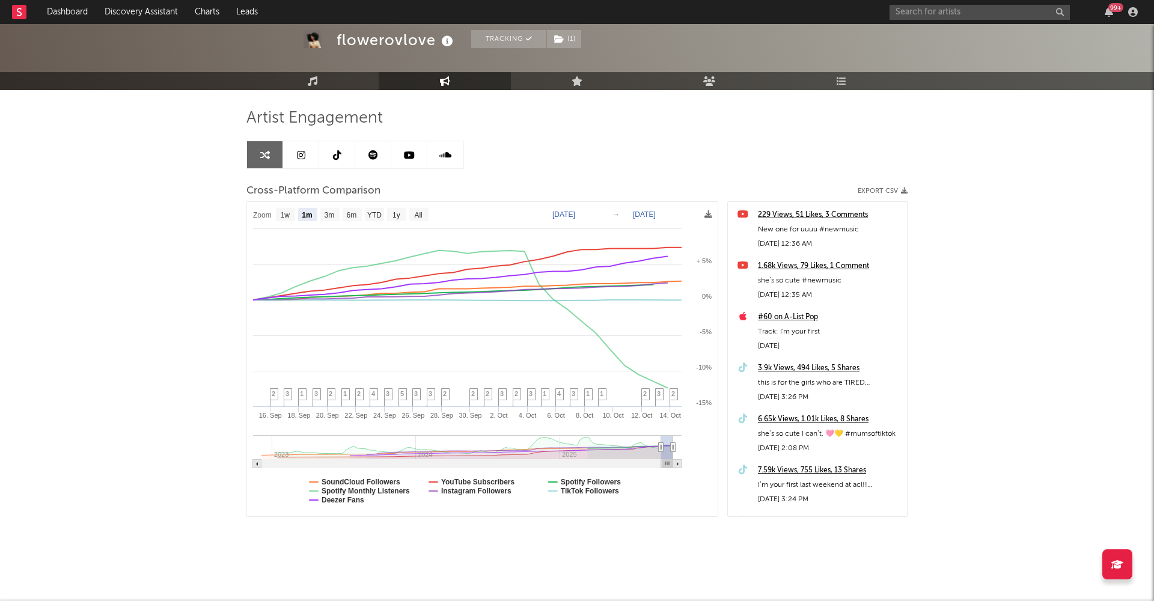
scroll to position [54, 0]
click at [373, 216] on text "YTD" at bounding box center [374, 215] width 14 height 8
select select "YTD"
type input "[DATE]"
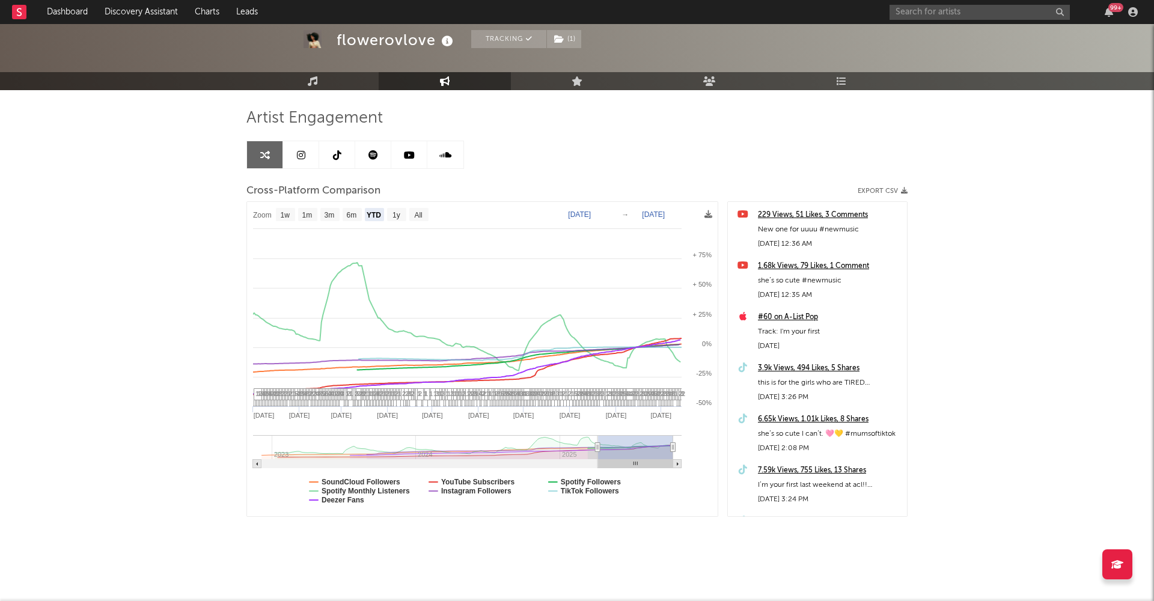
select select "1w"
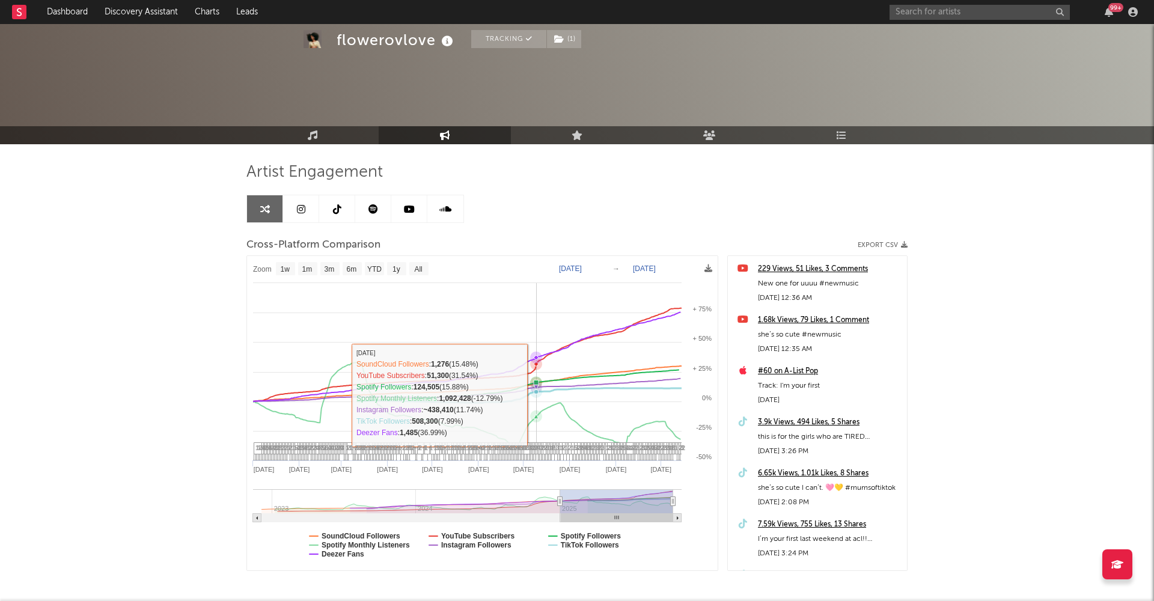
select select "1w"
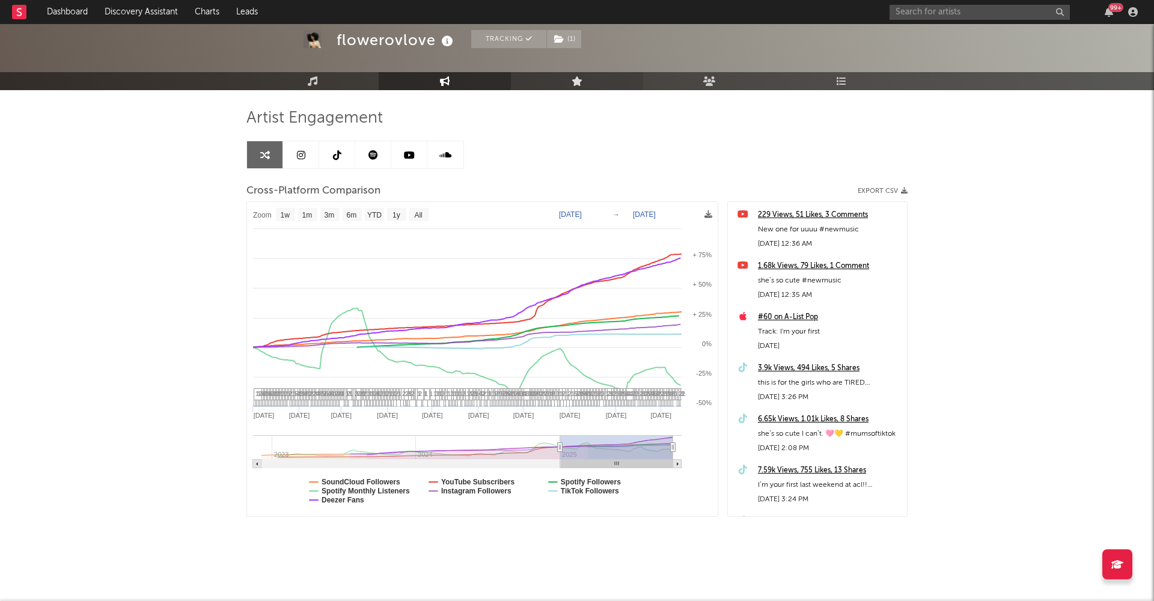
click at [588, 83] on link "Live" at bounding box center [577, 81] width 132 height 18
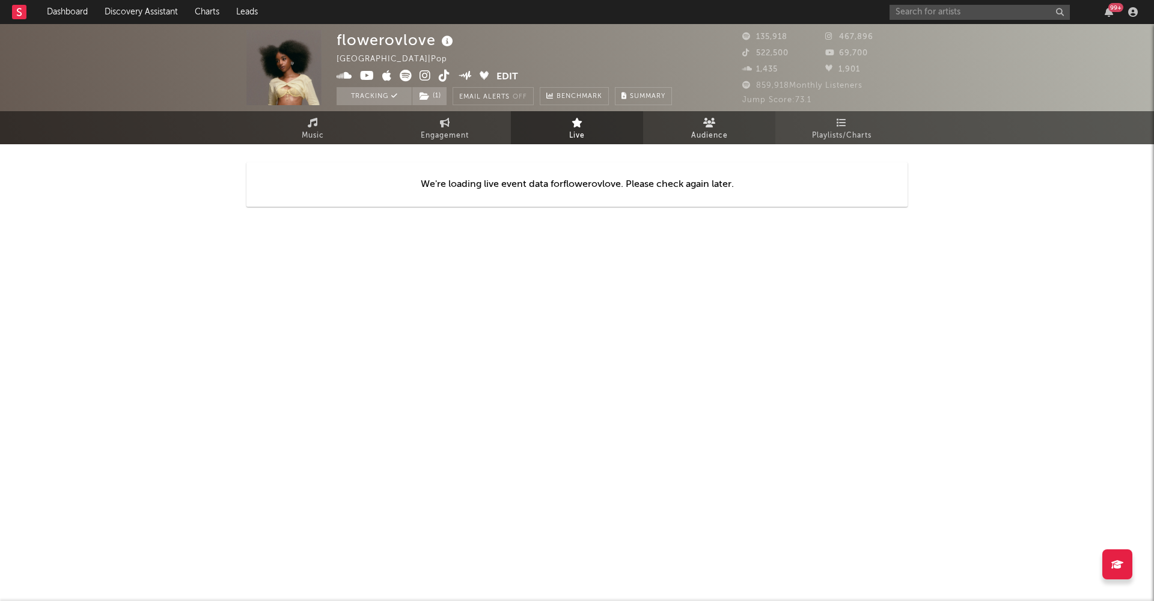
click at [712, 129] on span "Audience" at bounding box center [709, 136] width 37 height 14
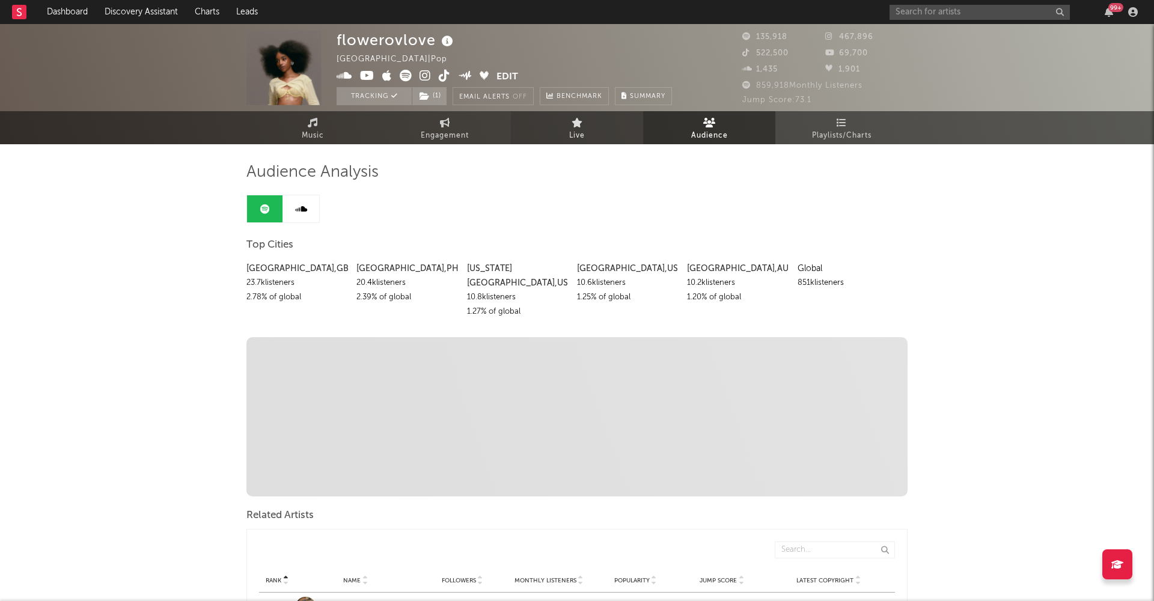
click at [574, 131] on span "Live" at bounding box center [577, 136] width 16 height 14
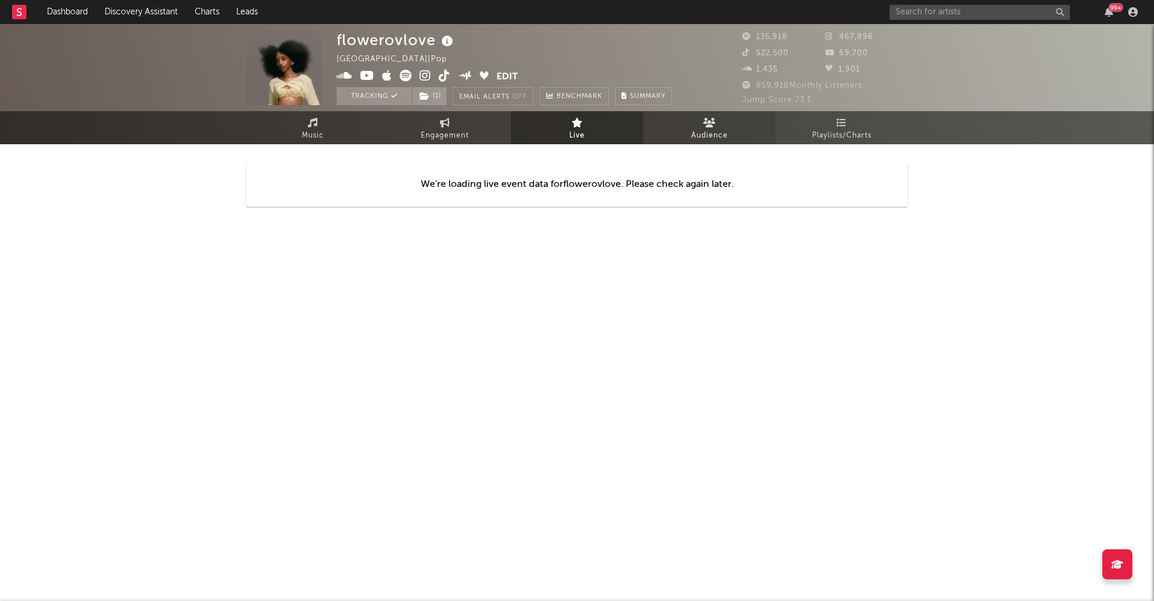
click at [683, 133] on link "Audience" at bounding box center [709, 127] width 132 height 33
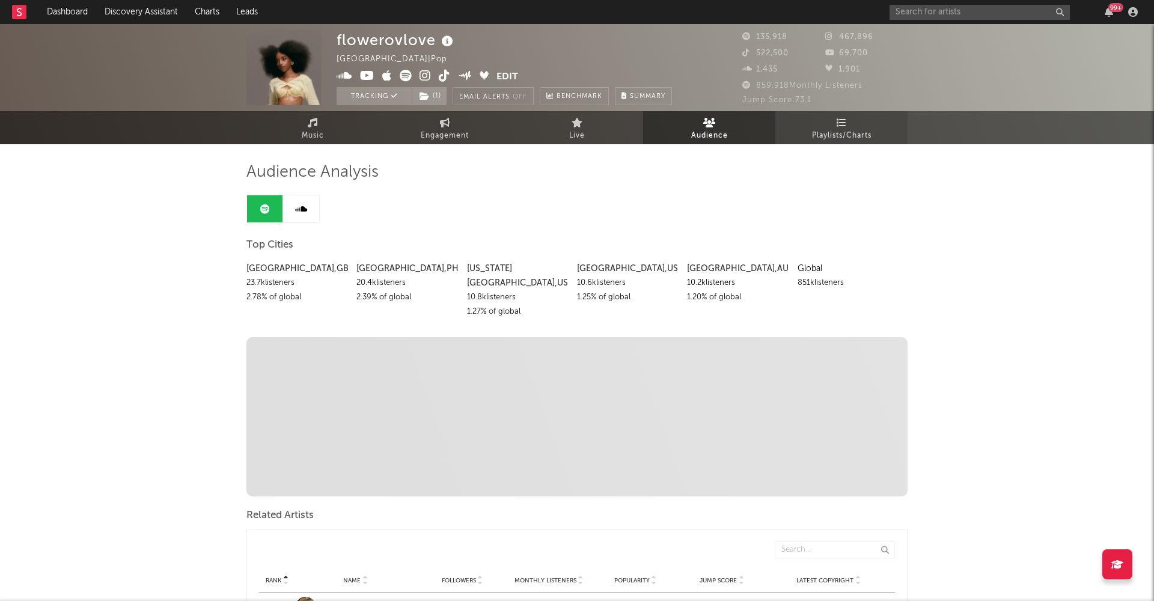
click at [833, 120] on link "Playlists/Charts" at bounding box center [841, 127] width 132 height 33
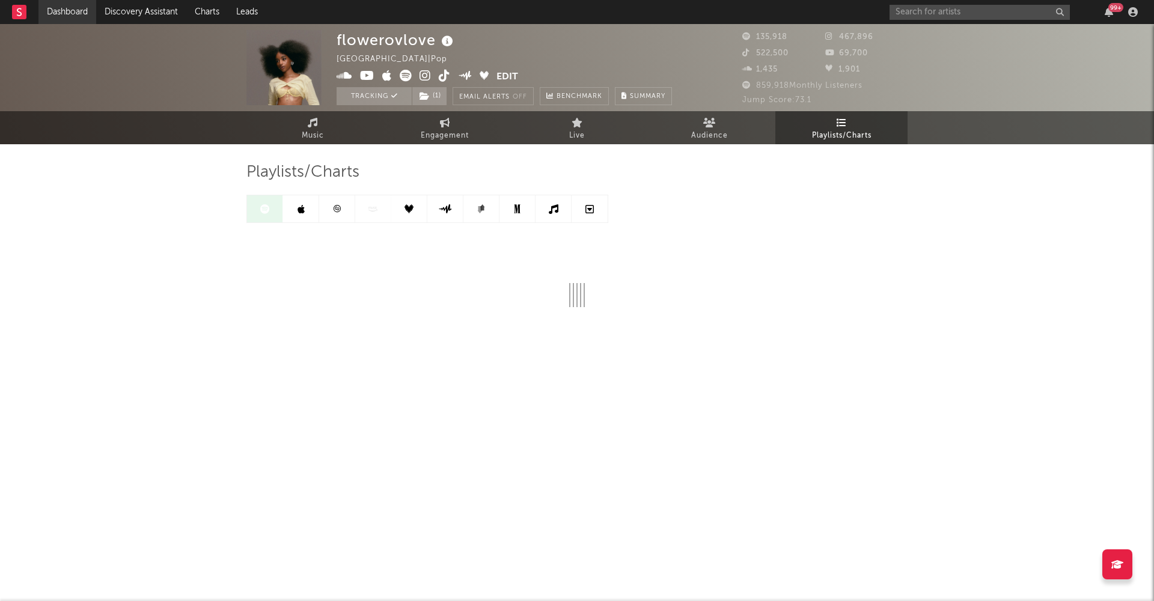
click at [78, 9] on link "Dashboard" at bounding box center [67, 12] width 58 height 24
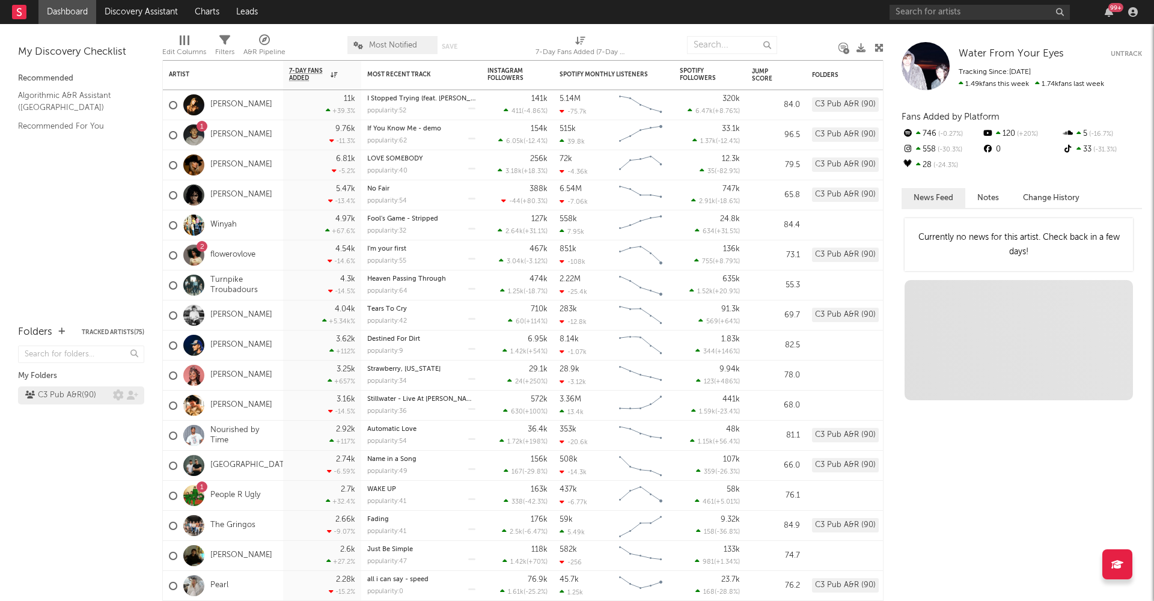
click at [84, 392] on div "C3 Pub A&R ( 90 )" at bounding box center [60, 395] width 71 height 14
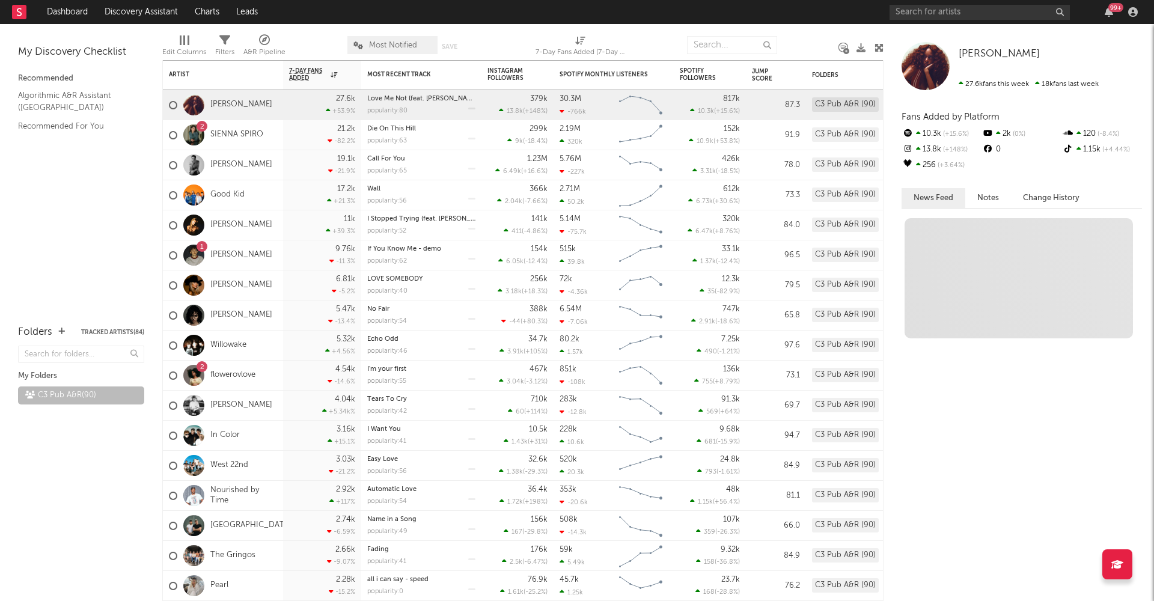
click at [113, 333] on button "Tracked Artists ( 84 )" at bounding box center [112, 332] width 63 height 6
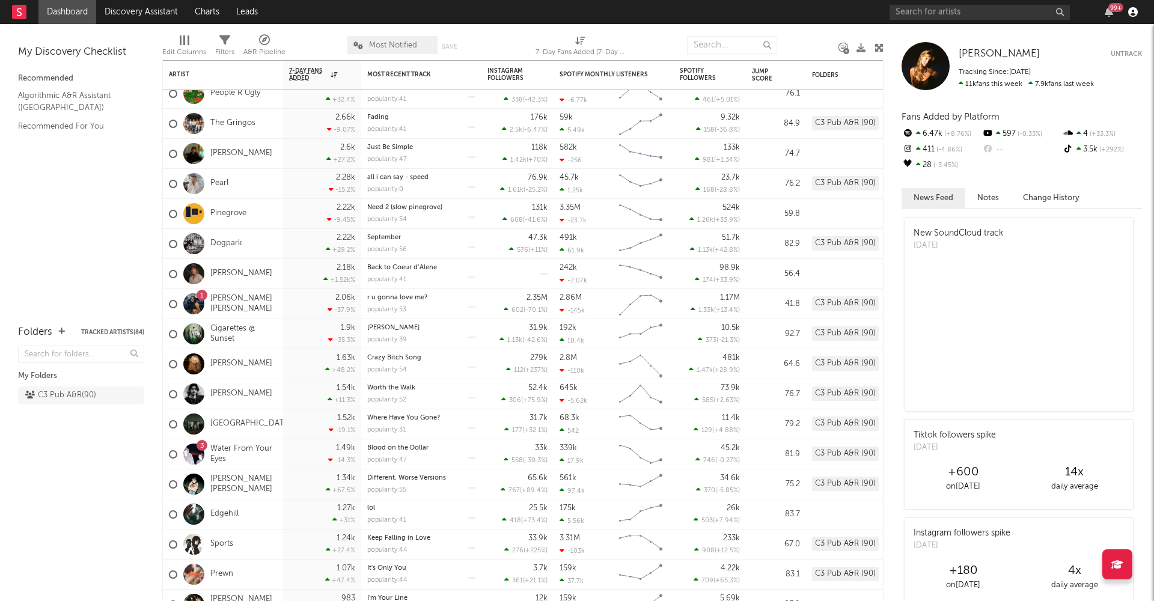
click at [1137, 16] on icon "button" at bounding box center [1133, 12] width 10 height 10
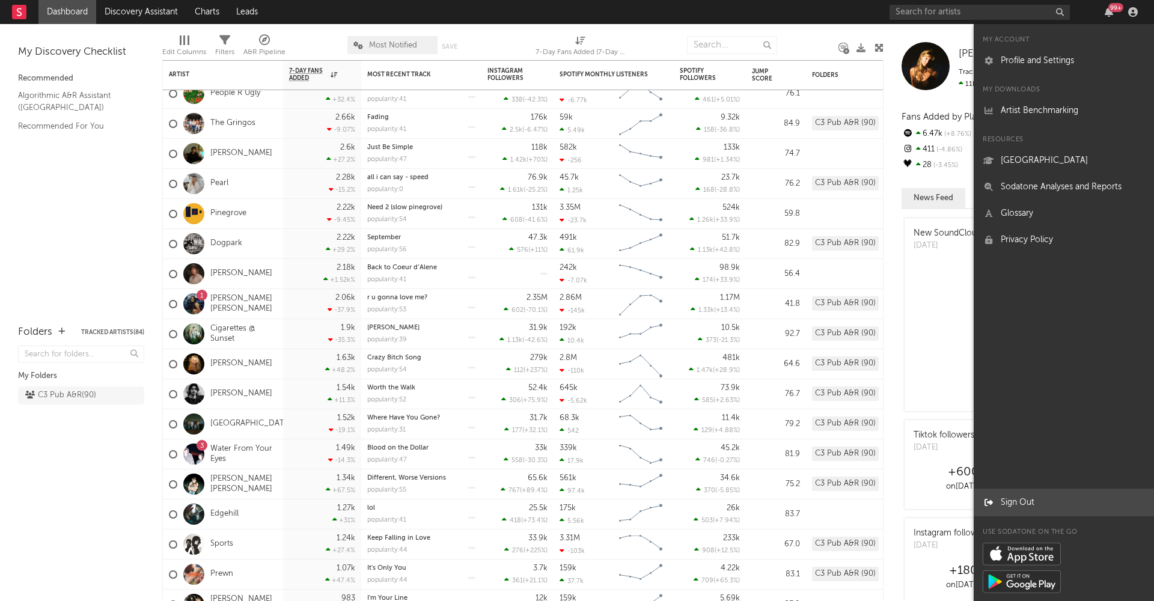
click at [1001, 503] on link "Sign Out" at bounding box center [1064, 502] width 180 height 26
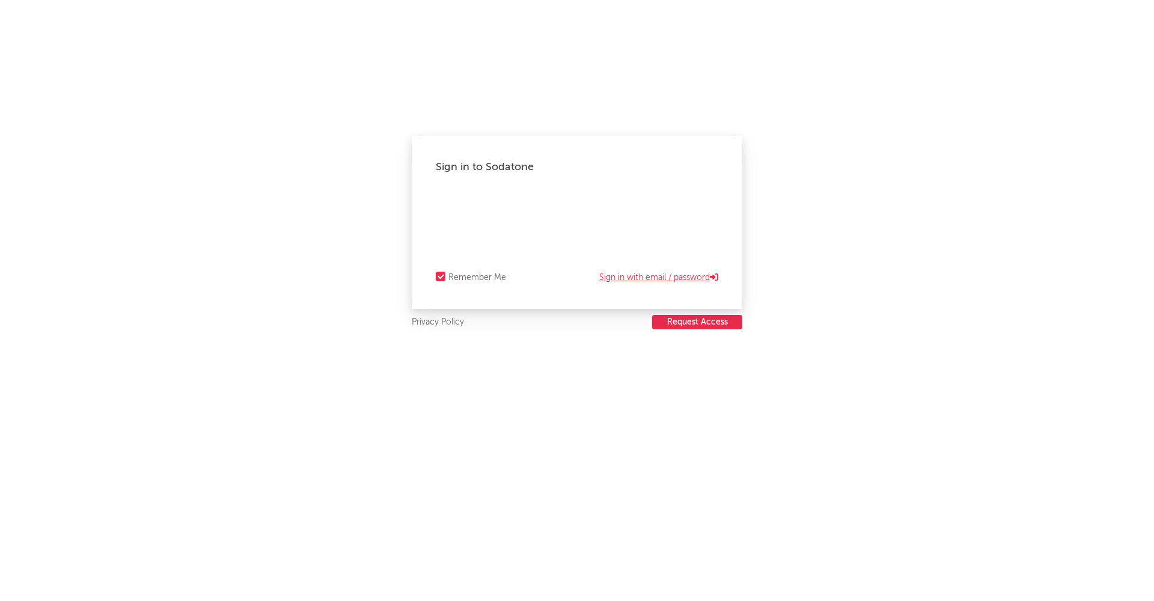
click at [640, 278] on link "Sign in with email / password" at bounding box center [658, 277] width 119 height 14
